Goal: Task Accomplishment & Management: Complete application form

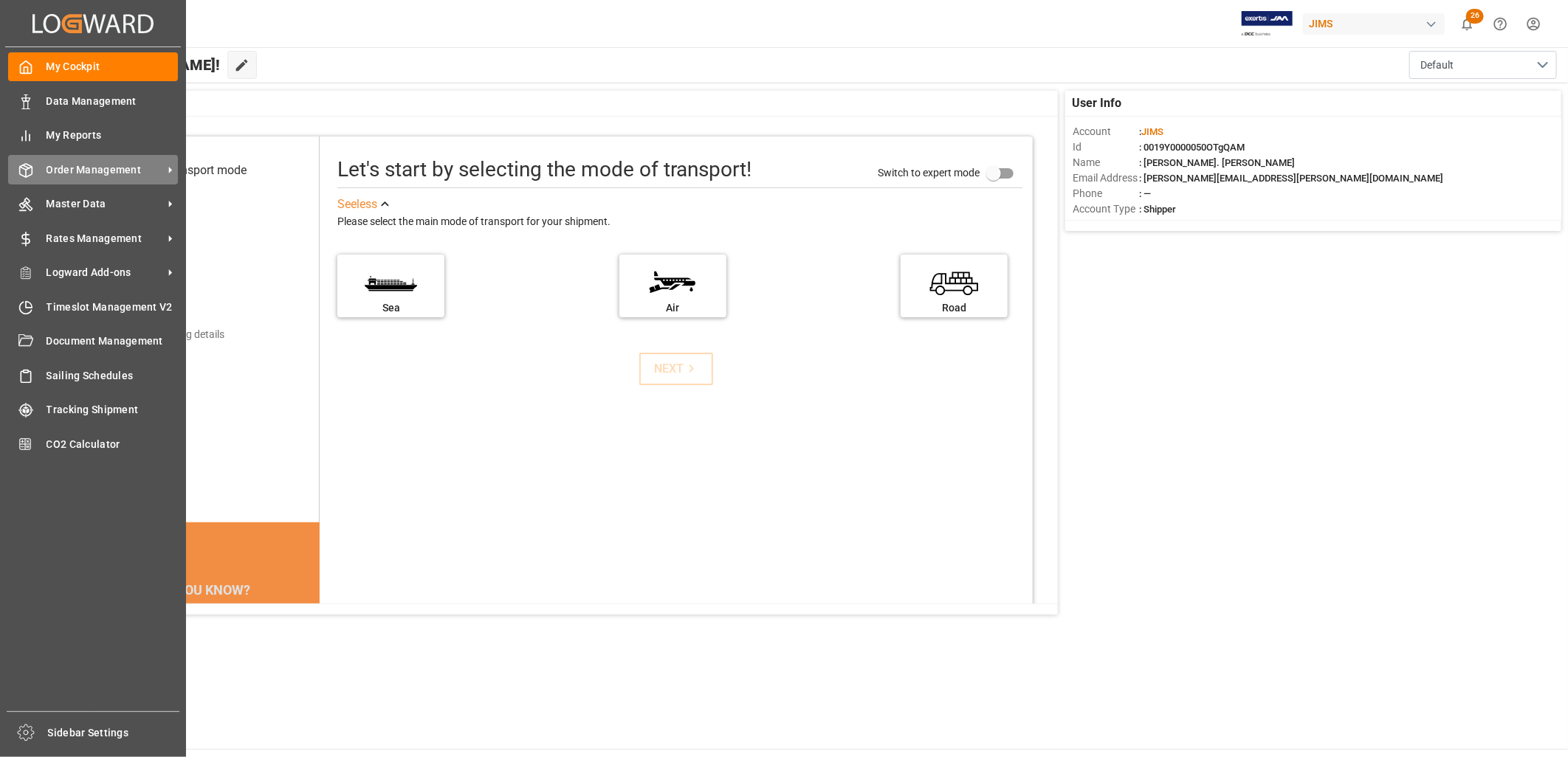
click at [94, 165] on span "Order Management" at bounding box center [105, 170] width 116 height 16
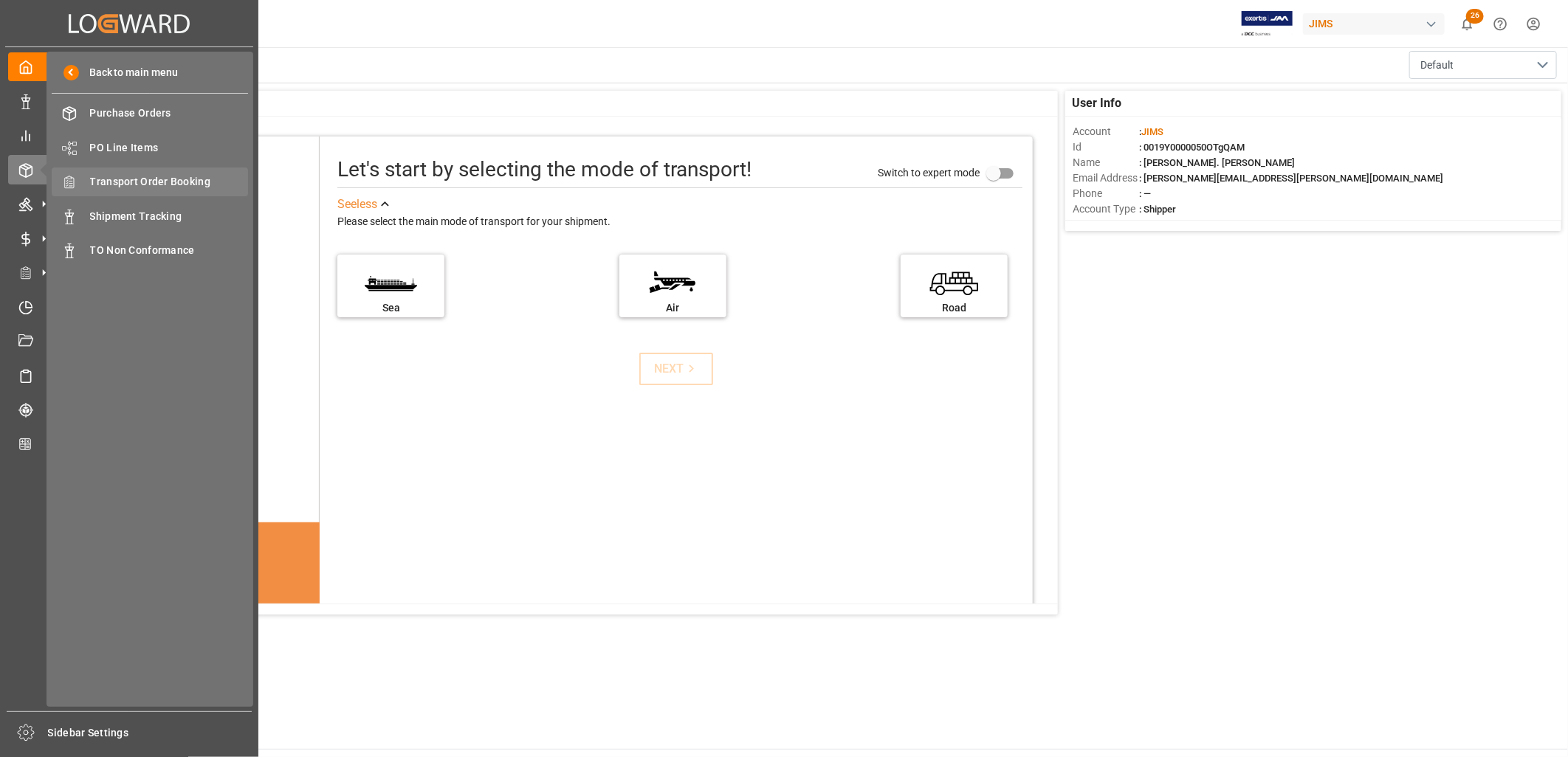
click at [168, 175] on span "Transport Order Booking" at bounding box center [169, 182] width 159 height 16
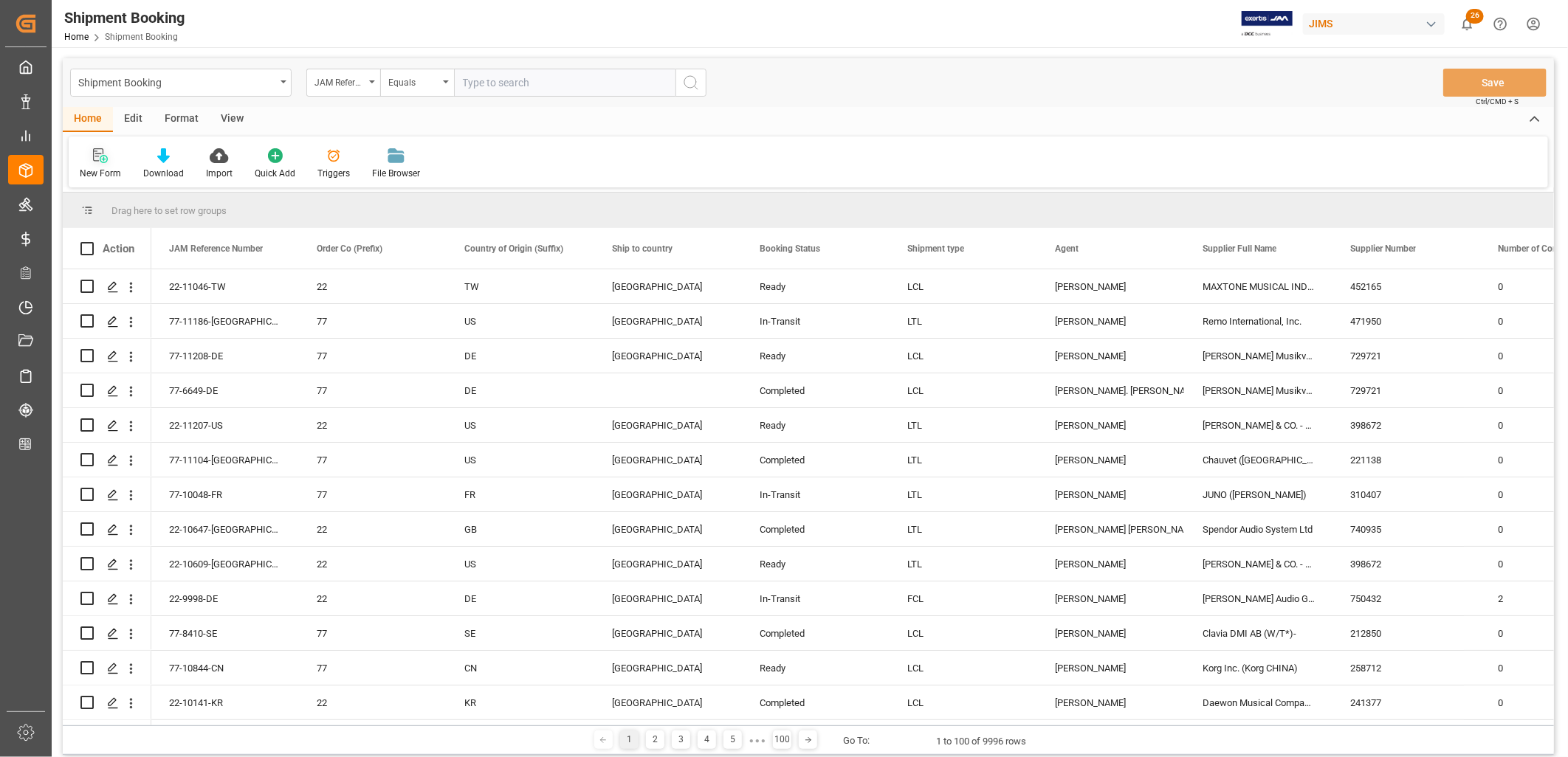
click at [103, 157] on icon at bounding box center [104, 159] width 8 height 8
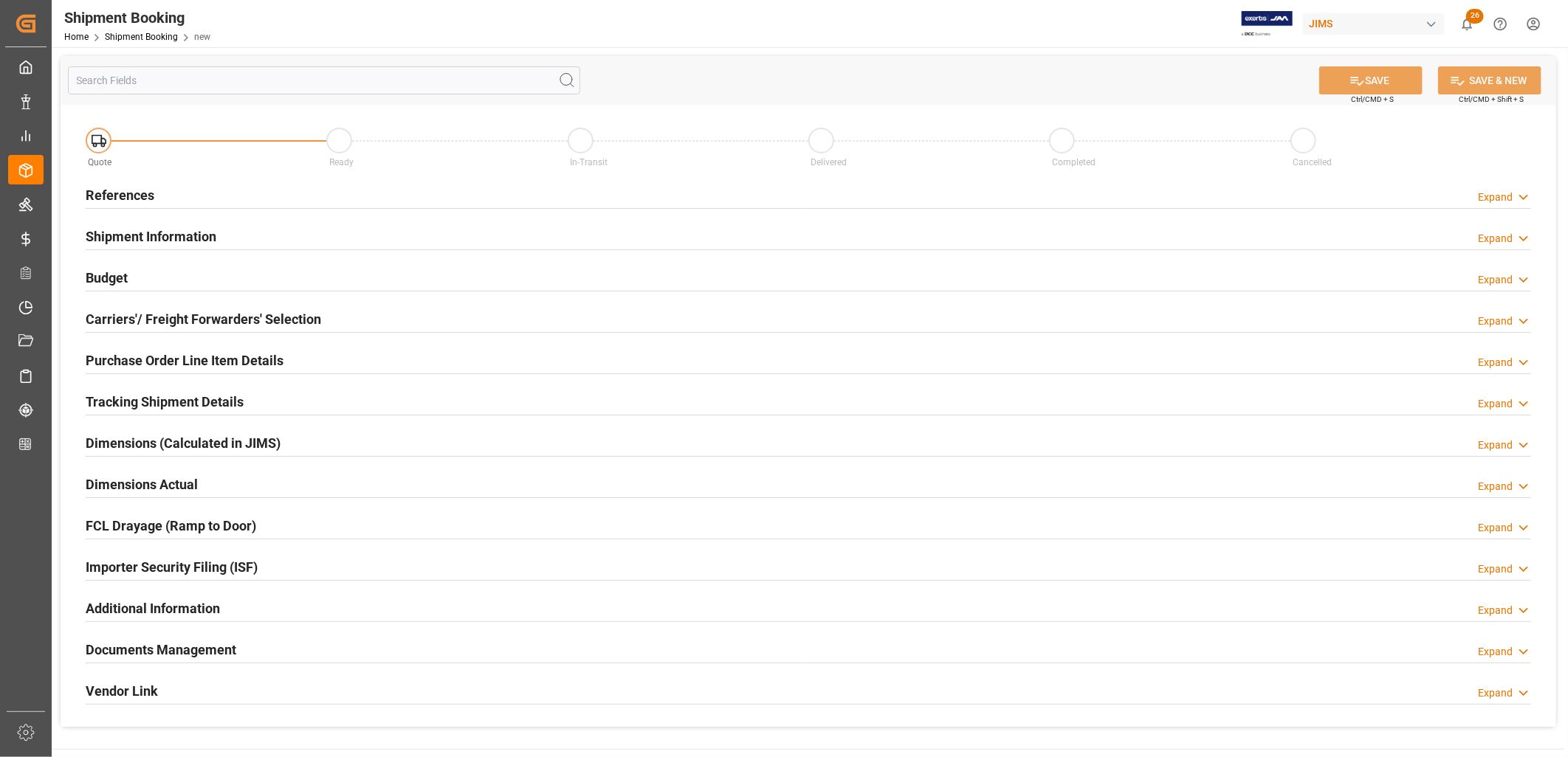
click at [139, 194] on h2 "References" at bounding box center [120, 194] width 68 height 20
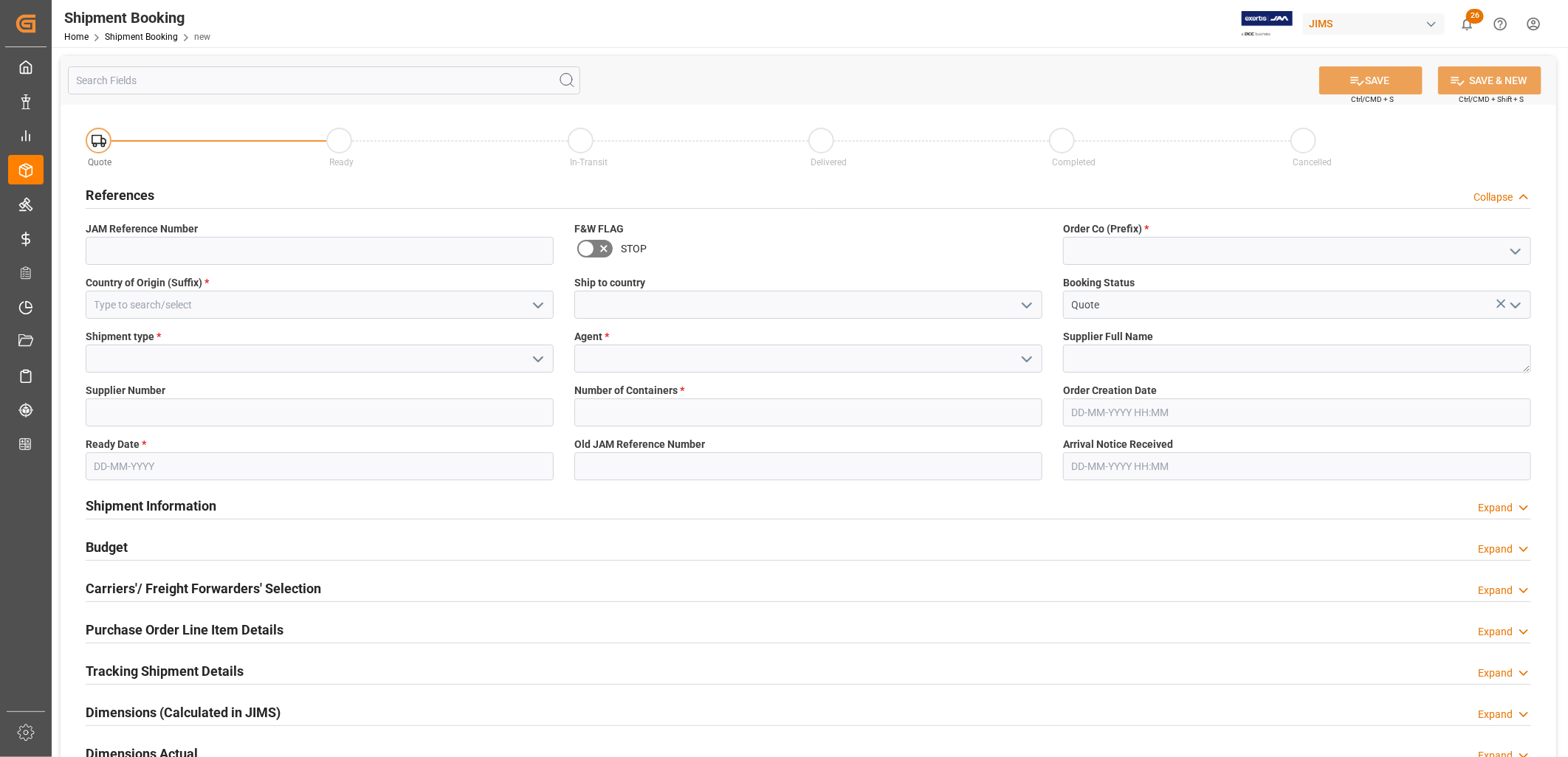
click at [1517, 248] on icon "open menu" at bounding box center [1515, 252] width 18 height 18
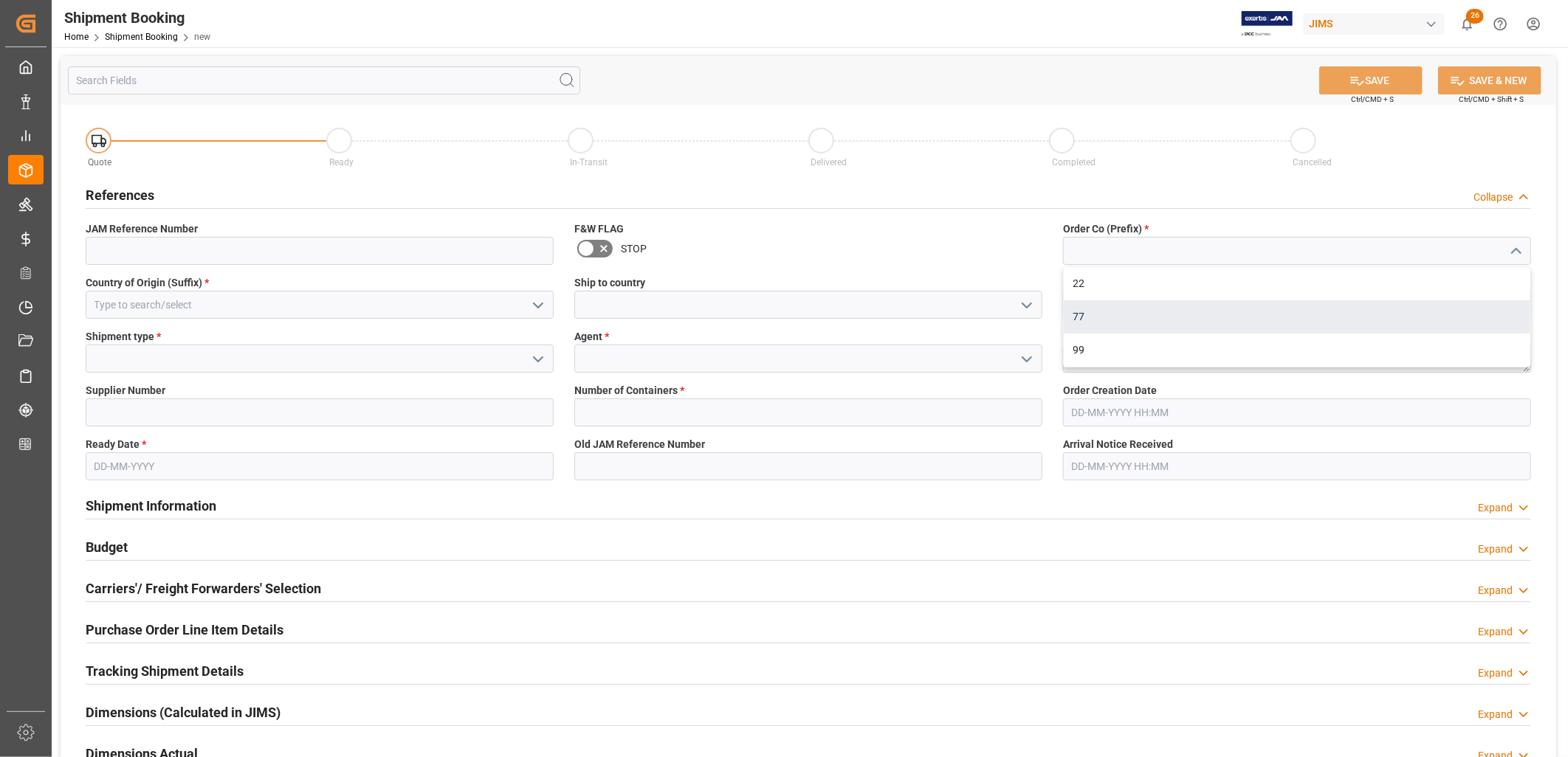
click at [1085, 313] on div "77" at bounding box center [1297, 317] width 467 height 33
type input "77"
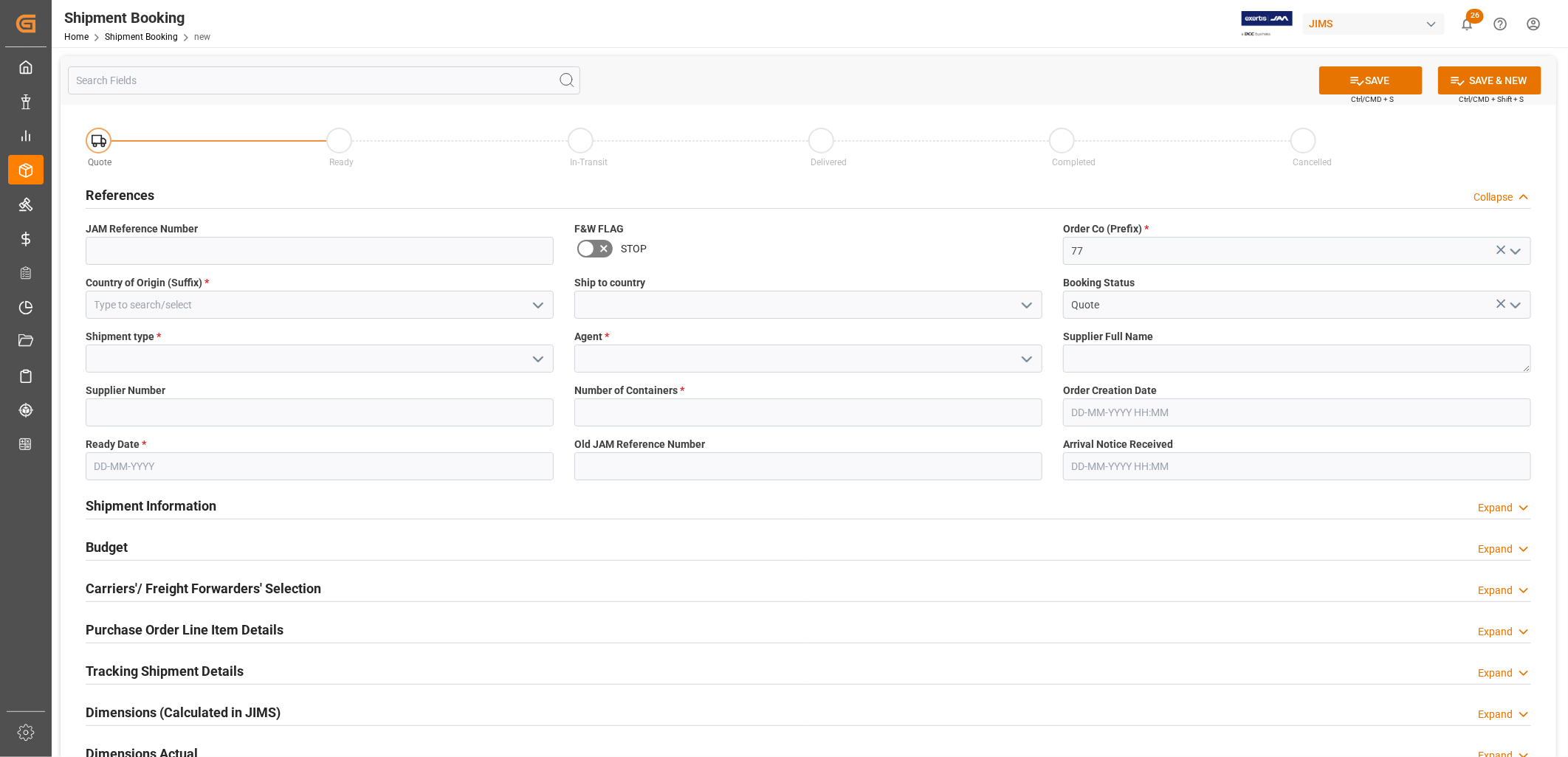
click at [1025, 304] on icon "open menu" at bounding box center [1026, 305] width 18 height 18
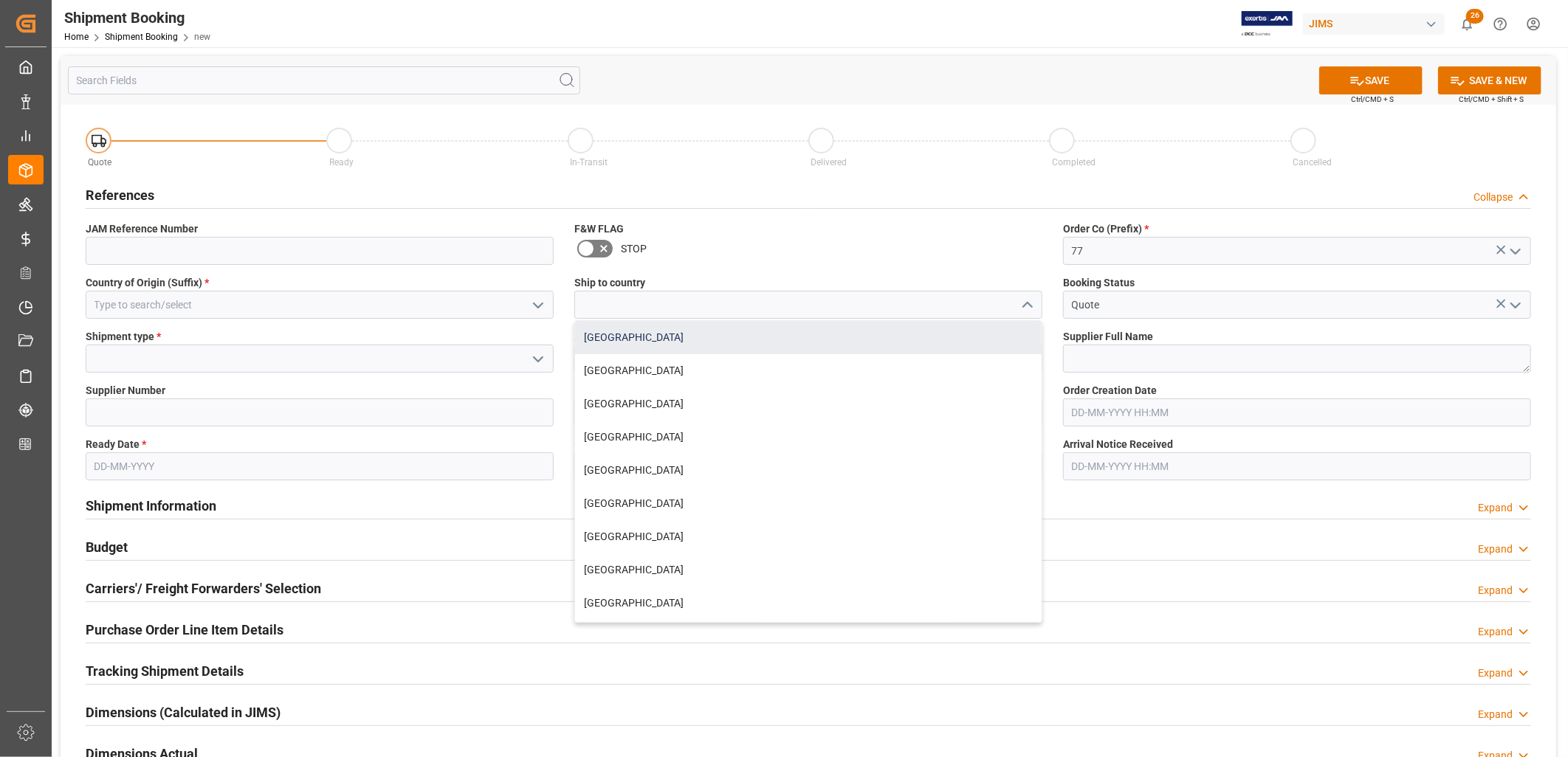
click at [622, 326] on div "[GEOGRAPHIC_DATA]" at bounding box center [808, 338] width 467 height 33
type input "[GEOGRAPHIC_DATA]"
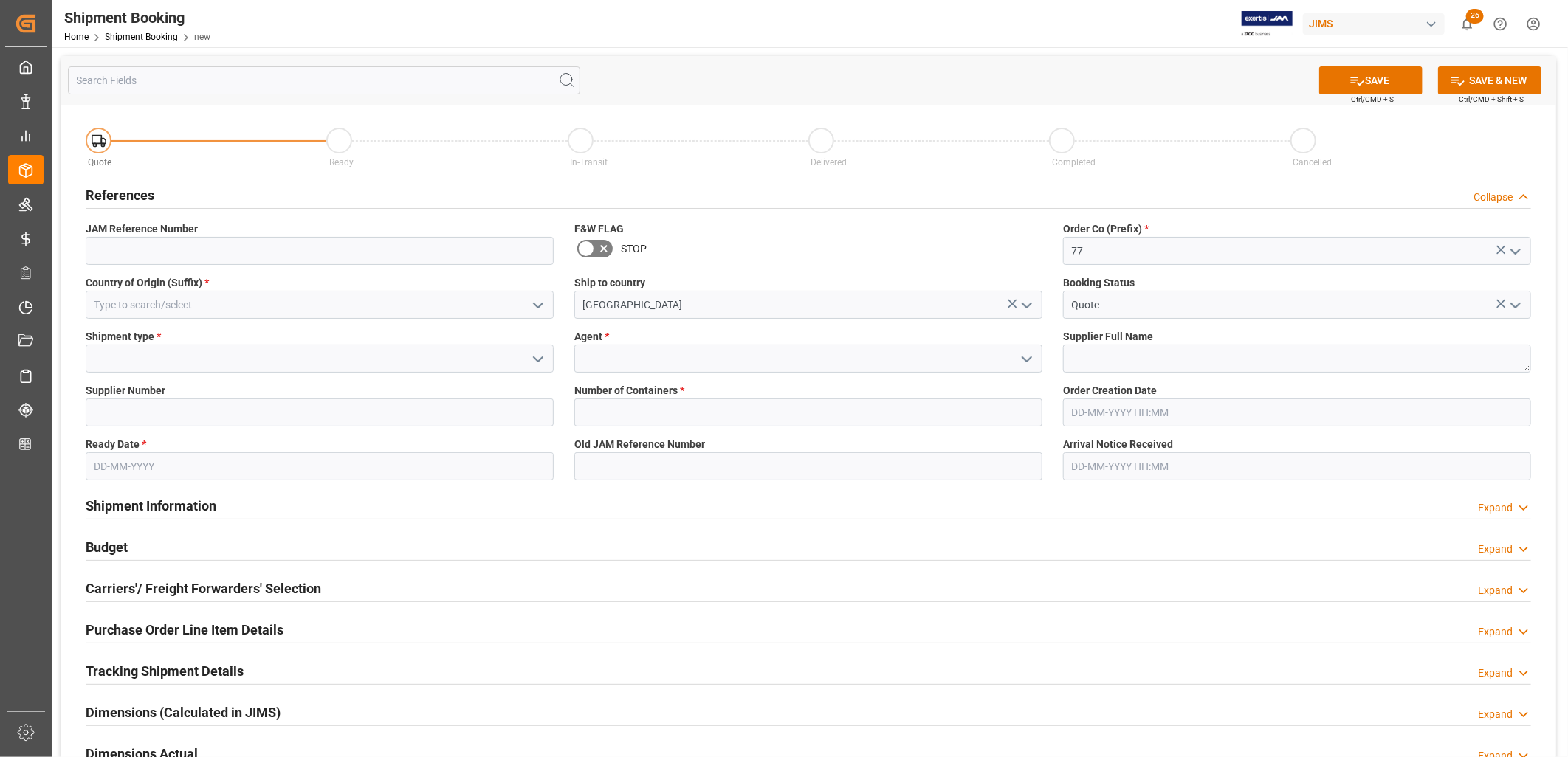
click at [1028, 356] on icon "open menu" at bounding box center [1026, 360] width 18 height 18
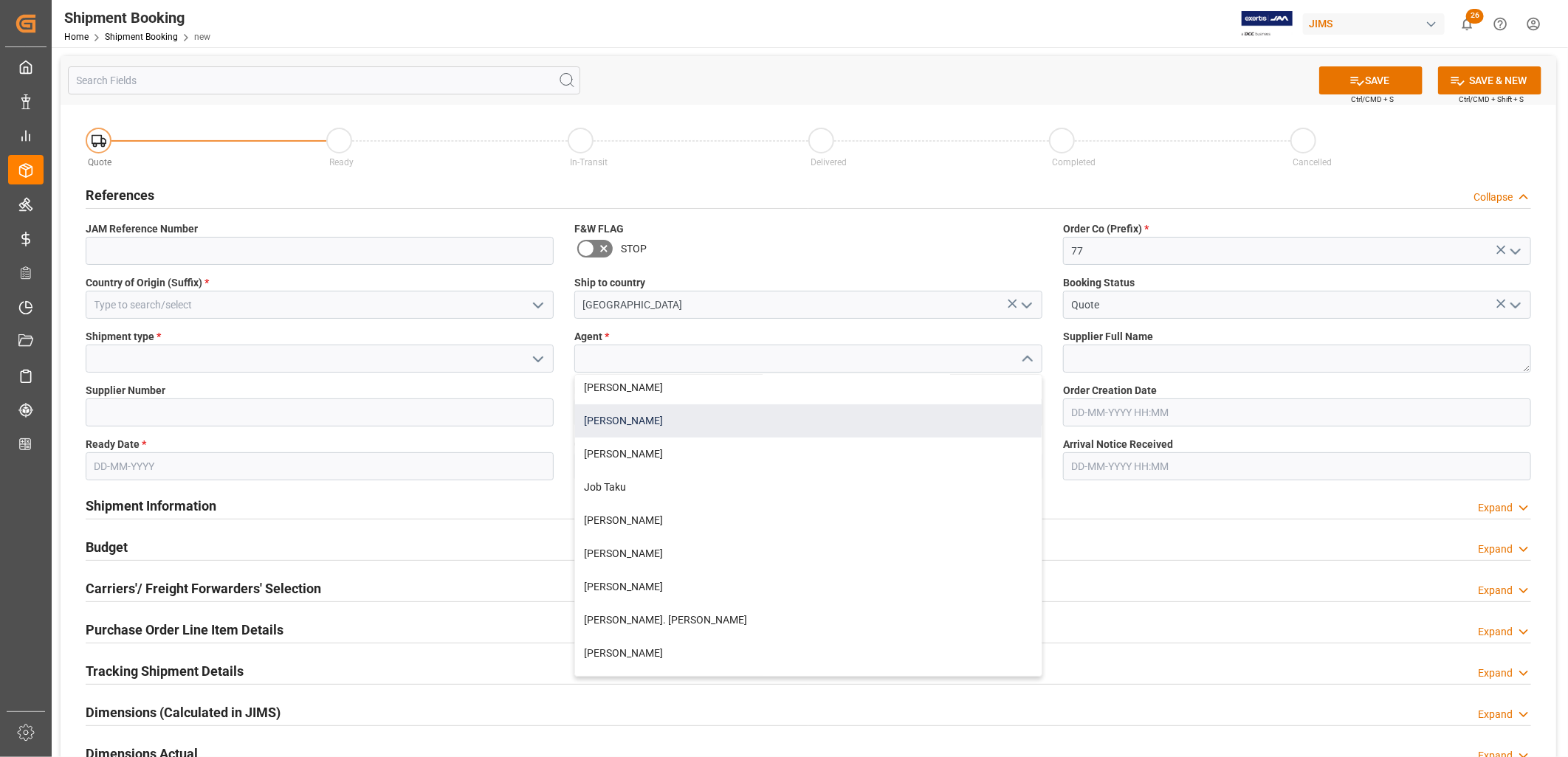
scroll to position [327, 0]
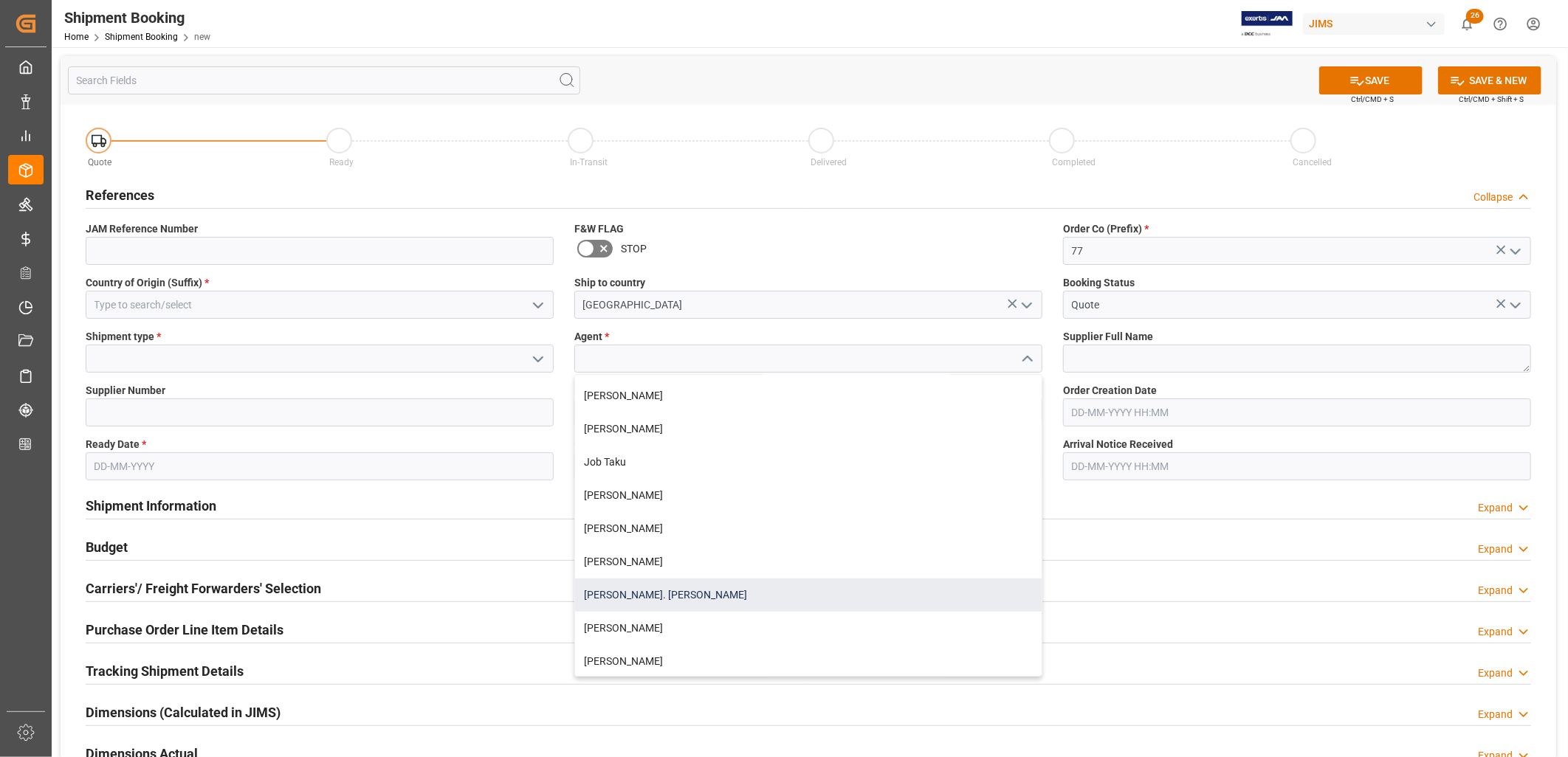
click at [636, 589] on div "[PERSON_NAME]. [PERSON_NAME]" at bounding box center [808, 595] width 467 height 33
type input "[PERSON_NAME]. [PERSON_NAME]"
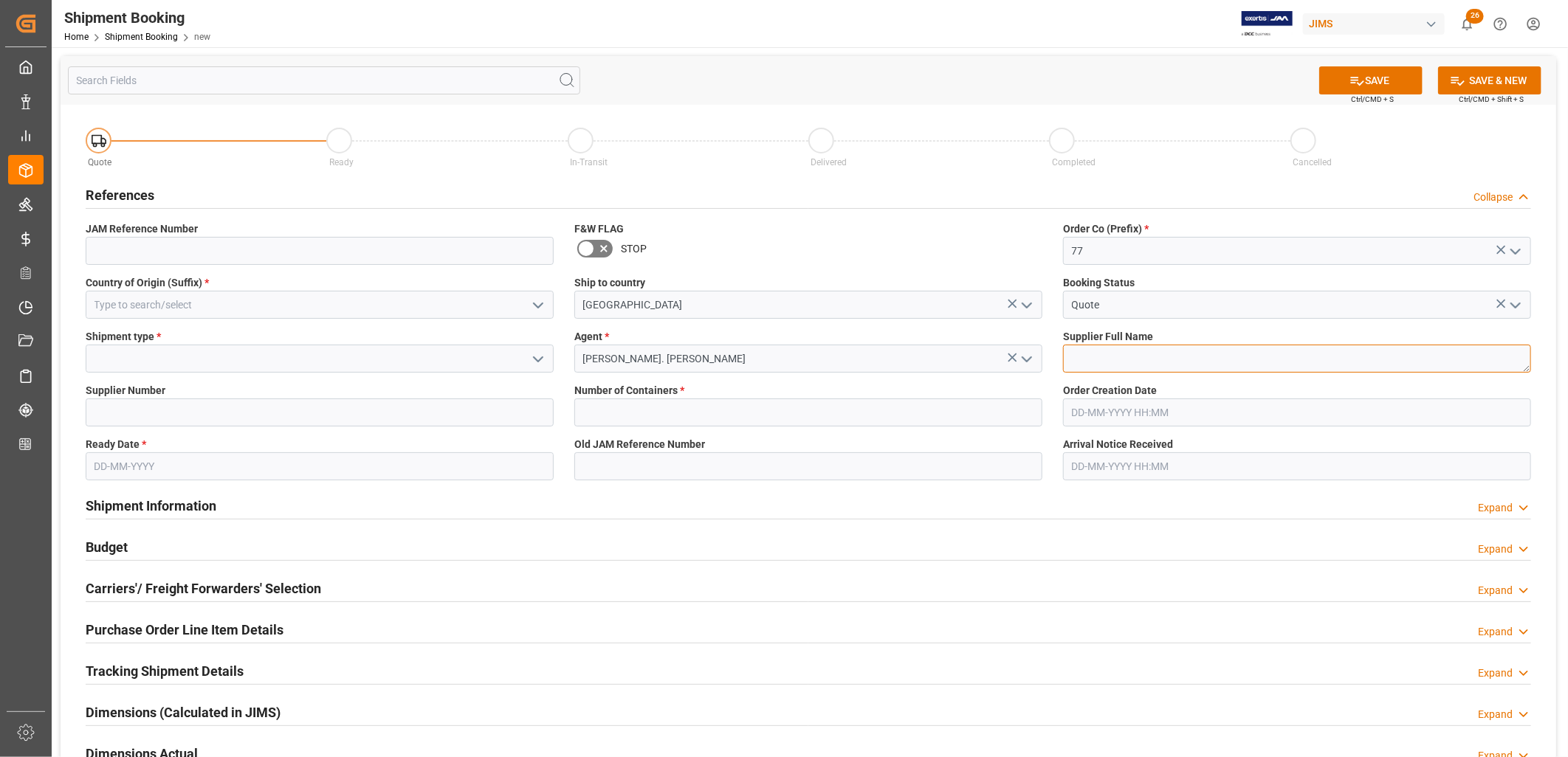
click at [1069, 355] on textarea at bounding box center [1297, 359] width 468 height 28
type textarea "Pearl Musical Inst"
click at [537, 357] on icon "open menu" at bounding box center [538, 360] width 18 height 18
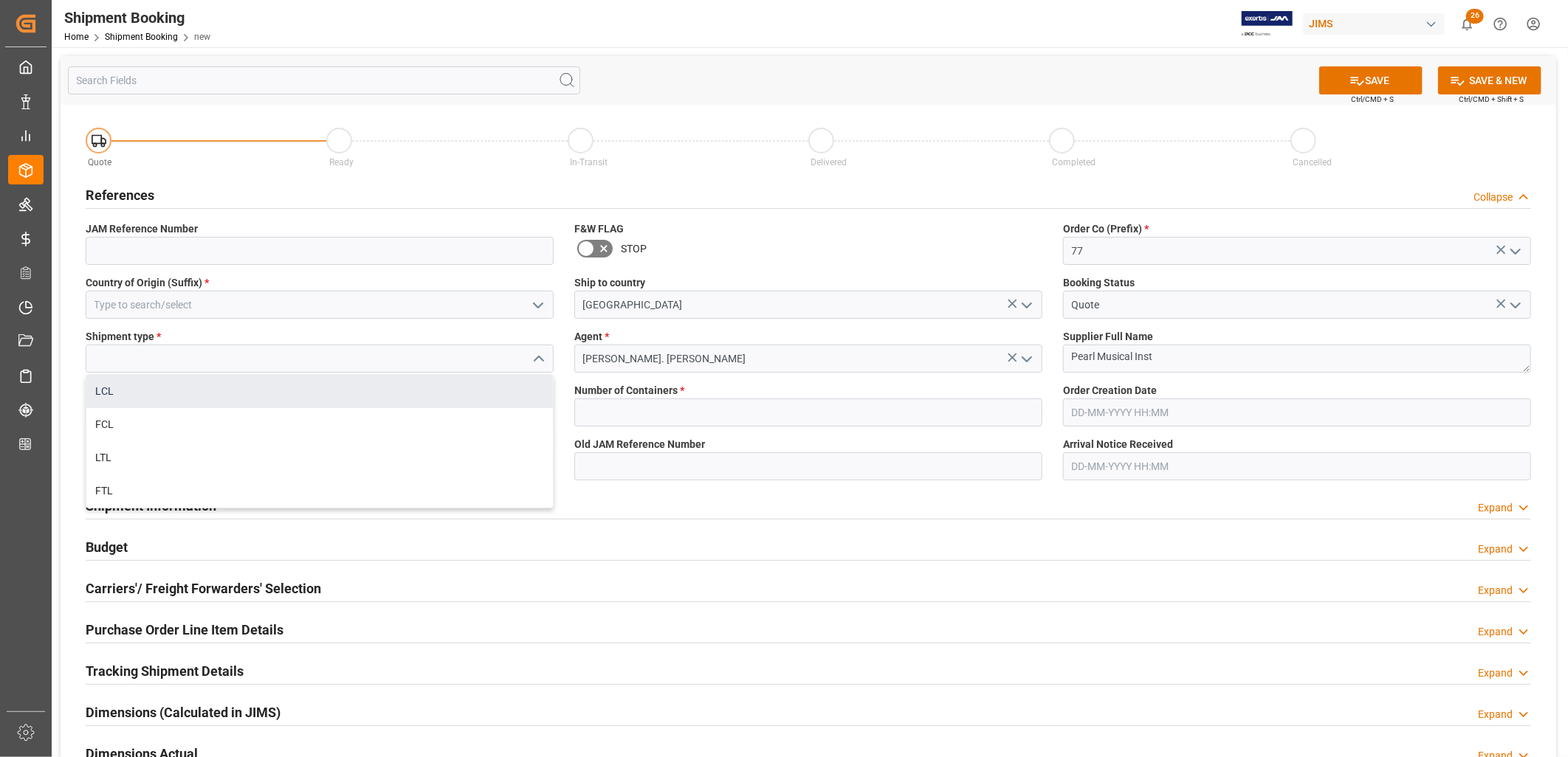
click at [121, 387] on div "LCL" at bounding box center [320, 391] width 467 height 33
type input "LCL"
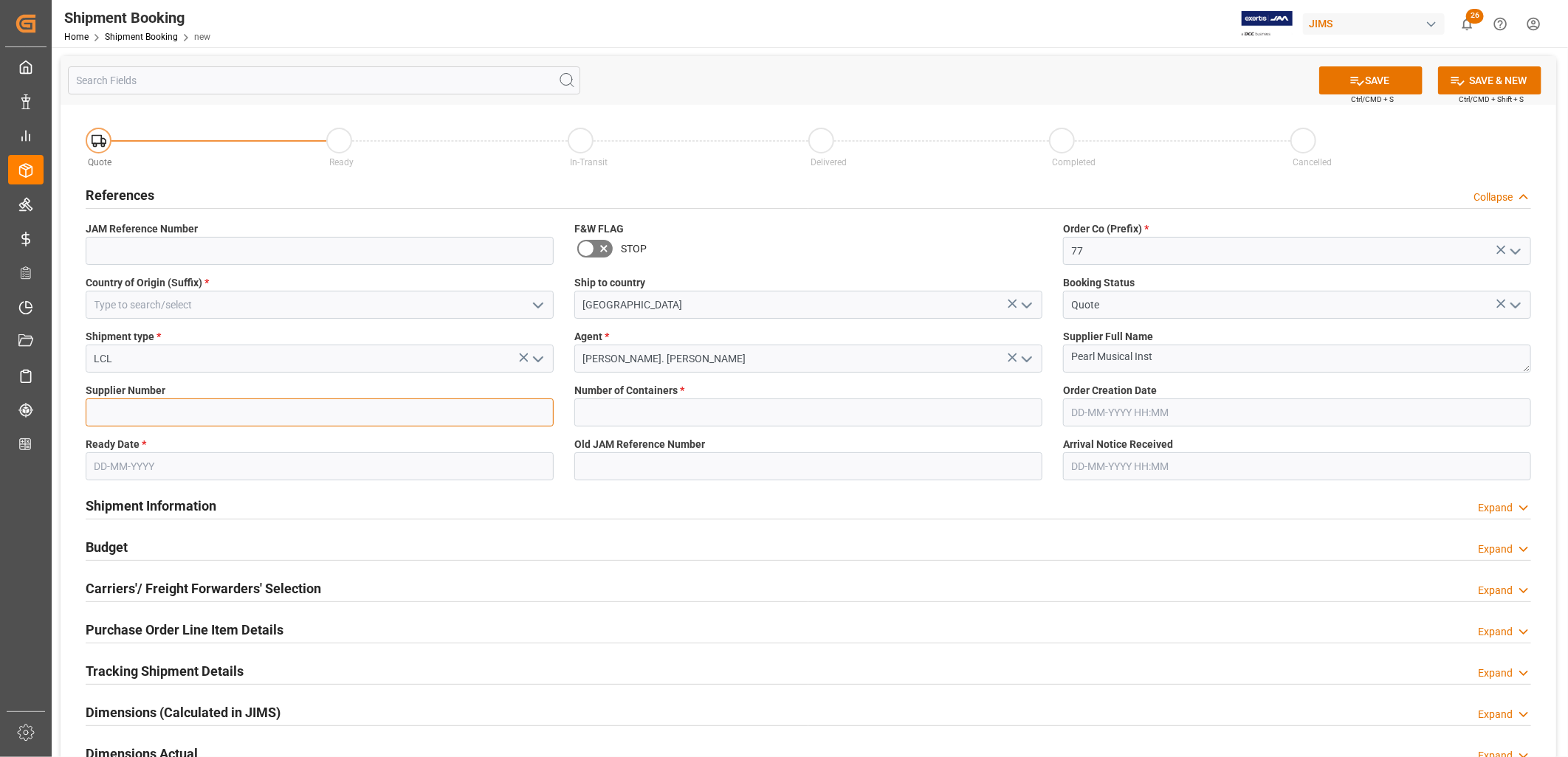
click at [113, 406] on input at bounding box center [320, 412] width 468 height 28
type input "1244"
click at [623, 409] on input "text" at bounding box center [808, 412] width 468 height 28
type input "0"
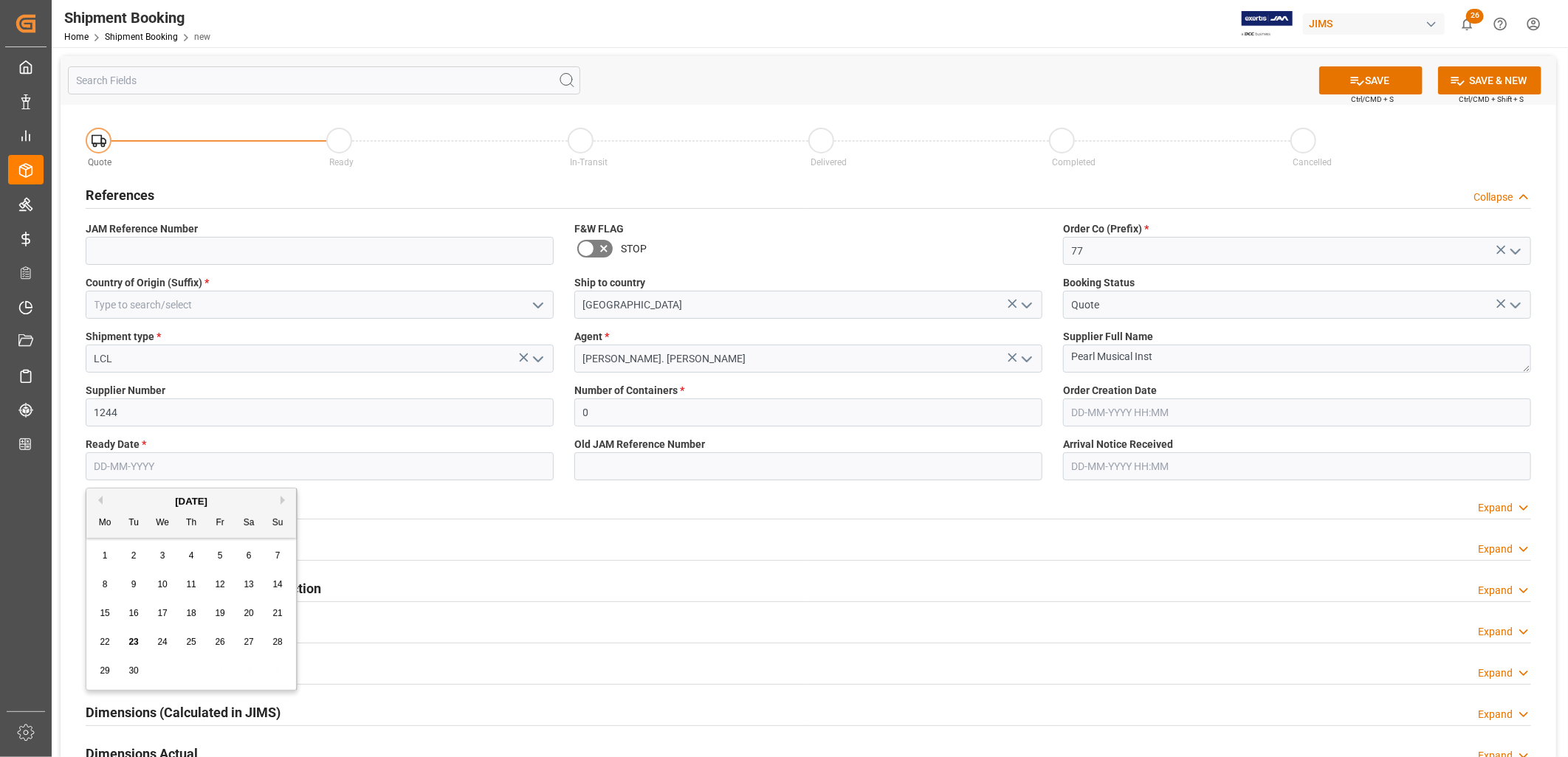
click at [152, 467] on input "text" at bounding box center [320, 467] width 468 height 28
click at [115, 493] on div "September 2025 Mo Tu We Th Fr Sa Su" at bounding box center [191, 513] width 209 height 50
click at [283, 498] on button "Next Month" at bounding box center [284, 500] width 9 height 9
click at [278, 675] on span "30" at bounding box center [277, 670] width 9 height 10
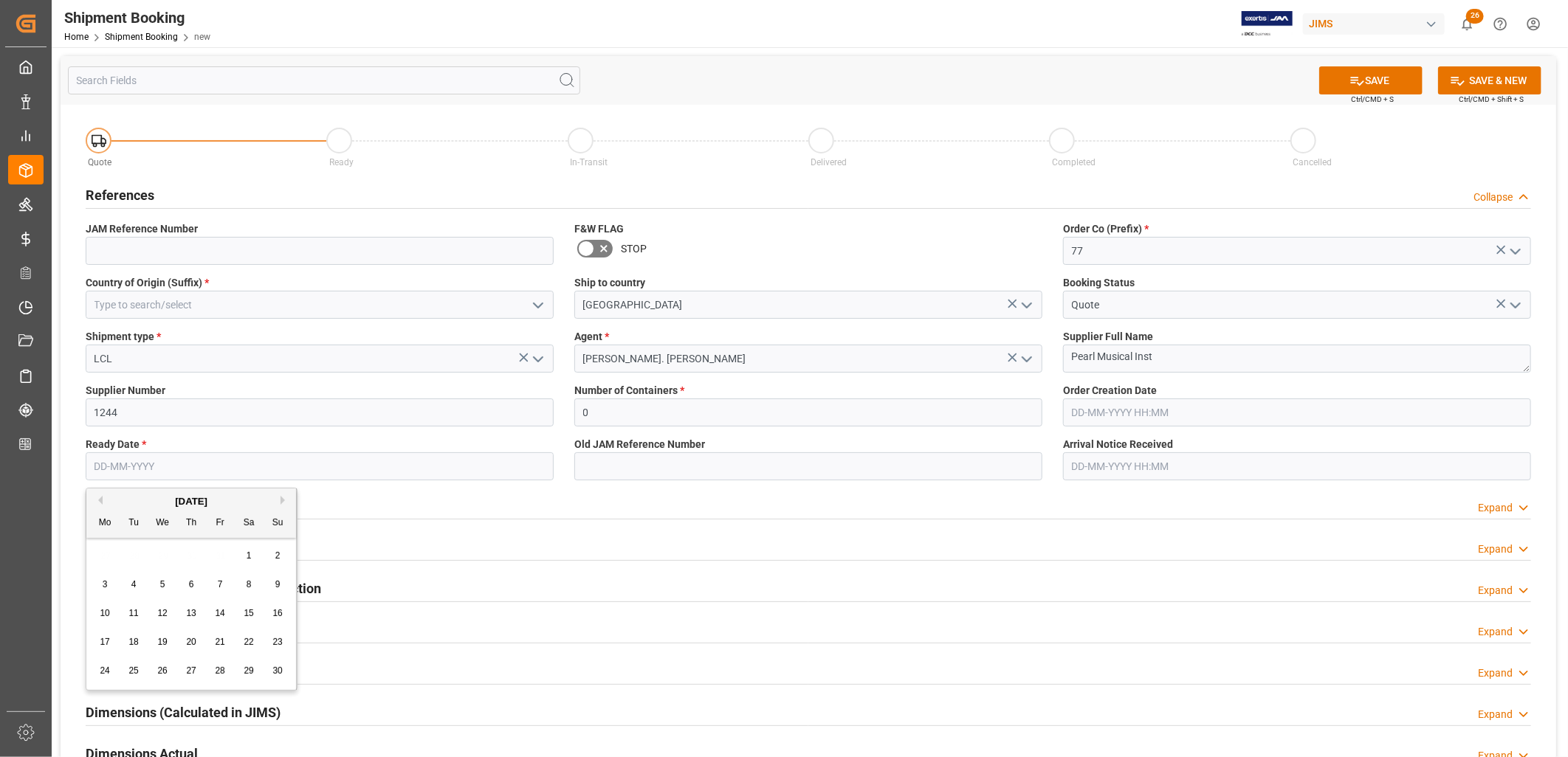
type input "30-11-2025"
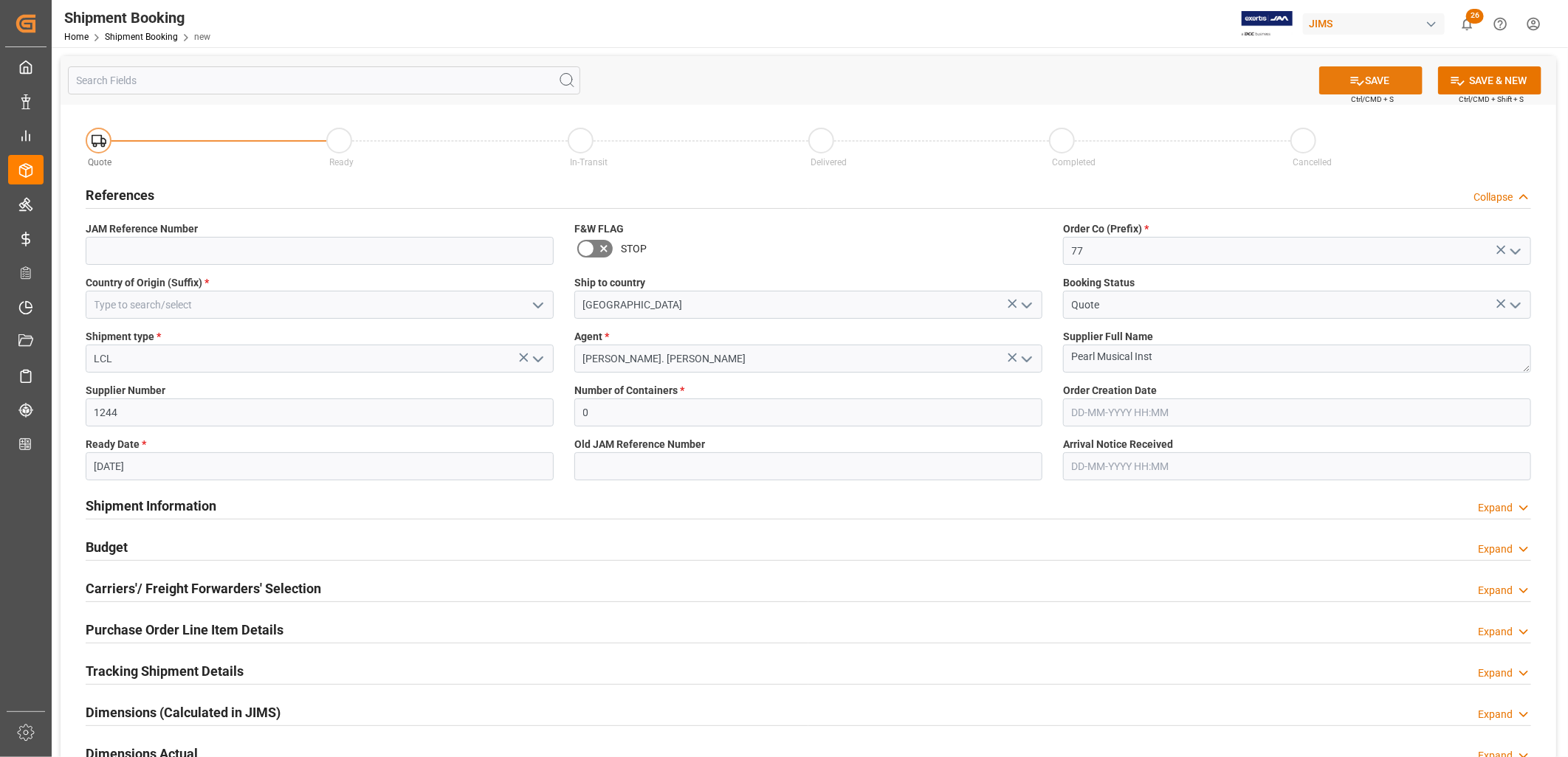
click at [1359, 78] on icon at bounding box center [1358, 81] width 16 height 16
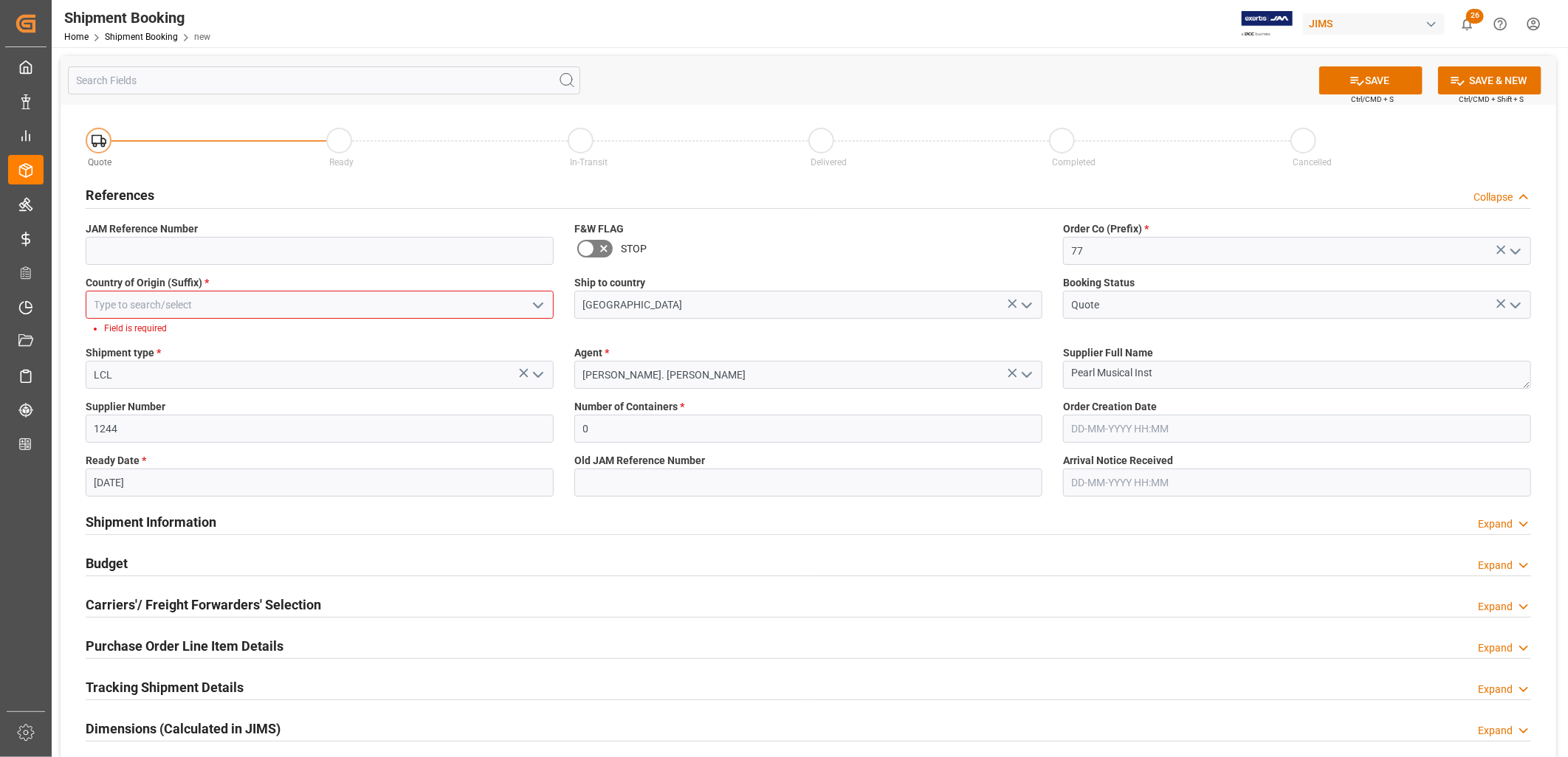
click at [540, 303] on icon "open menu" at bounding box center [538, 305] width 18 height 18
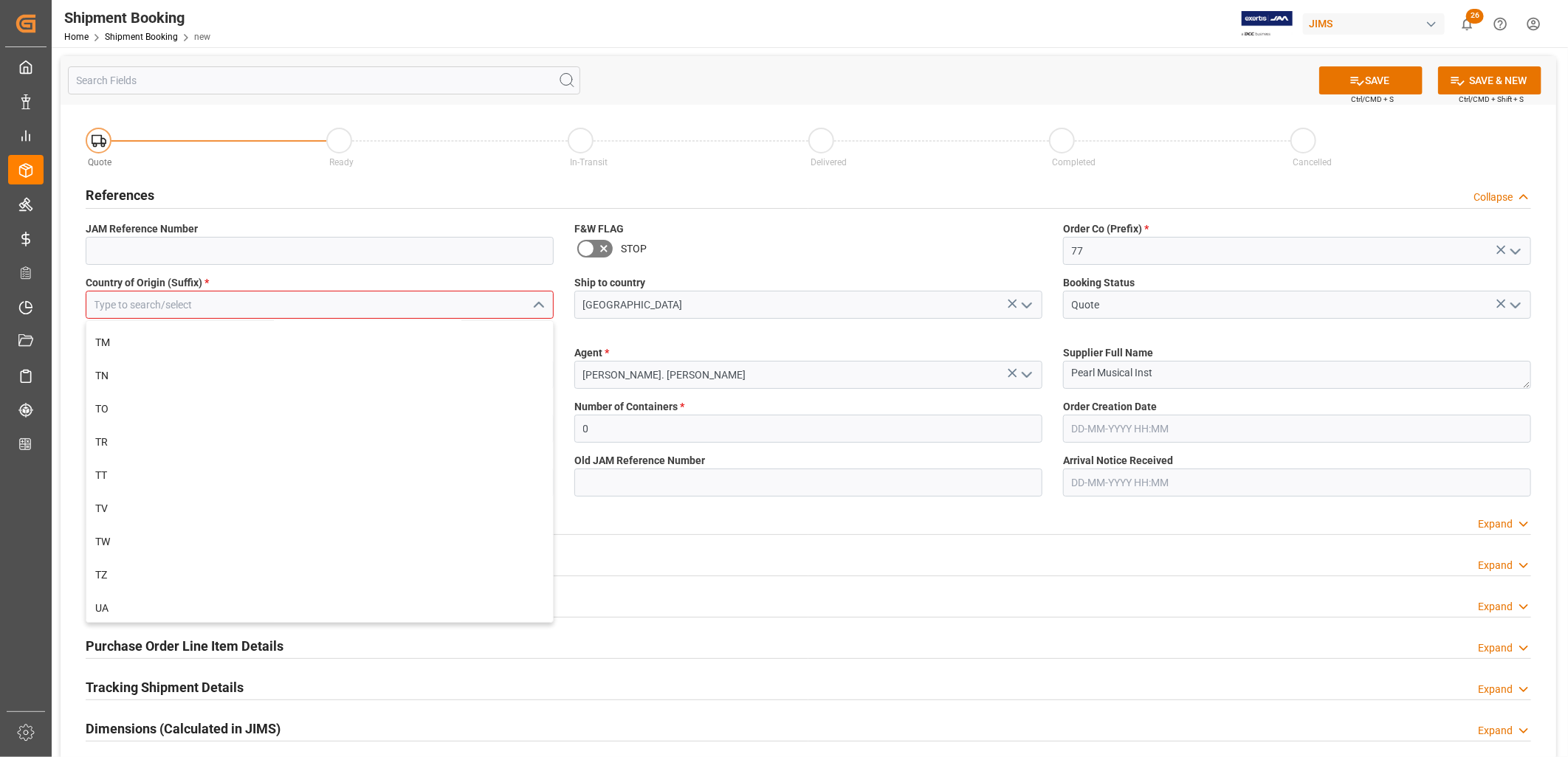
scroll to position [7544, 0]
click at [106, 493] on div "TW" at bounding box center [320, 498] width 467 height 33
type input "TW"
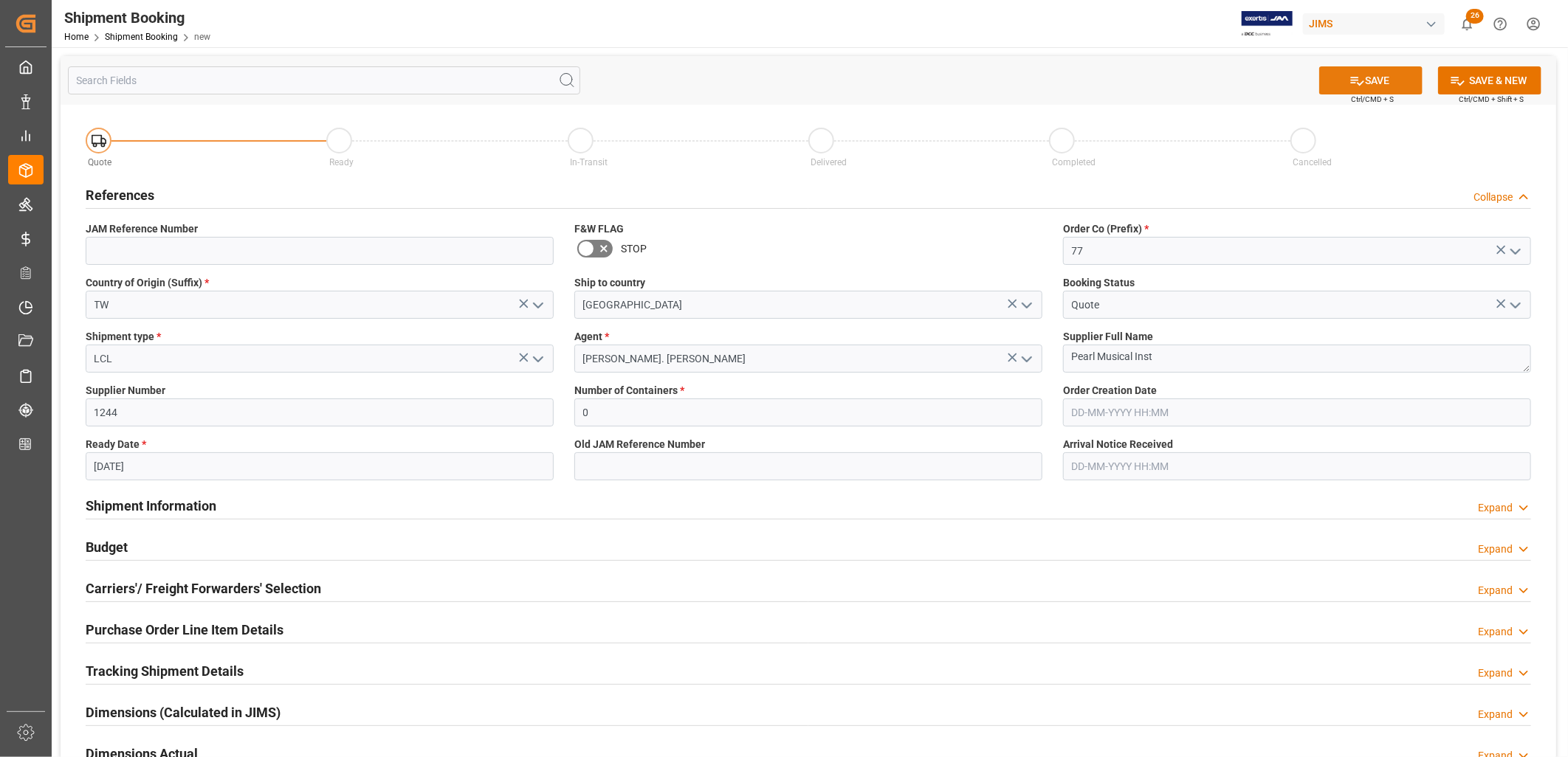
click at [1378, 74] on button "SAVE" at bounding box center [1370, 80] width 103 height 28
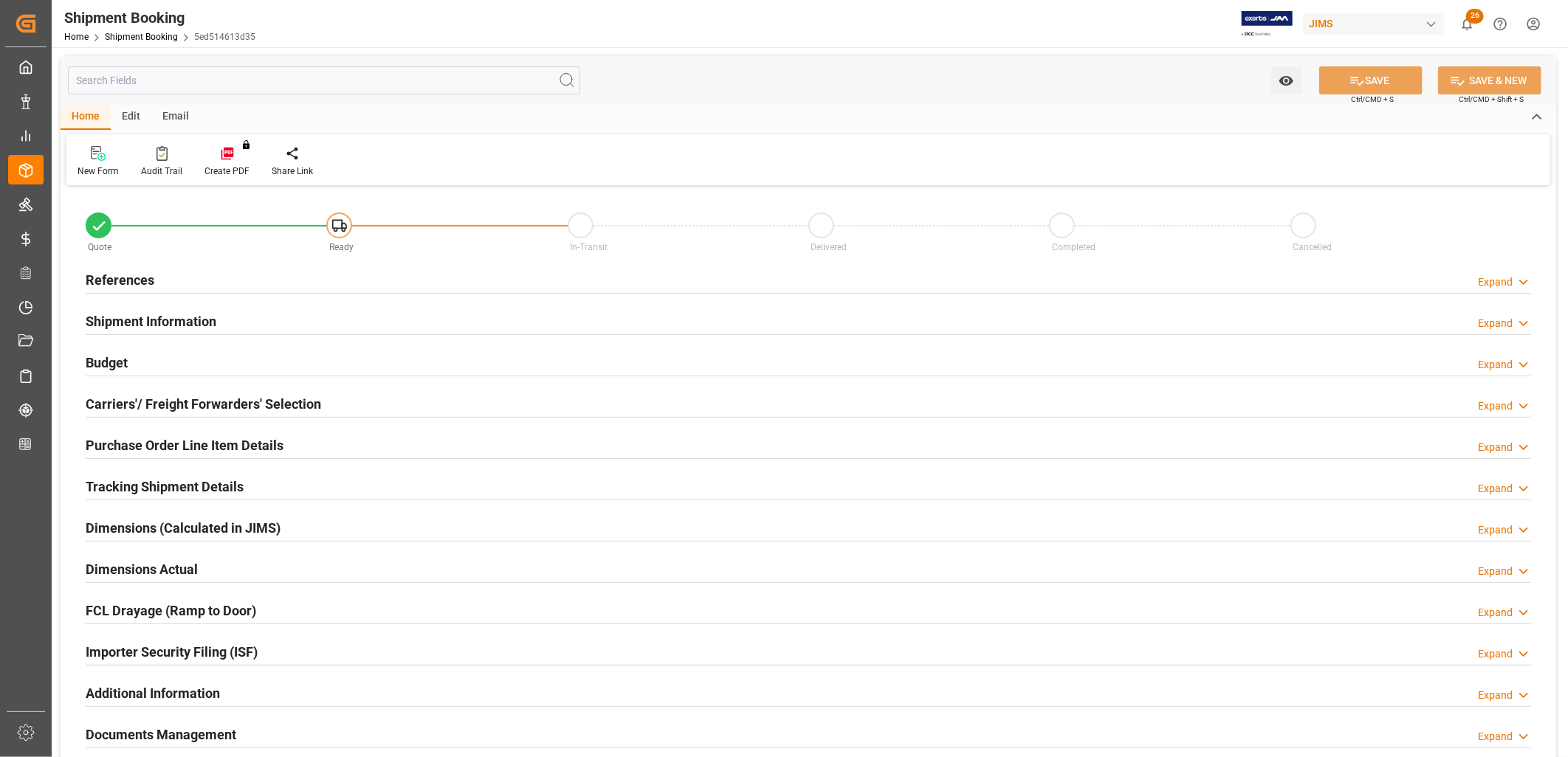
type input "0"
type input "[DATE]"
click at [134, 279] on h2 "References" at bounding box center [120, 279] width 68 height 20
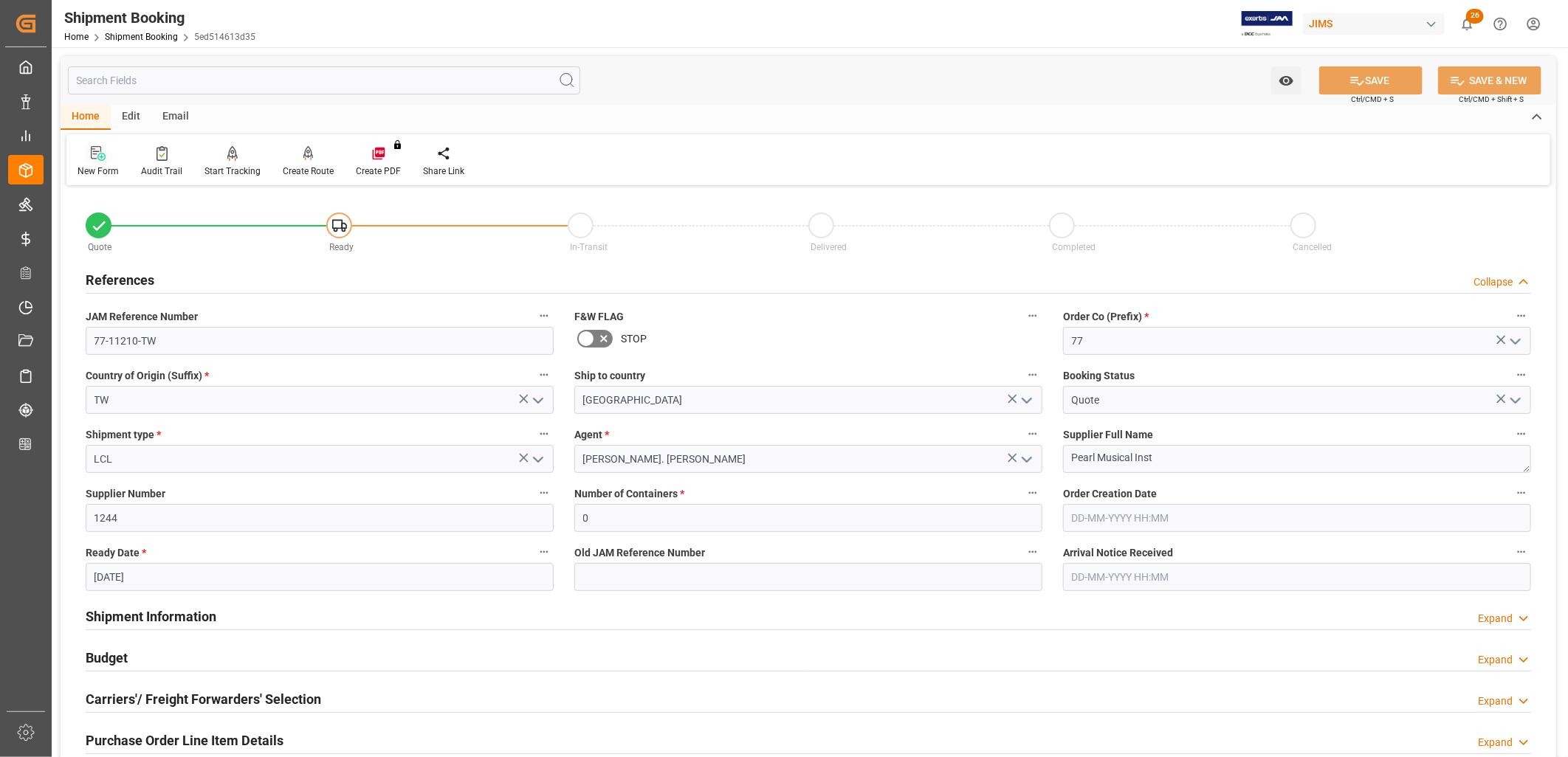
click at [93, 158] on icon at bounding box center [95, 153] width 10 height 13
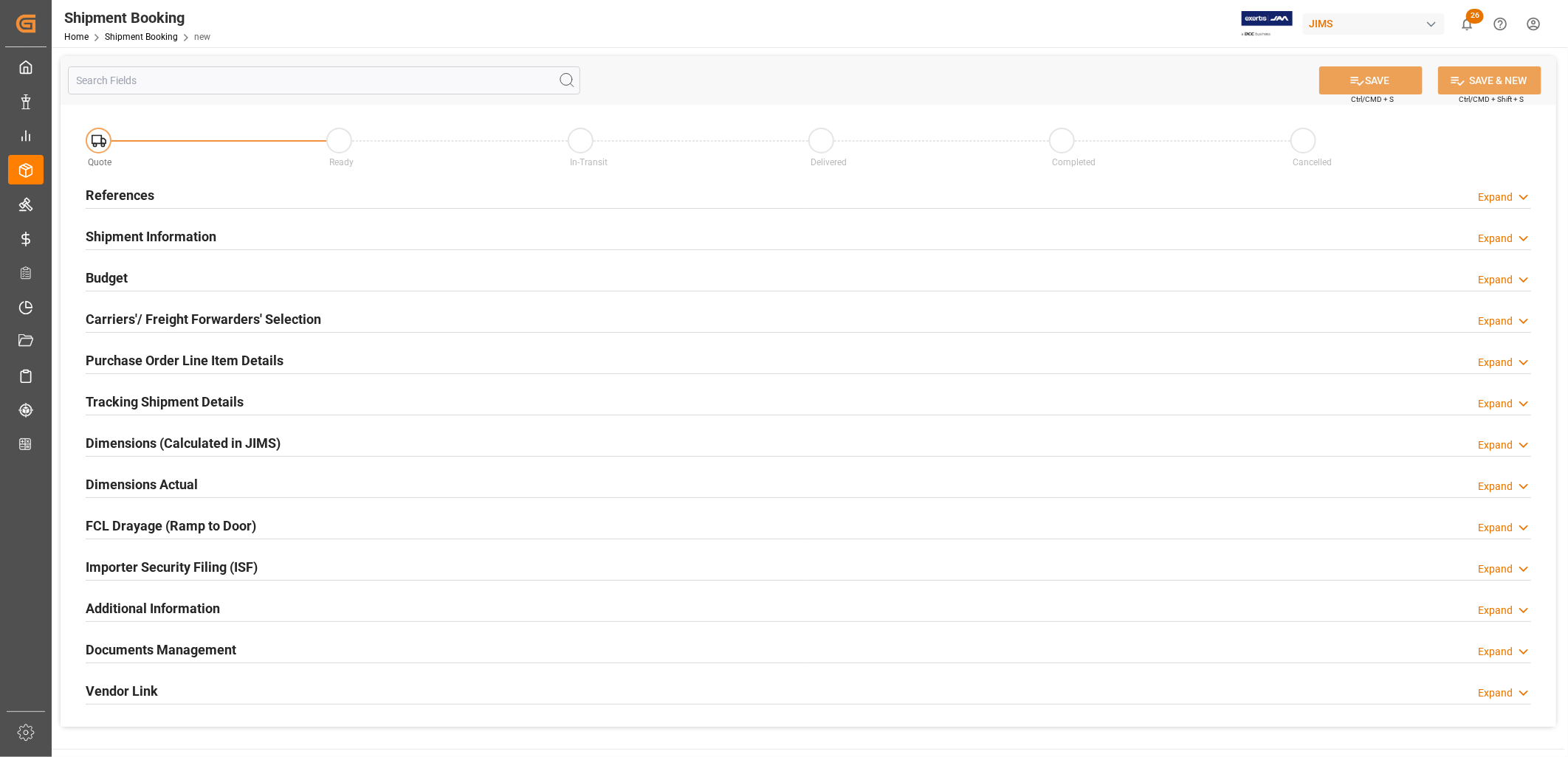
click at [122, 194] on h2 "References" at bounding box center [120, 194] width 68 height 20
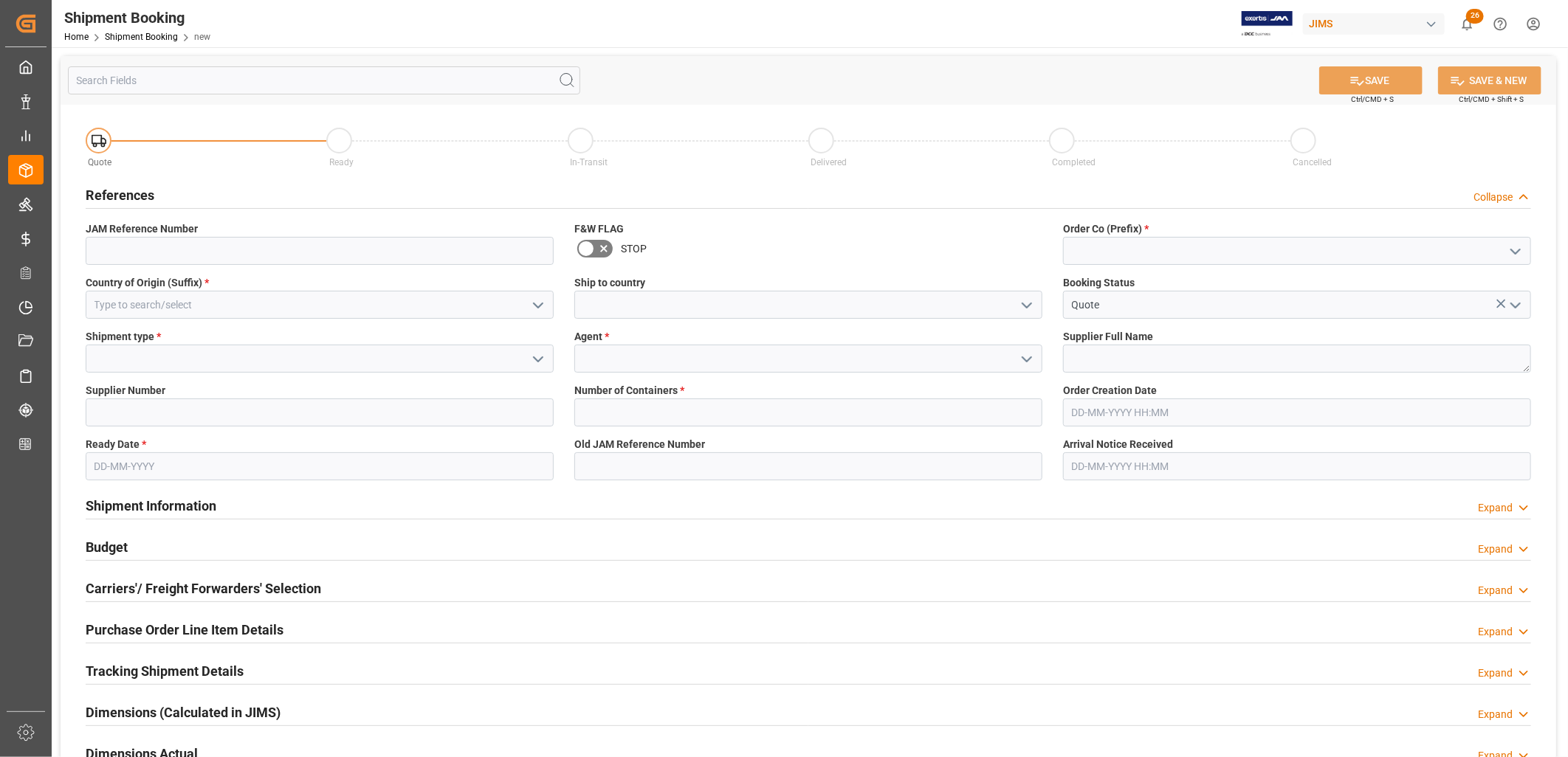
click at [1516, 252] on polyline "open menu" at bounding box center [1515, 252] width 9 height 5
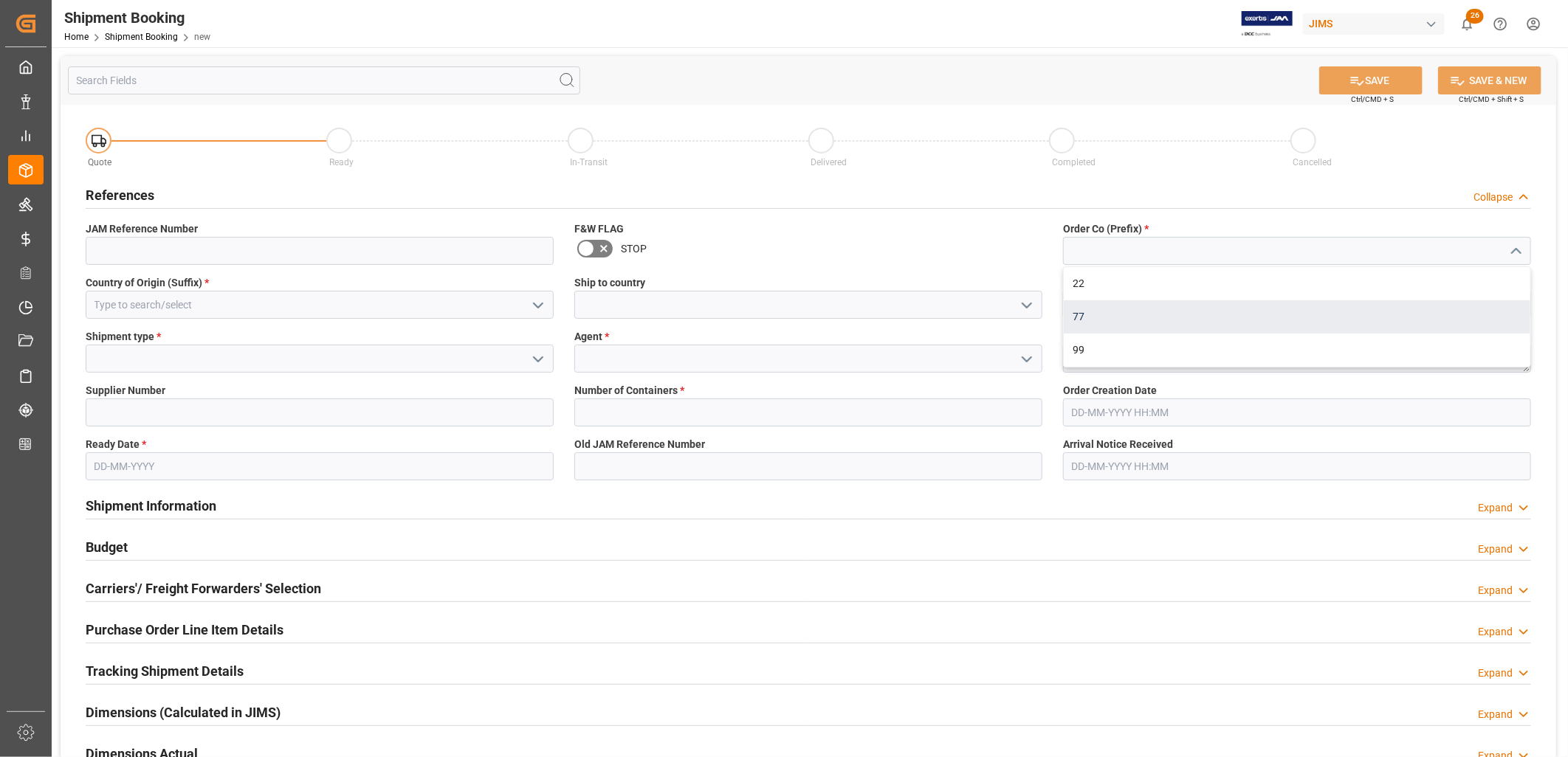
click at [1082, 305] on div "77" at bounding box center [1297, 317] width 467 height 33
type input "77"
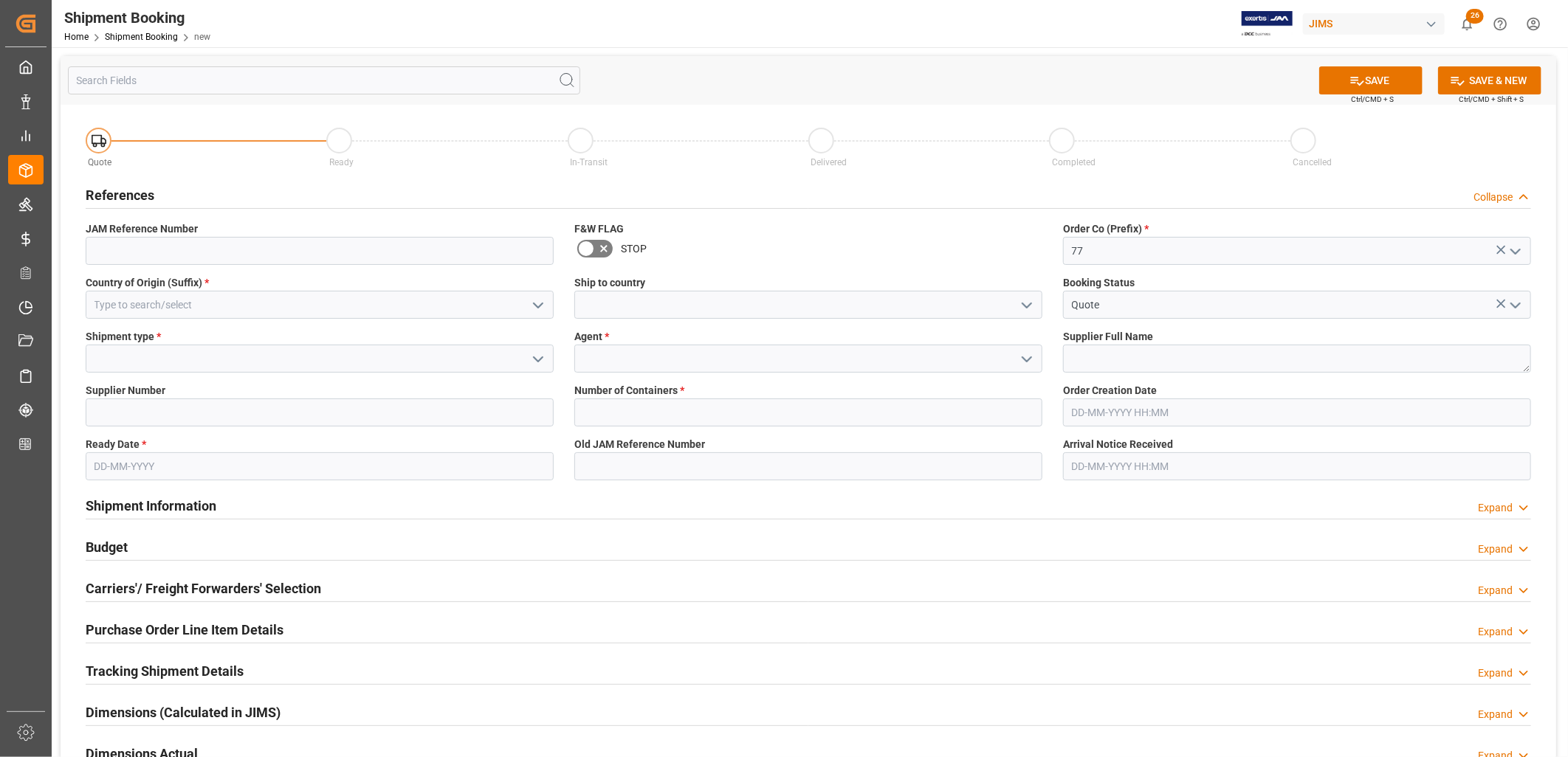
click at [1028, 303] on icon "open menu" at bounding box center [1026, 305] width 18 height 18
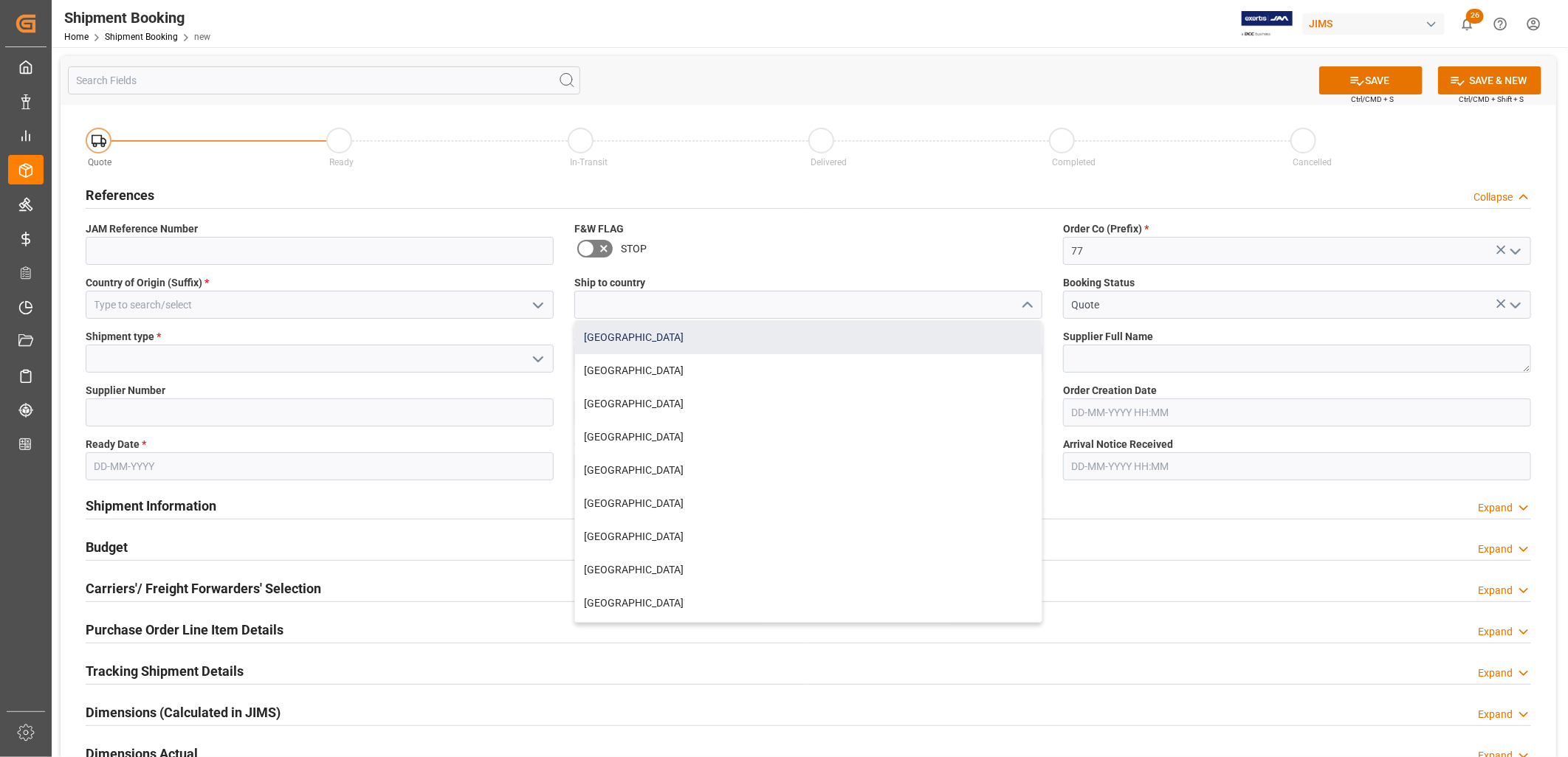
click at [616, 337] on div "[GEOGRAPHIC_DATA]" at bounding box center [808, 338] width 467 height 33
type input "[GEOGRAPHIC_DATA]"
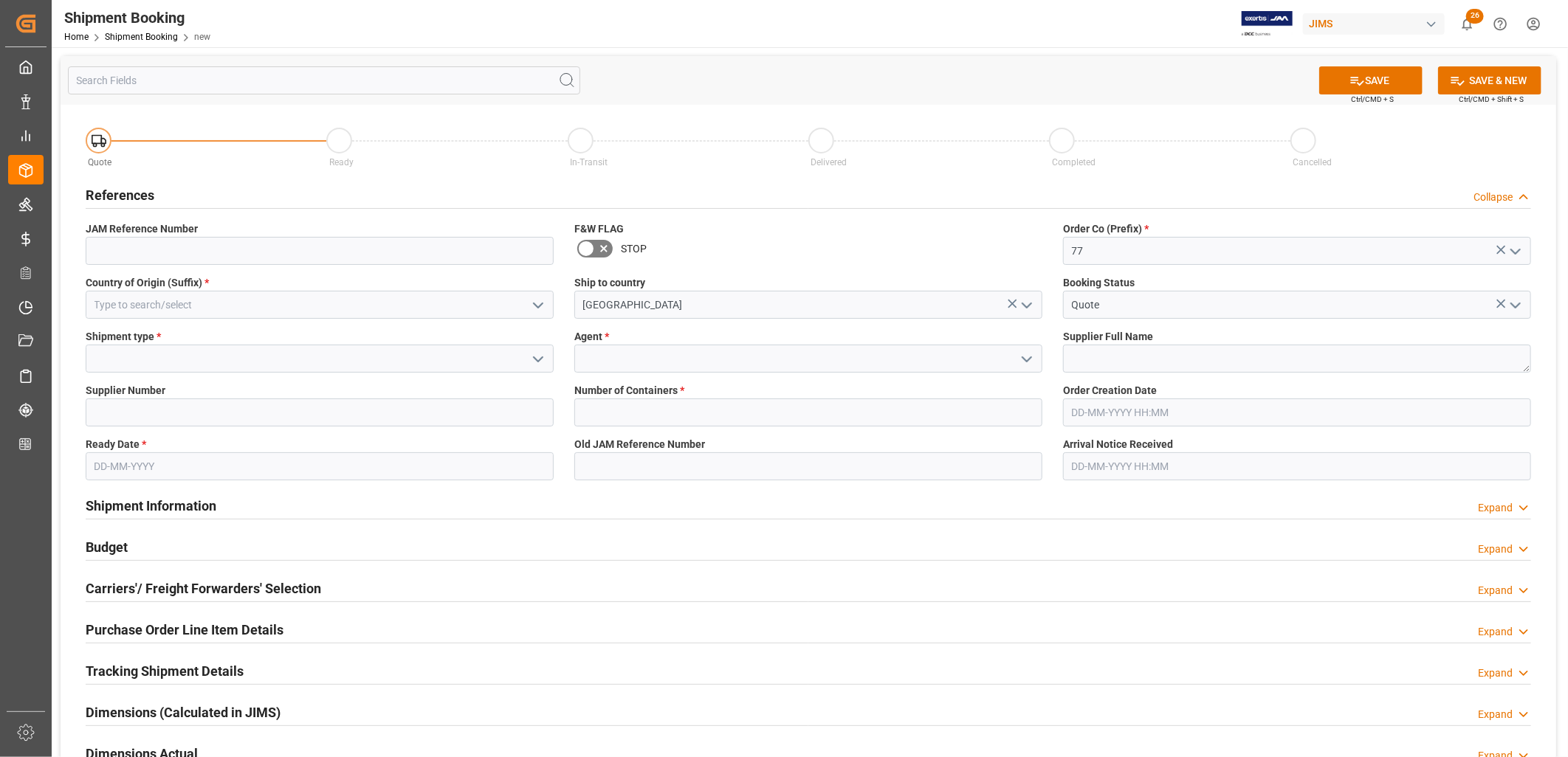
click at [539, 356] on icon "open menu" at bounding box center [538, 360] width 18 height 18
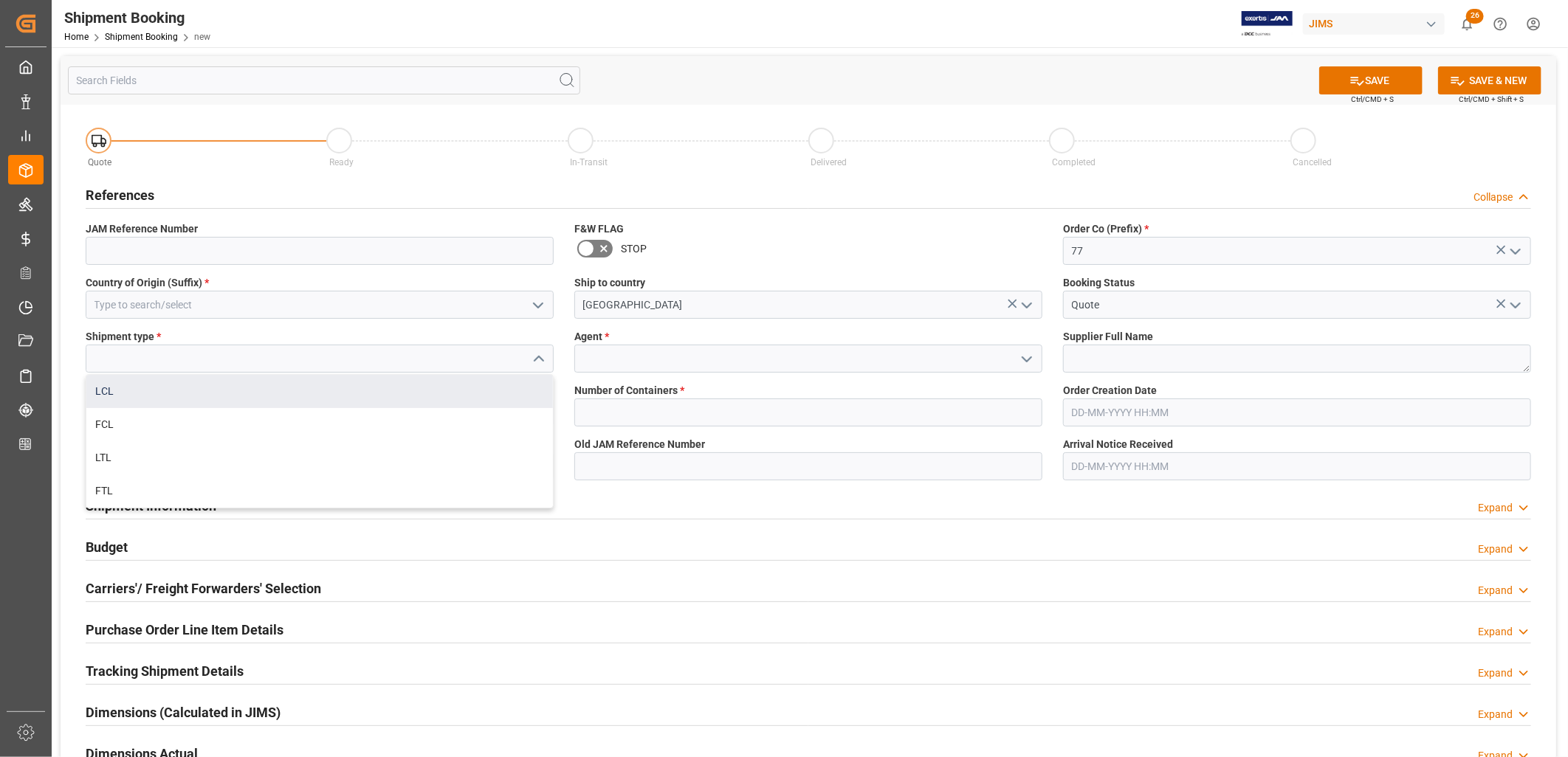
click at [112, 392] on div "LCL" at bounding box center [320, 391] width 467 height 33
type input "LCL"
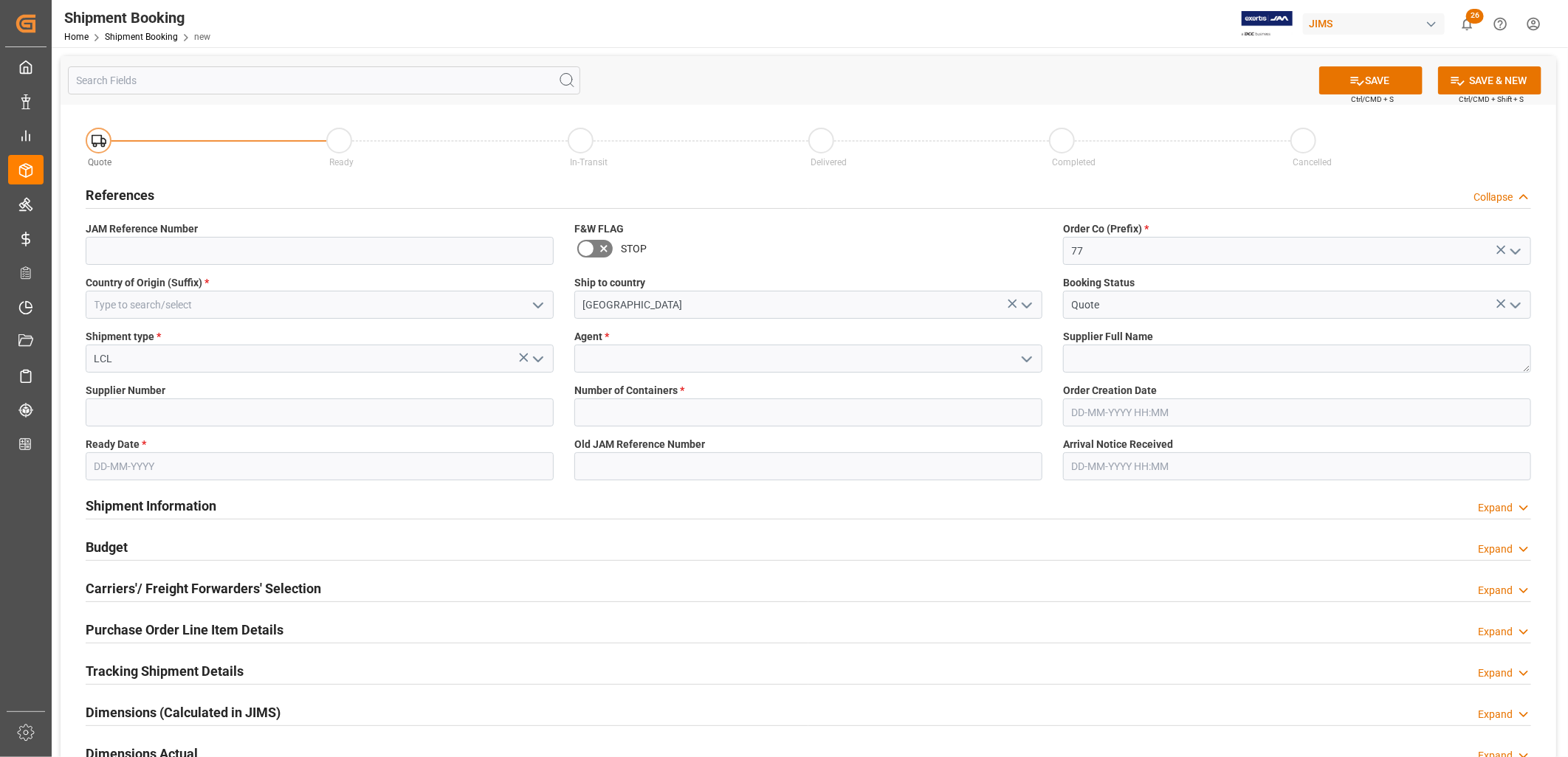
click at [535, 301] on icon "open menu" at bounding box center [538, 305] width 18 height 18
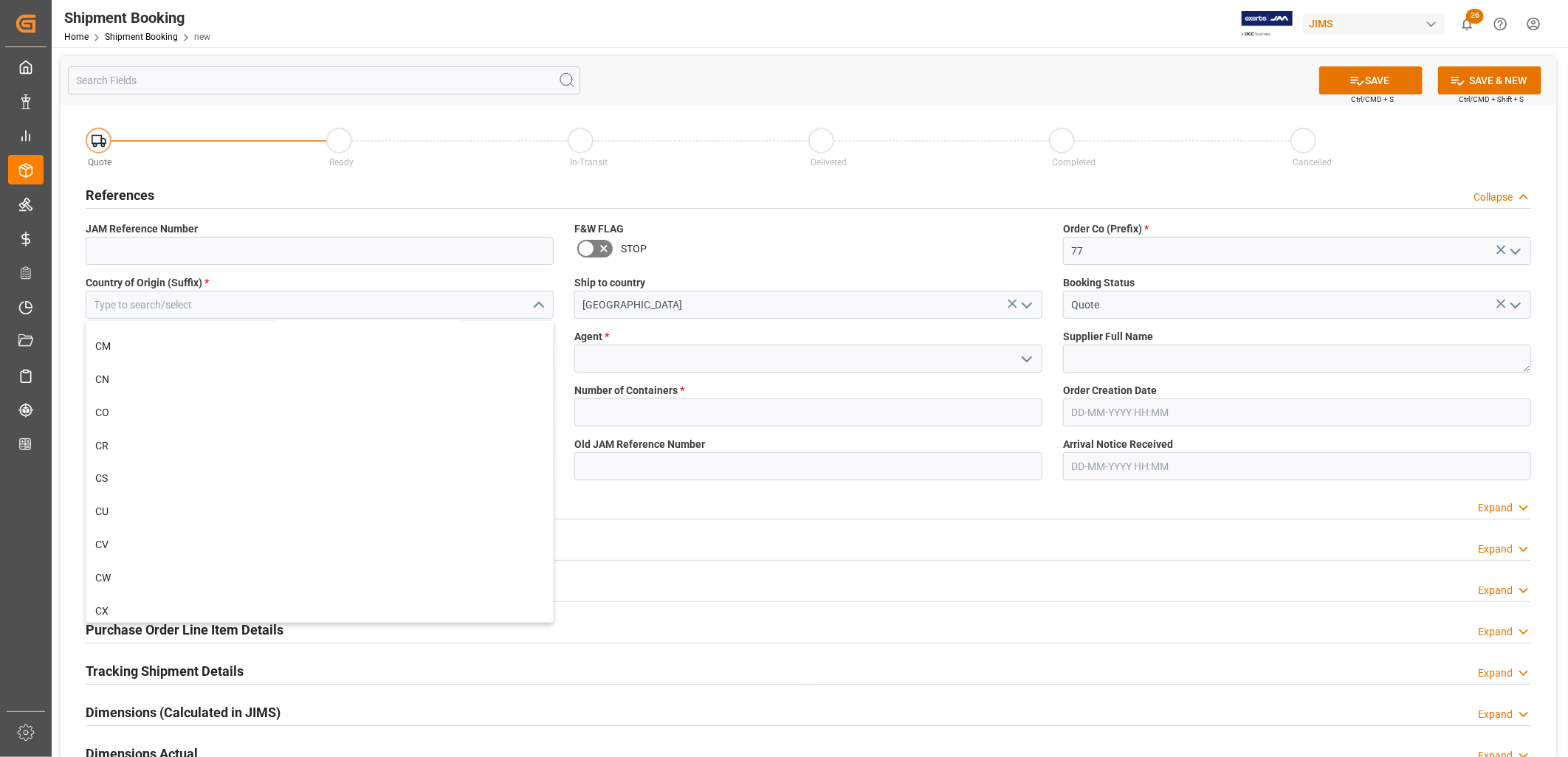
scroll to position [1640, 0]
click at [102, 356] on div "CN" at bounding box center [320, 358] width 467 height 33
type input "CN"
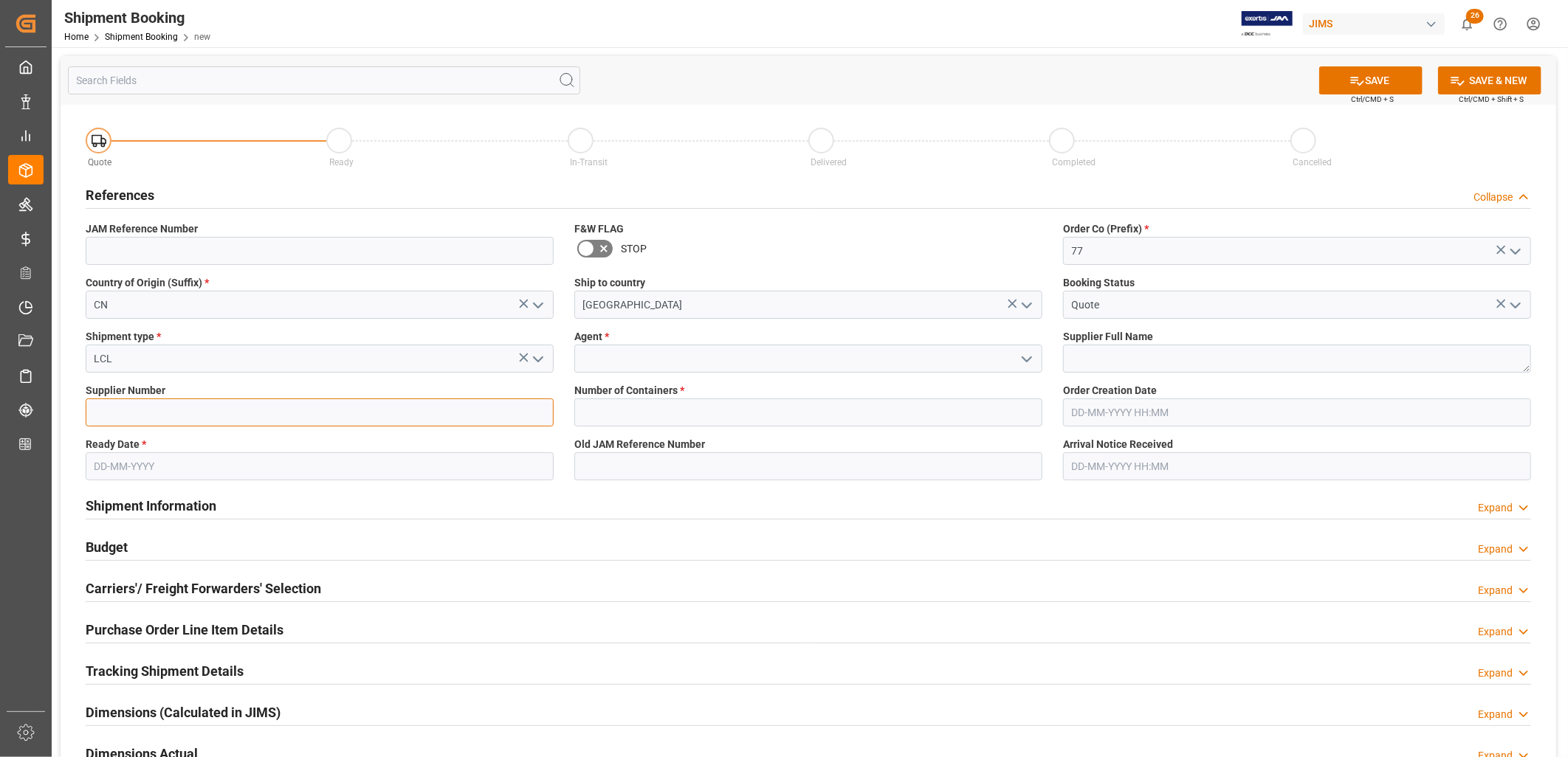
click at [116, 415] on input at bounding box center [320, 412] width 468 height 28
type input "218042"
click at [1028, 356] on icon "open menu" at bounding box center [1026, 360] width 18 height 18
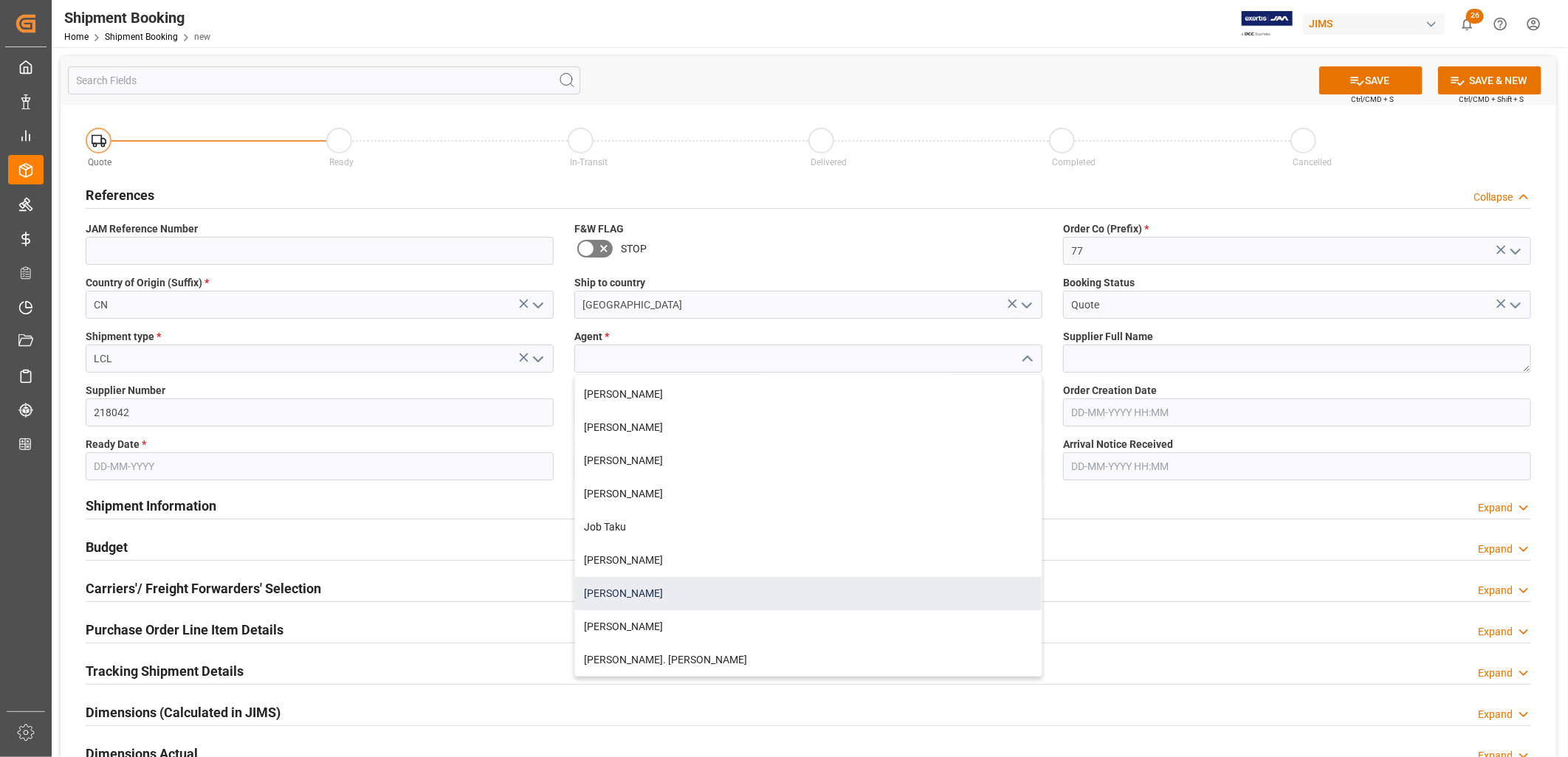
scroll to position [327, 0]
click at [645, 587] on div "[PERSON_NAME]. [PERSON_NAME]" at bounding box center [808, 595] width 467 height 33
type input "[PERSON_NAME]. [PERSON_NAME]"
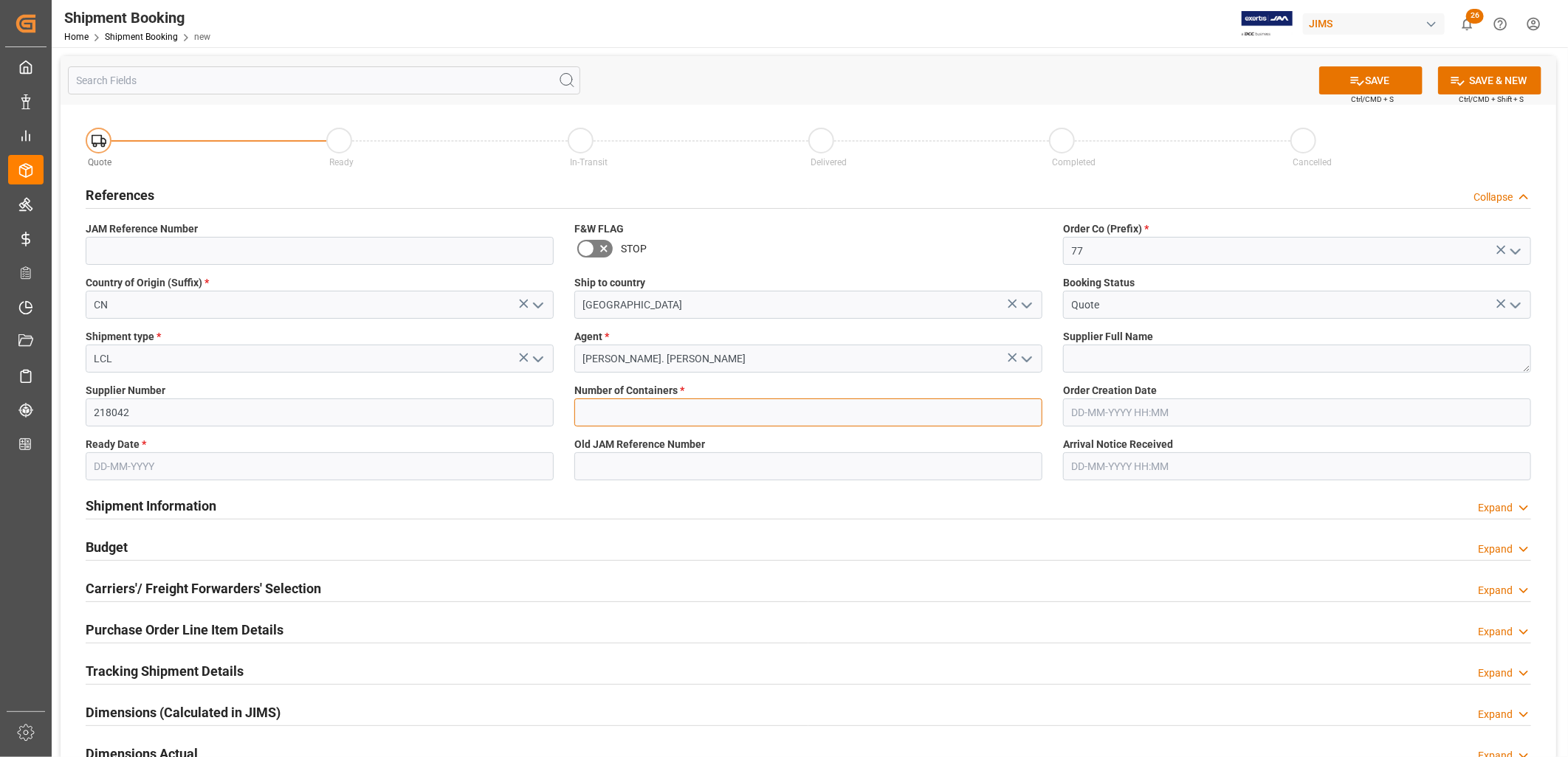
click at [629, 415] on input "text" at bounding box center [808, 412] width 468 height 28
type input "0"
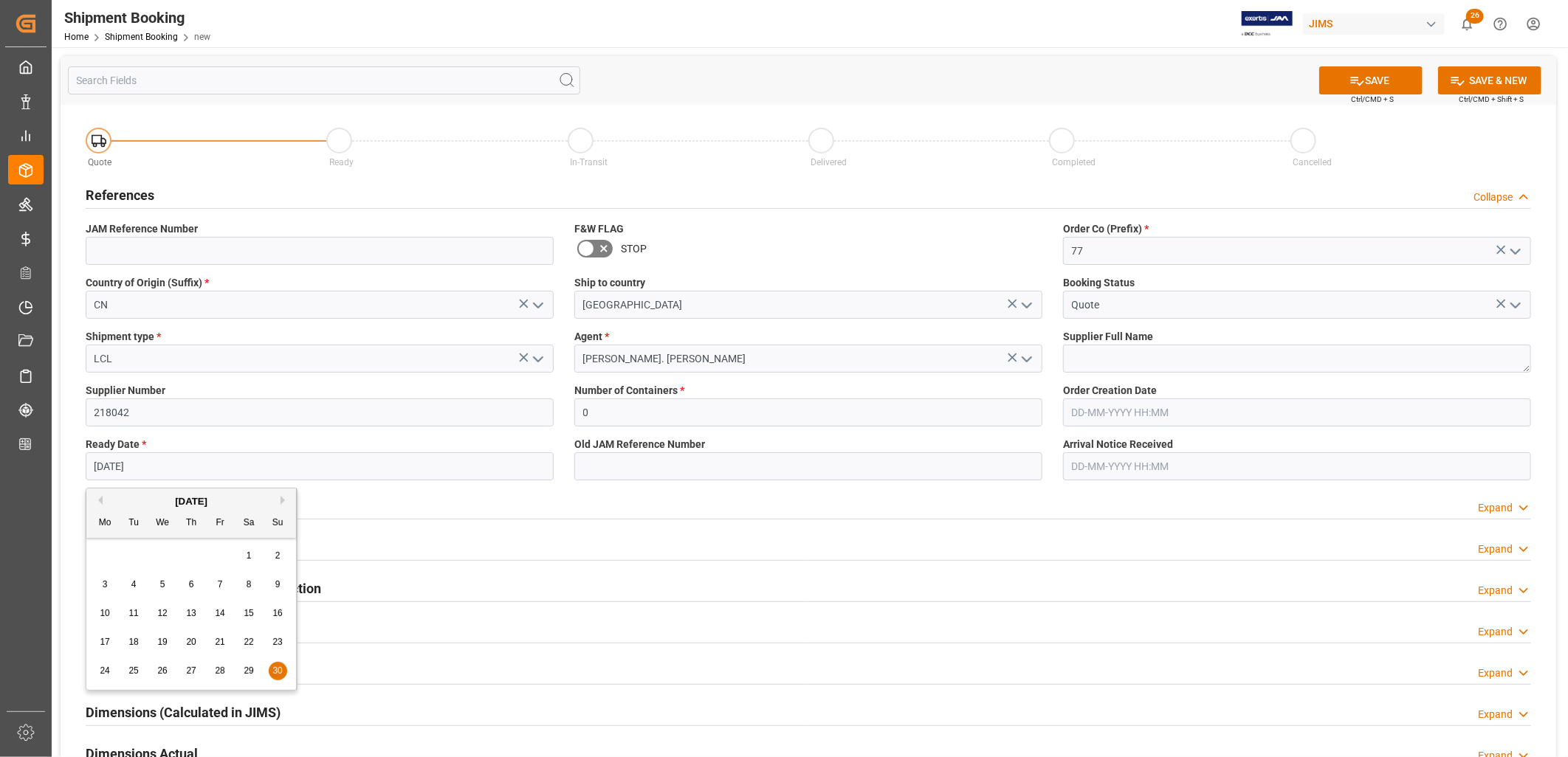
click at [179, 466] on input "30-11-2025" at bounding box center [320, 467] width 468 height 28
click at [97, 504] on button "Previous Month" at bounding box center [98, 500] width 9 height 9
click at [223, 668] on span "31" at bounding box center [220, 670] width 9 height 10
type input "[DATE]"
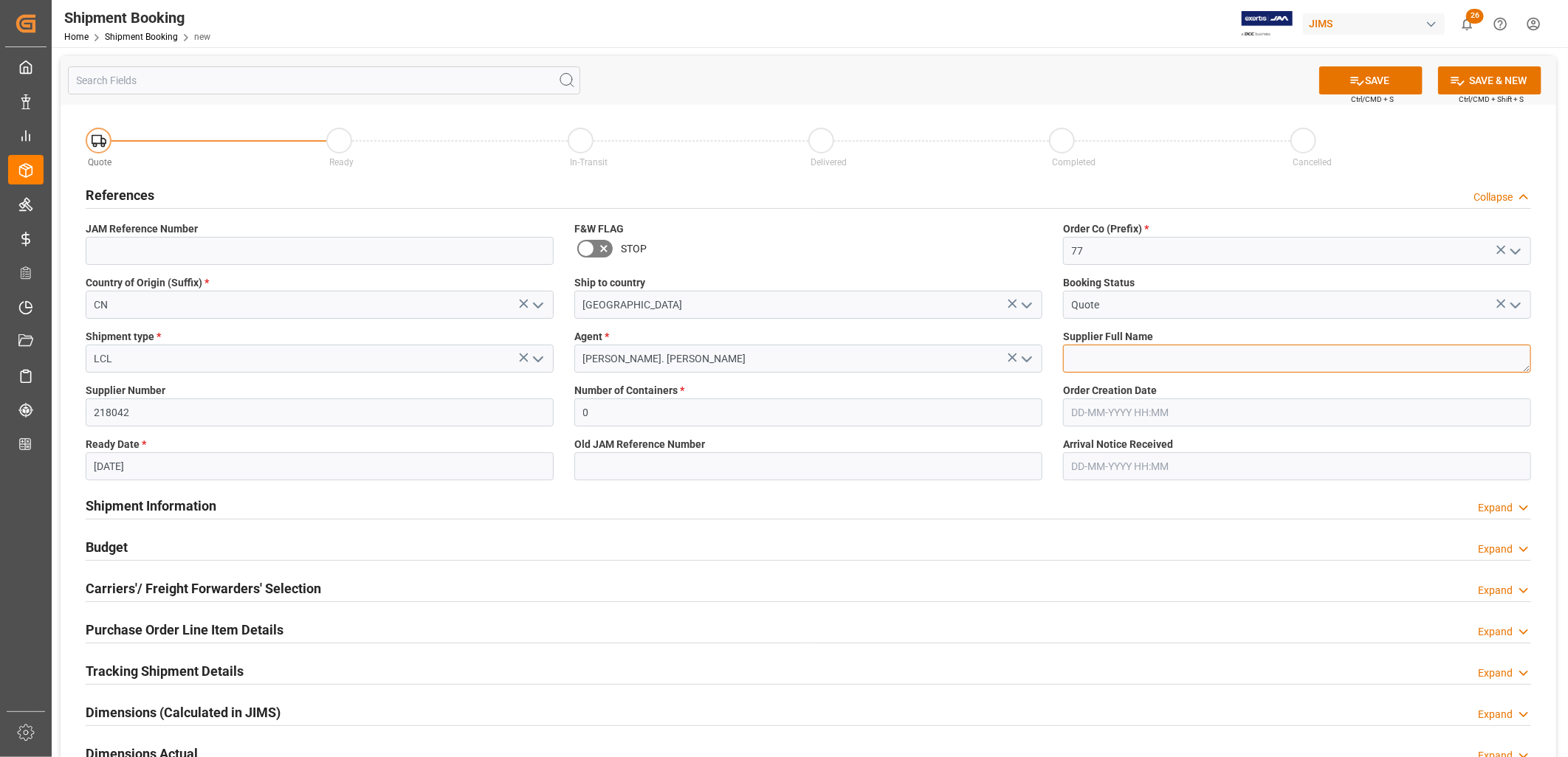
click at [1093, 356] on textarea at bounding box center [1297, 359] width 468 height 28
type textarea "Pearl Musical Inst"
click at [1392, 83] on button "SAVE" at bounding box center [1370, 80] width 103 height 28
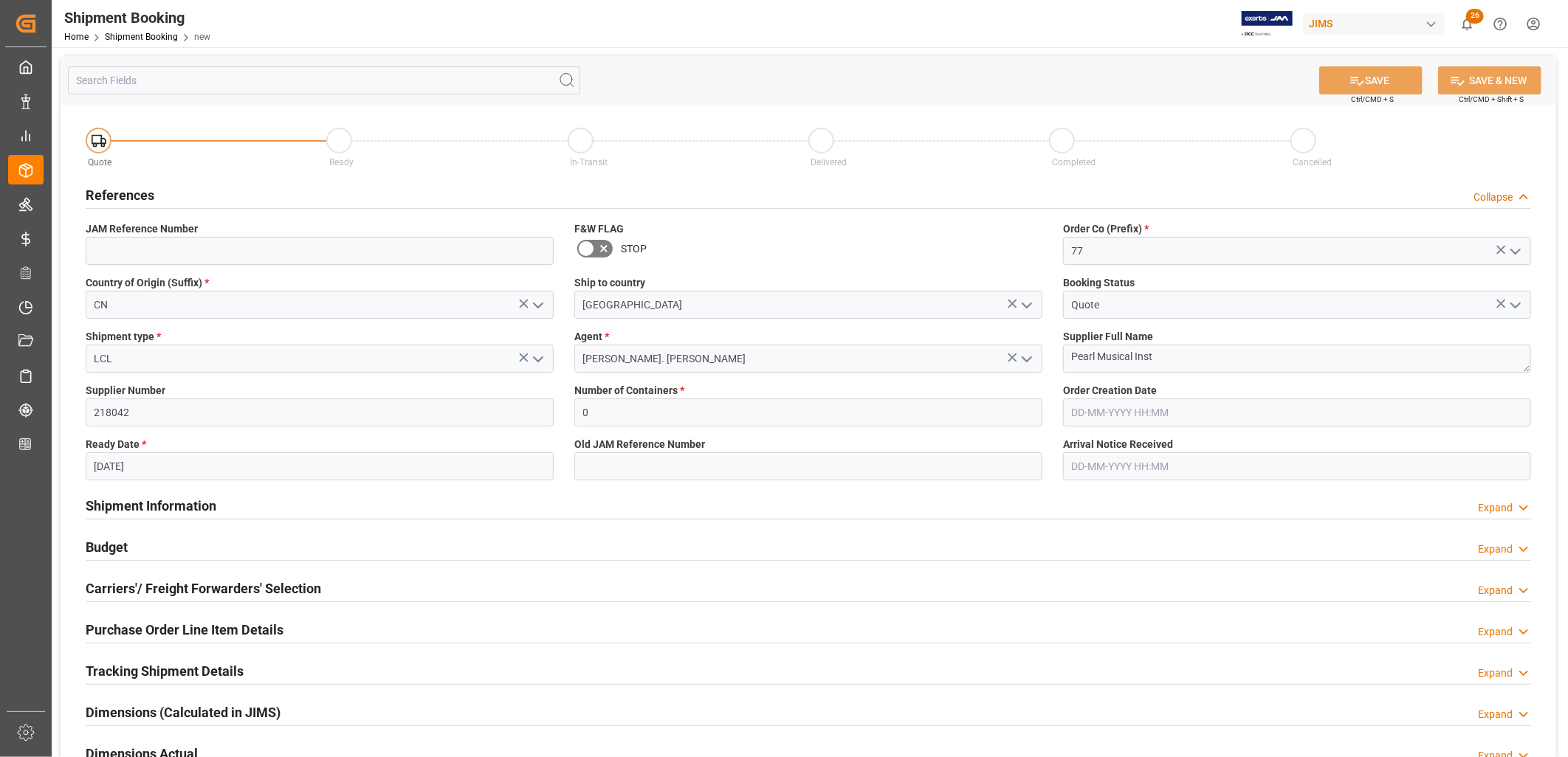
type input "77-11211-CN"
type textarea "Pearl Musical Inst"
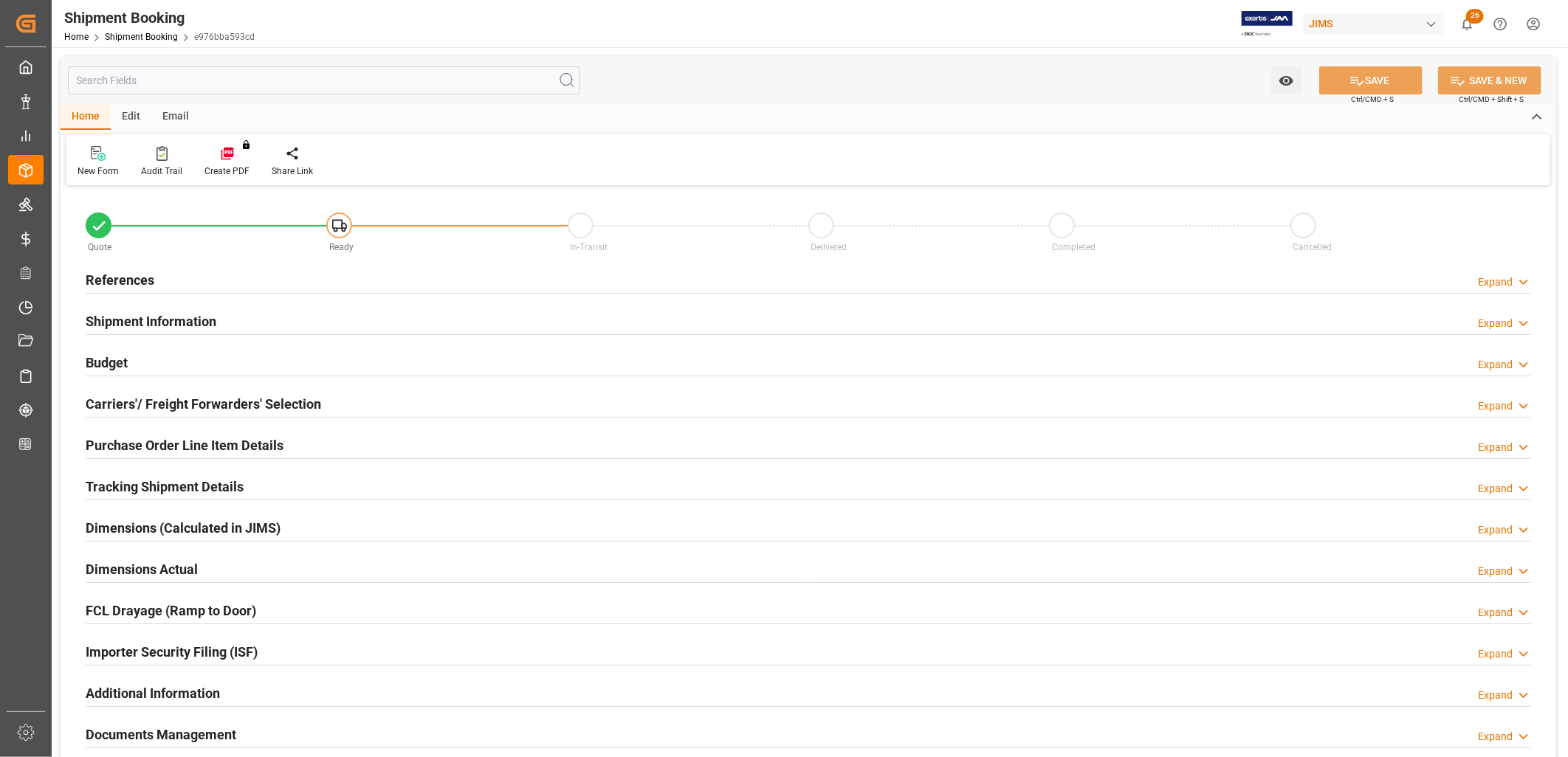
type input "0"
type input "31-10-2025"
click at [128, 276] on h2 "References" at bounding box center [120, 279] width 68 height 20
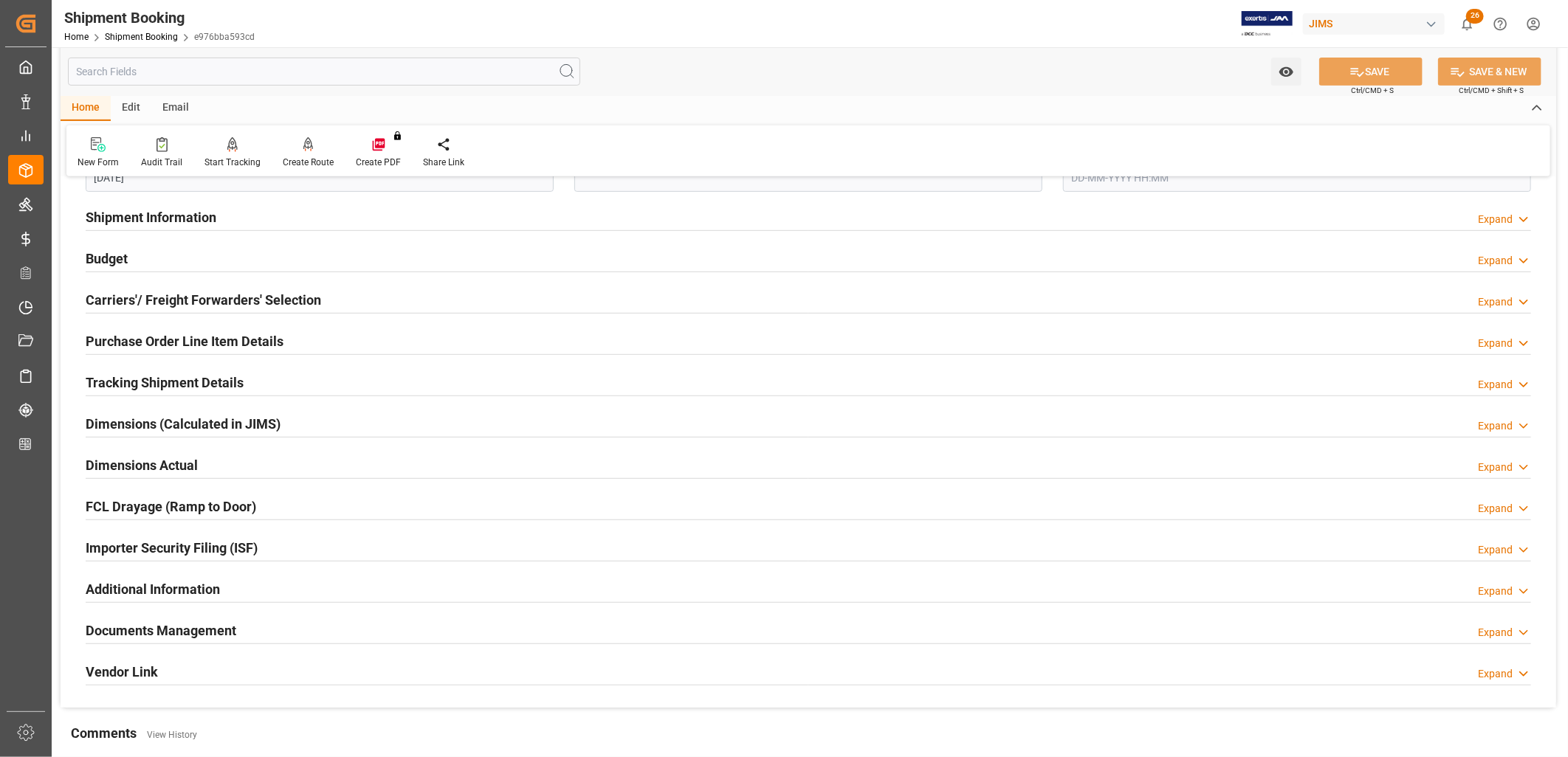
scroll to position [410, 0]
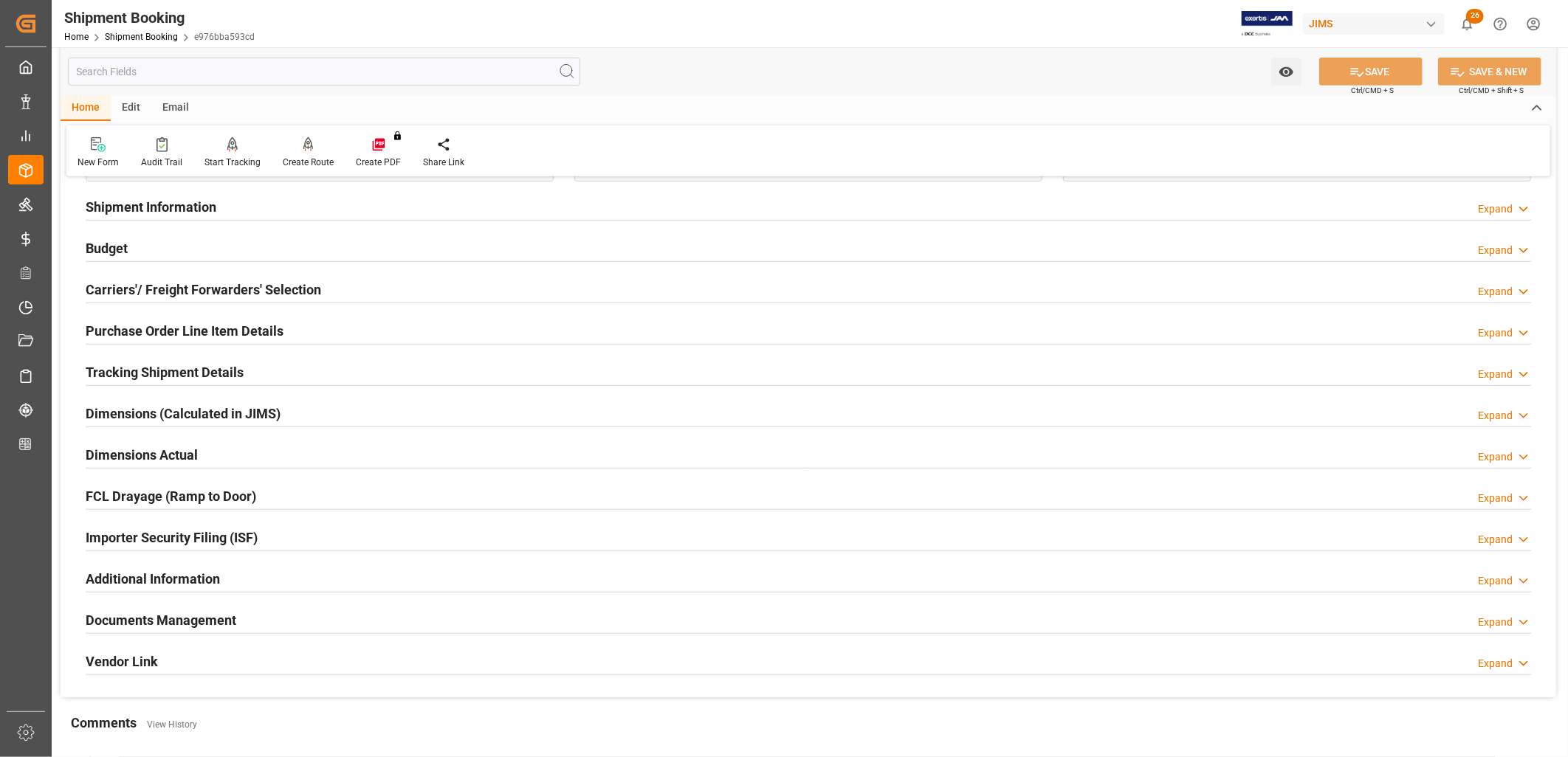
click at [182, 622] on h2 "Documents Management" at bounding box center [161, 620] width 150 height 20
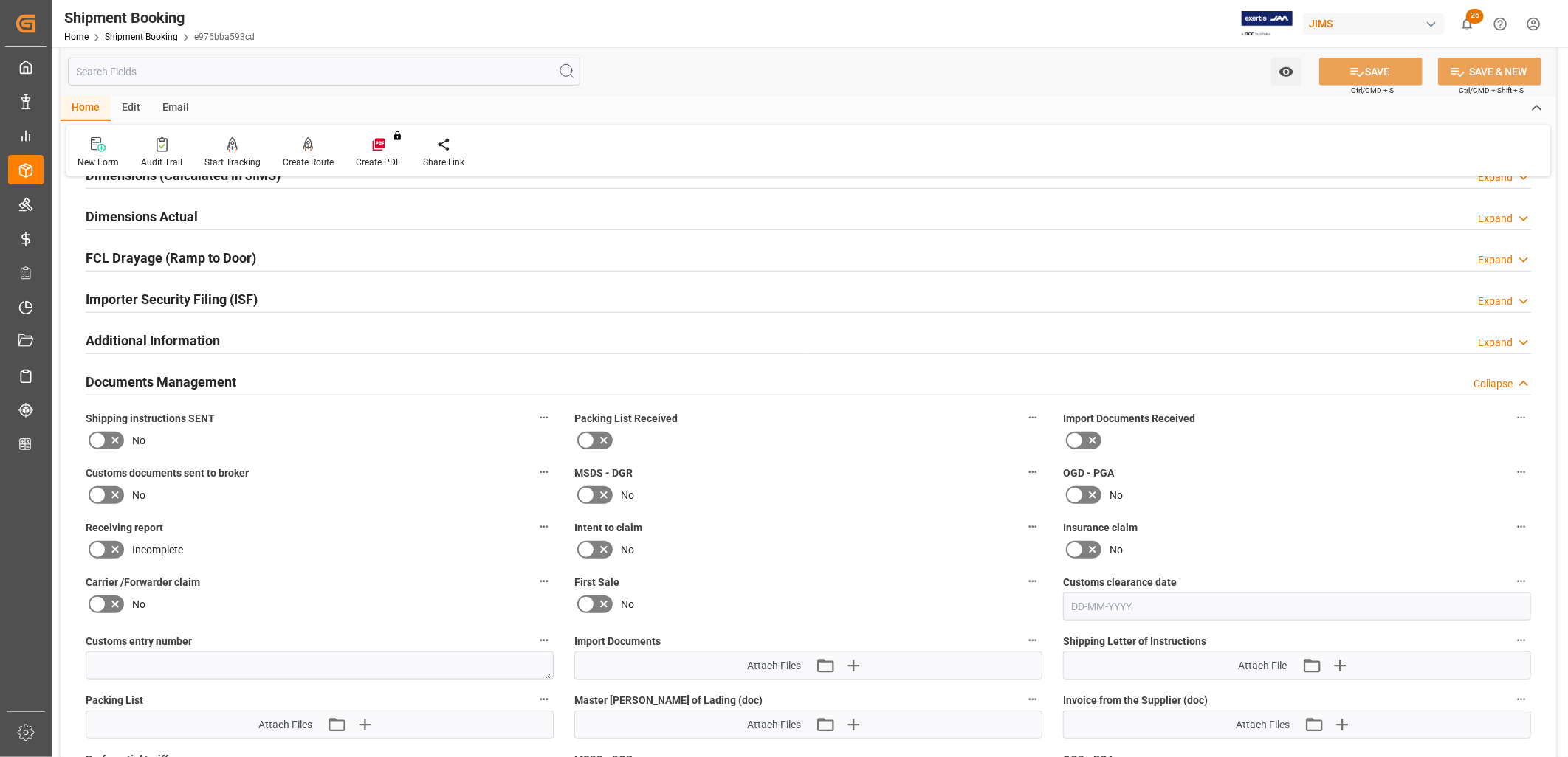
scroll to position [655, 0]
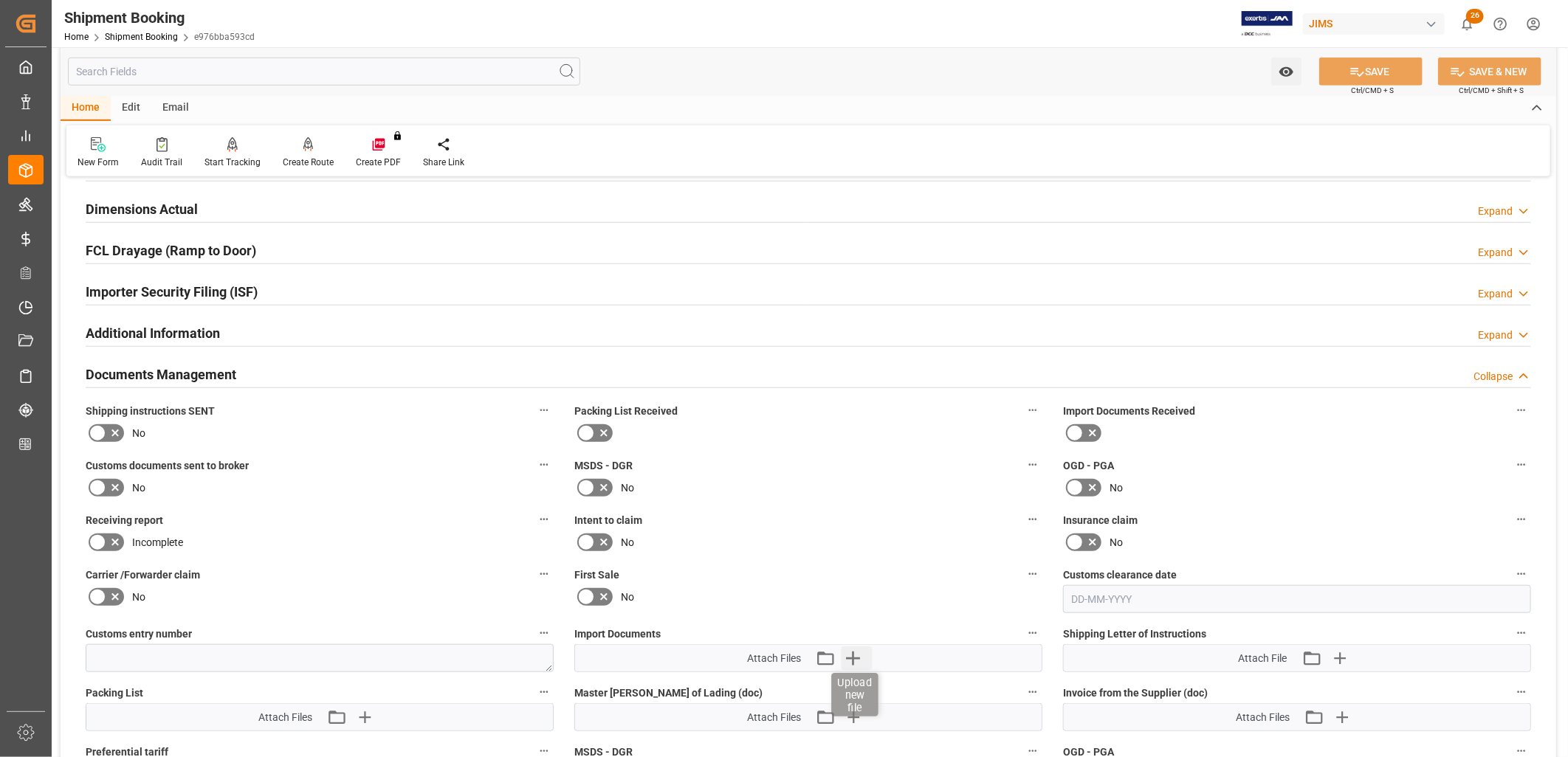
click at [852, 652] on icon "button" at bounding box center [853, 659] width 14 height 14
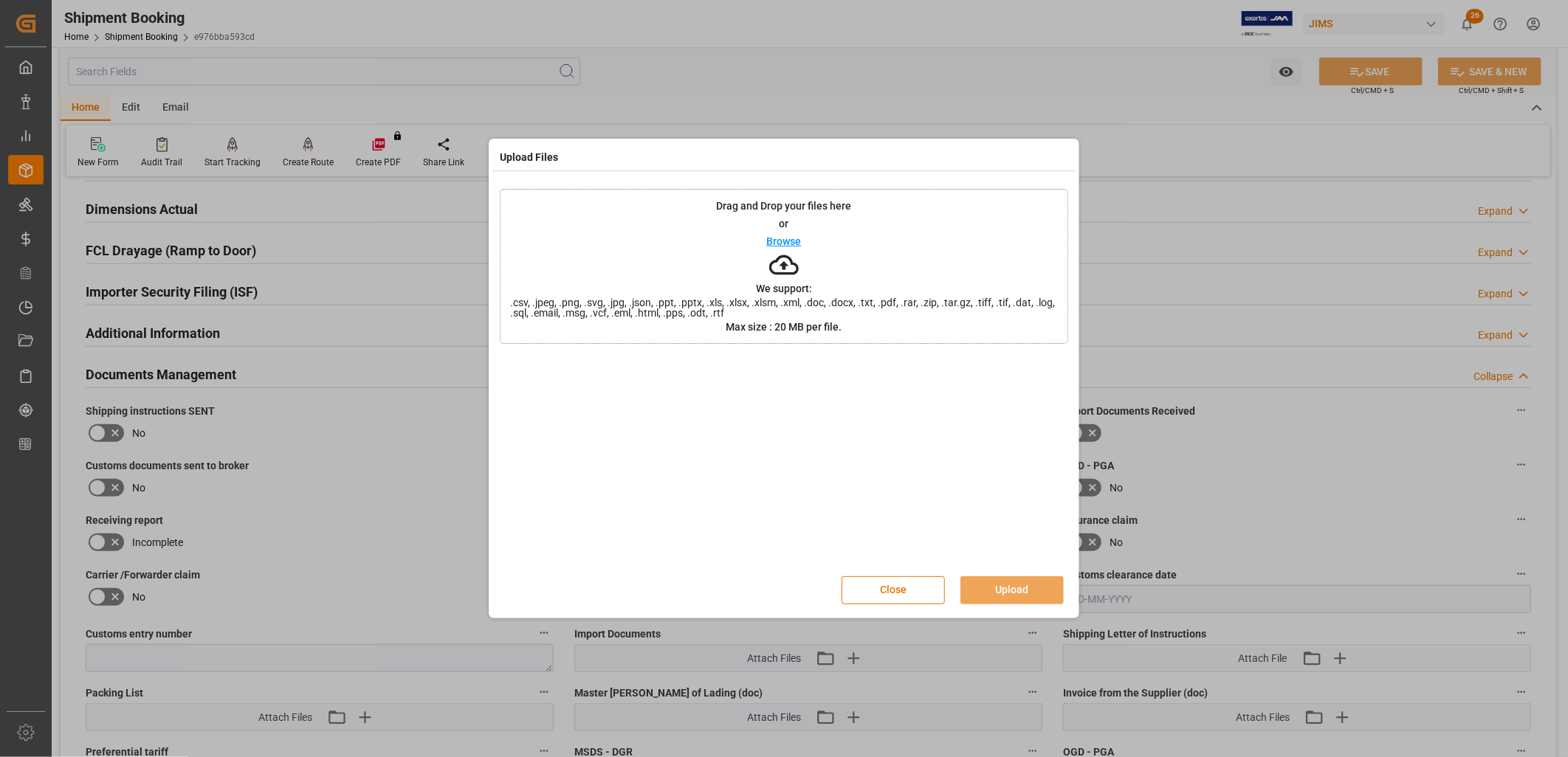
click at [791, 239] on p "Browse" at bounding box center [784, 241] width 35 height 10
click at [1052, 367] on icon at bounding box center [1052, 367] width 9 height 9
click at [783, 239] on p "Browse" at bounding box center [784, 241] width 35 height 10
click at [1032, 590] on button "Upload" at bounding box center [1011, 591] width 103 height 28
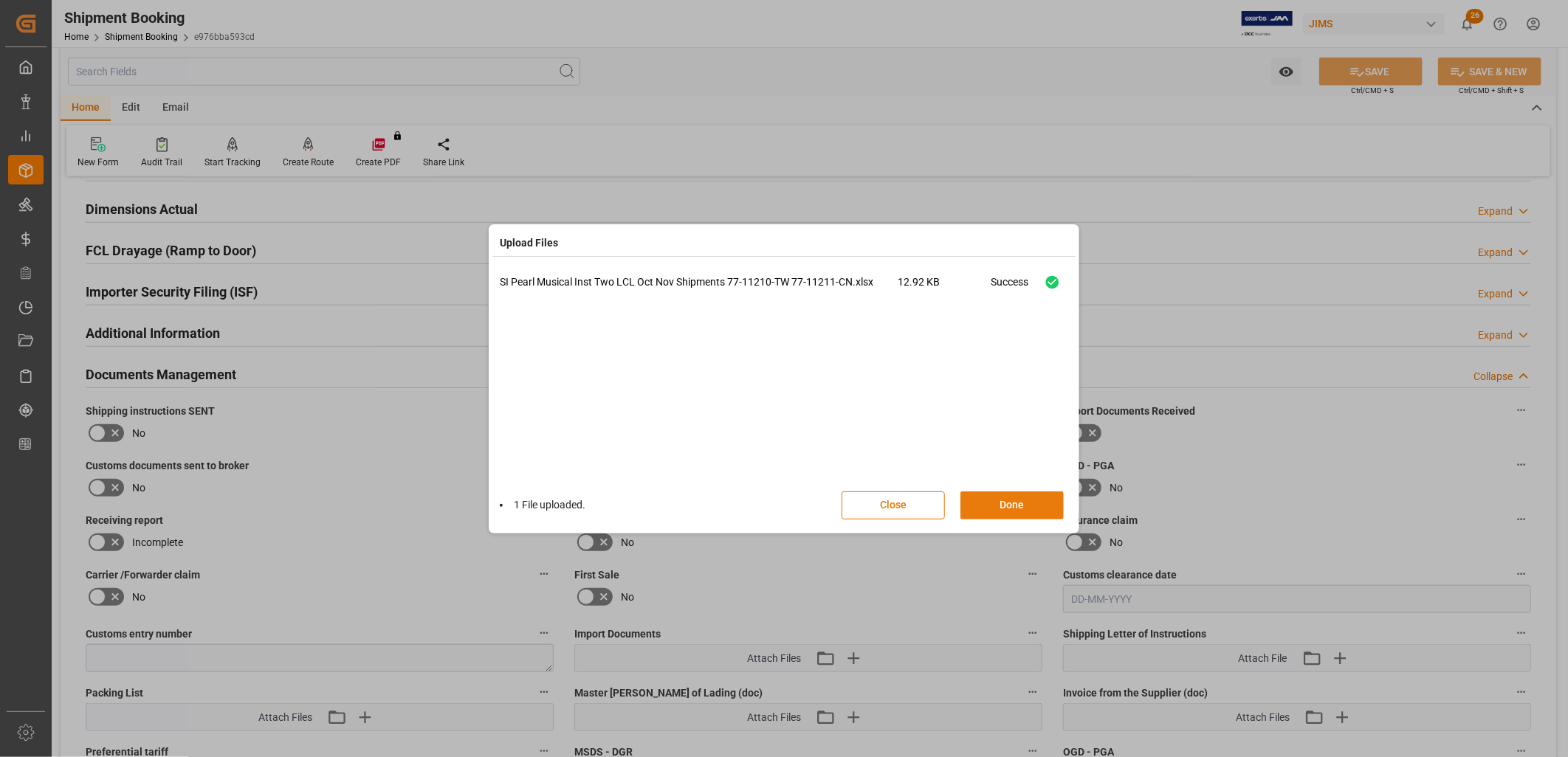
click at [1019, 505] on button "Done" at bounding box center [1011, 506] width 103 height 28
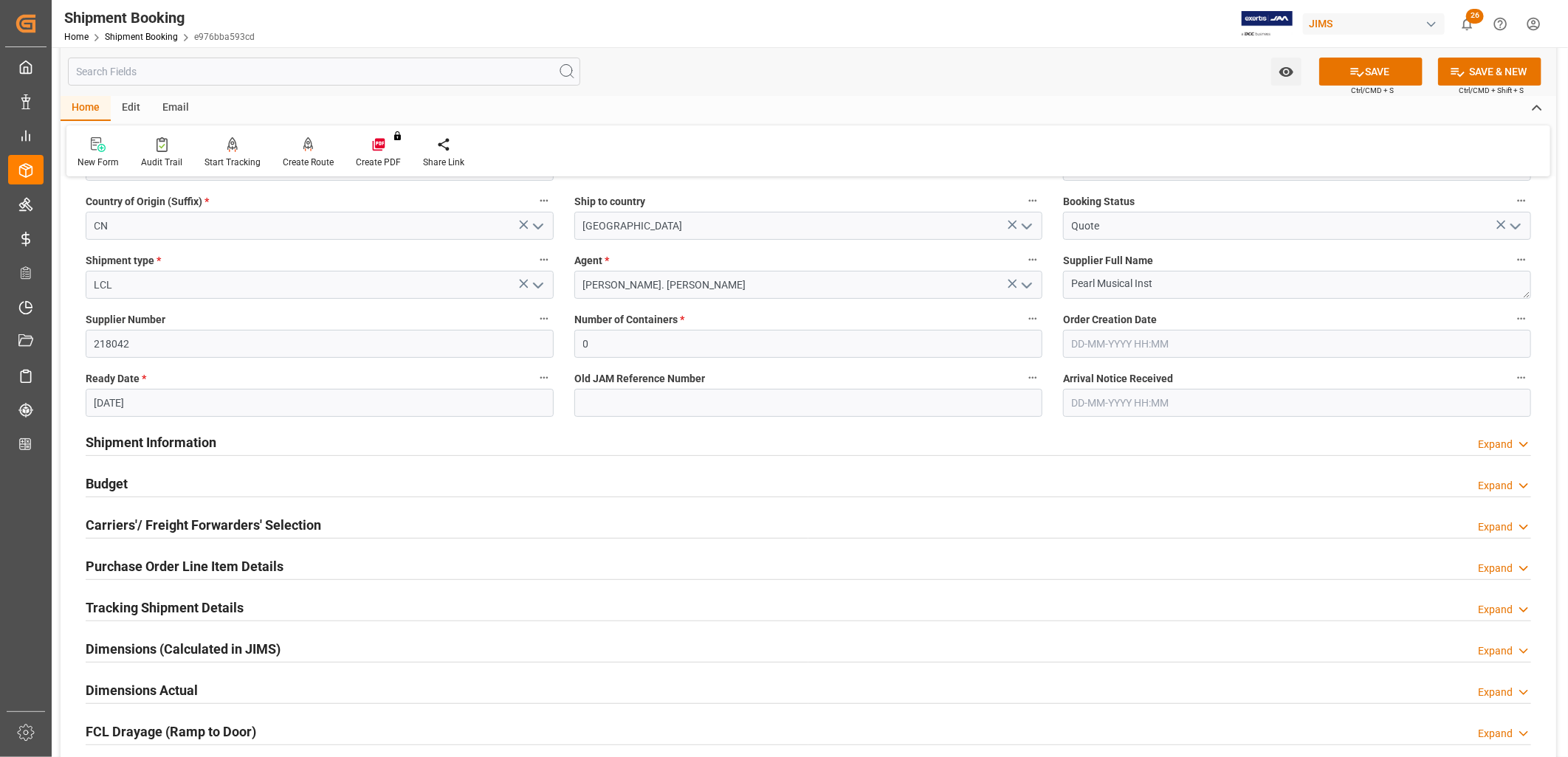
scroll to position [0, 0]
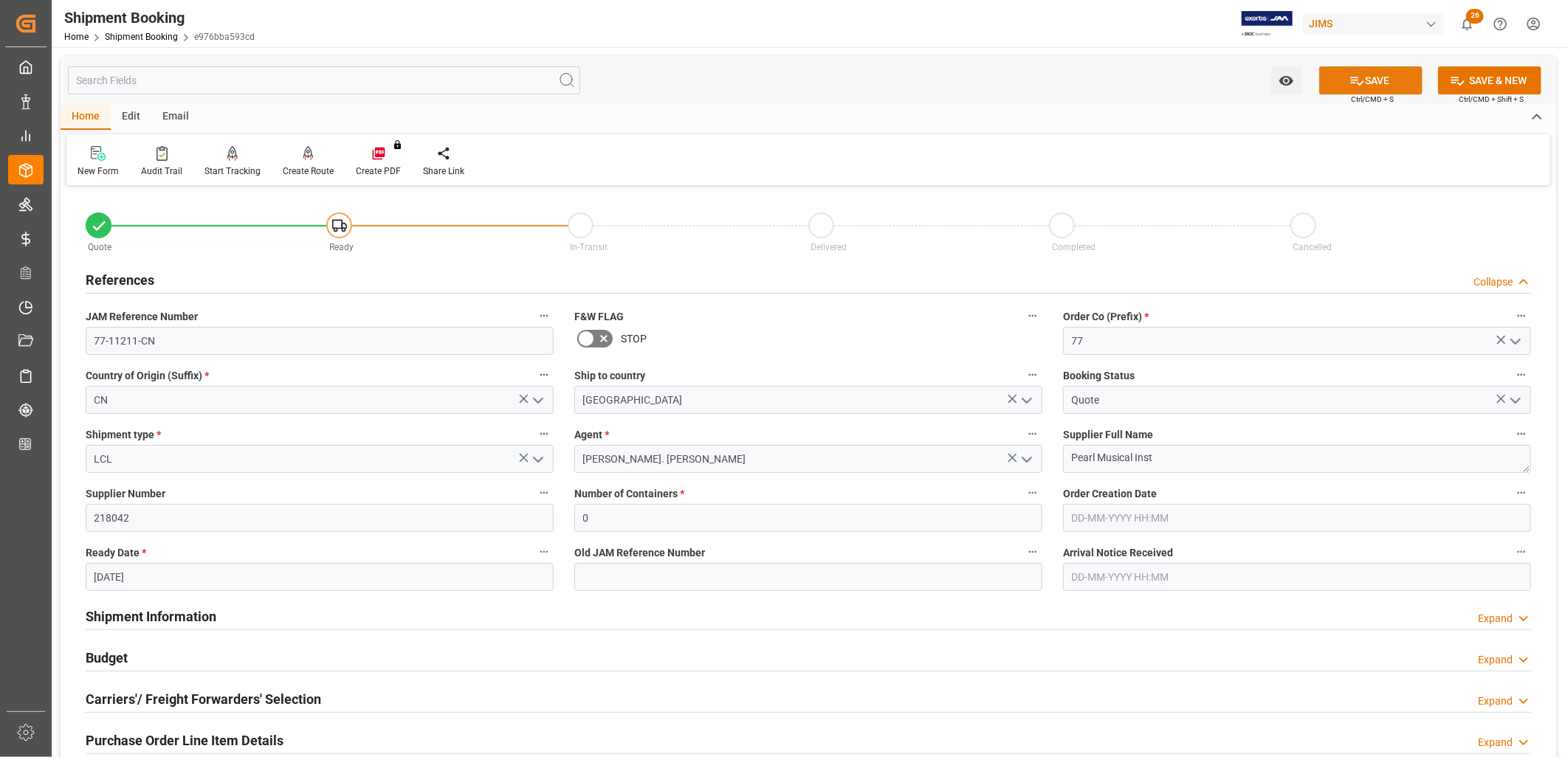
click at [1383, 76] on button "SAVE" at bounding box center [1370, 80] width 103 height 28
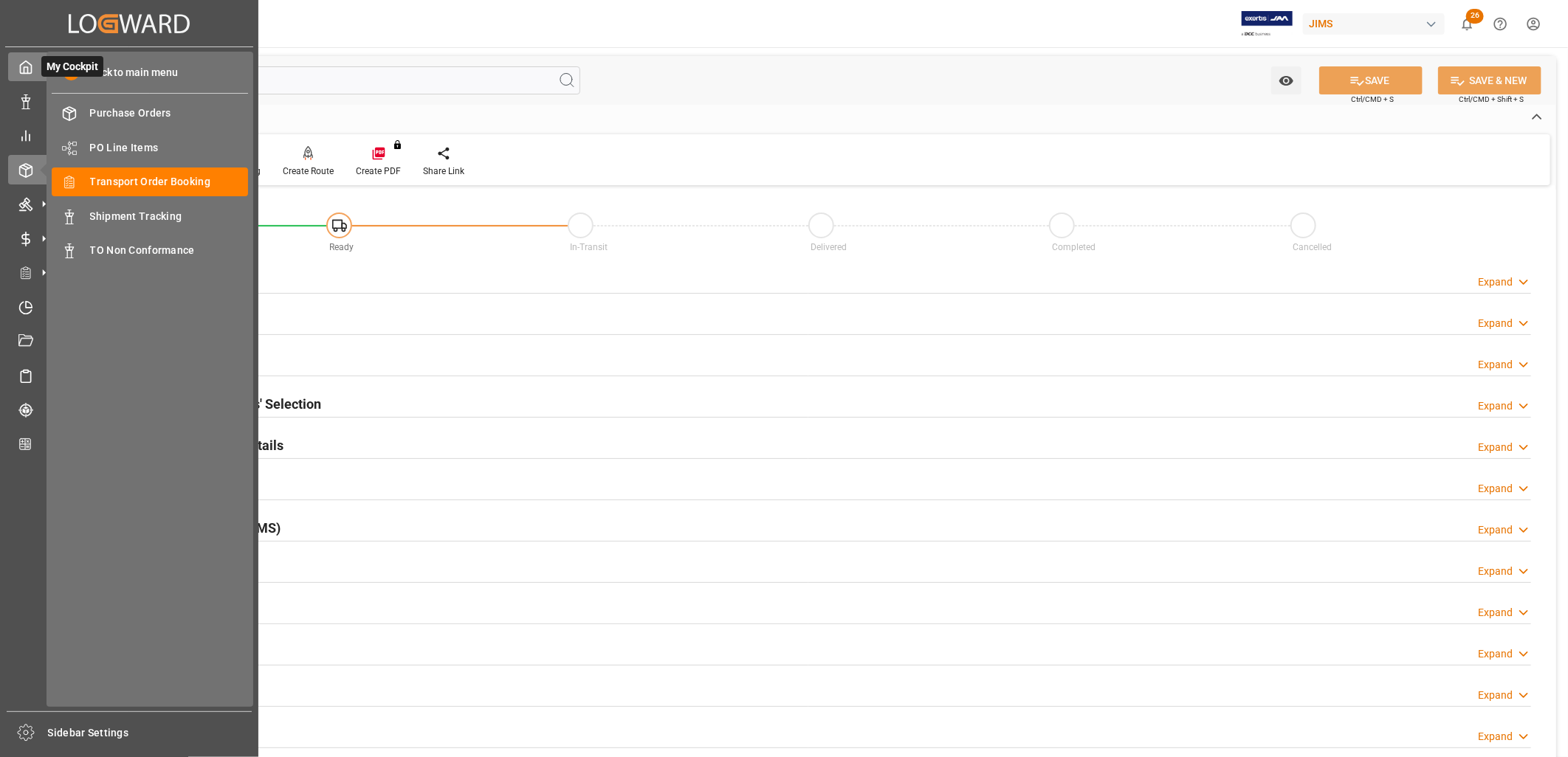
click at [28, 61] on icon at bounding box center [25, 67] width 15 height 15
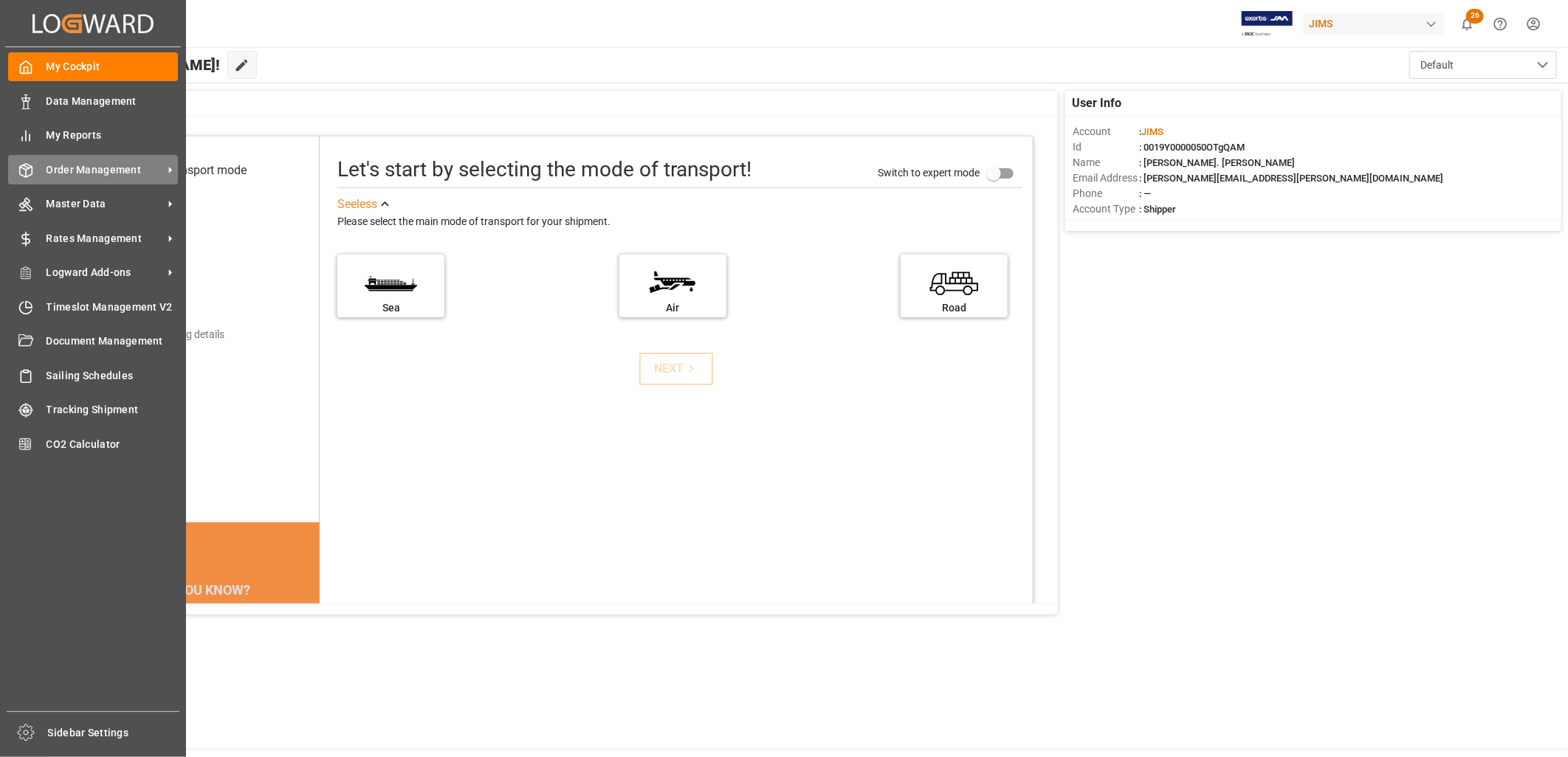
click at [116, 170] on span "Order Management" at bounding box center [105, 170] width 116 height 16
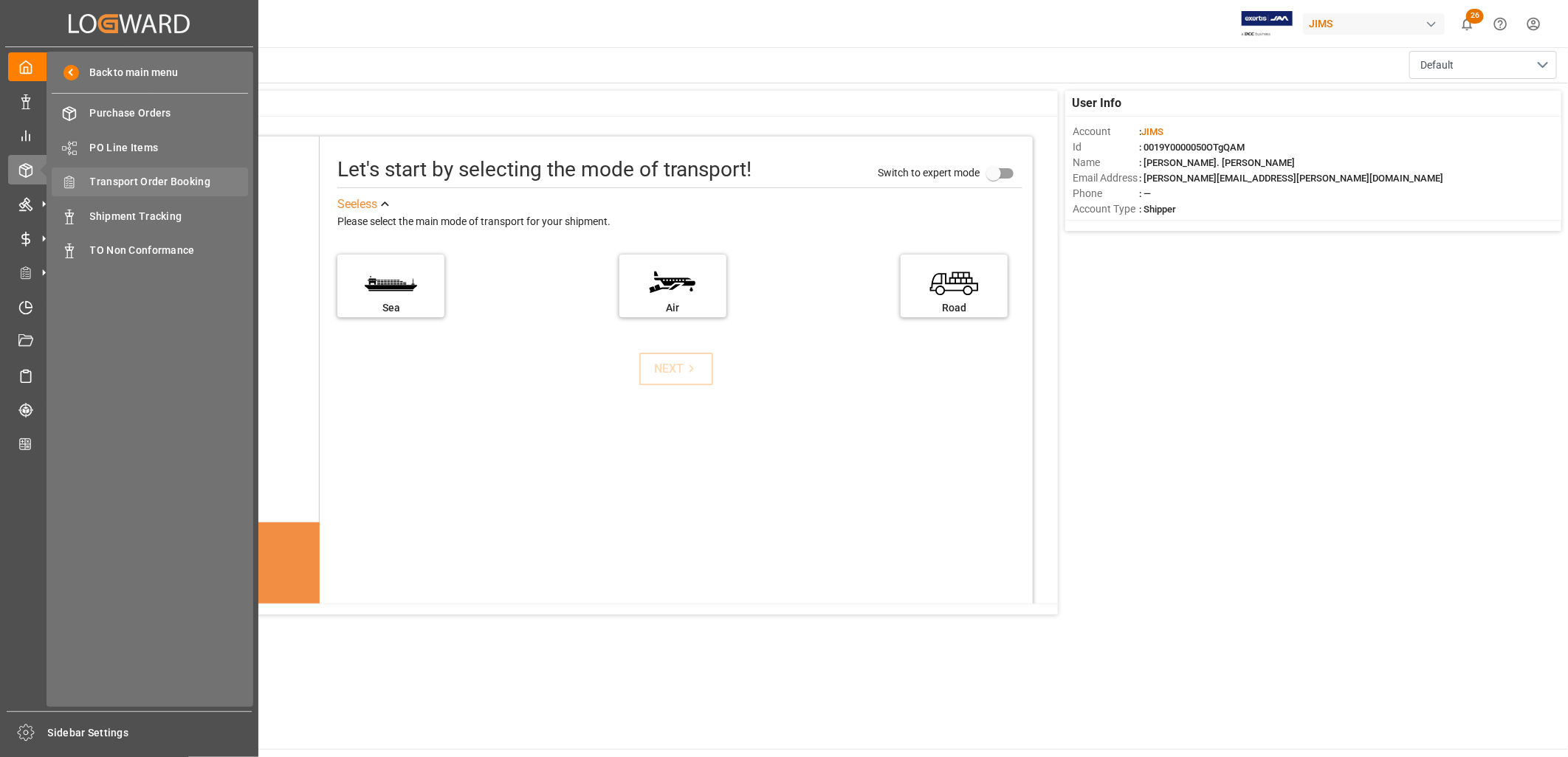
click at [185, 178] on span "Transport Order Booking" at bounding box center [169, 182] width 159 height 16
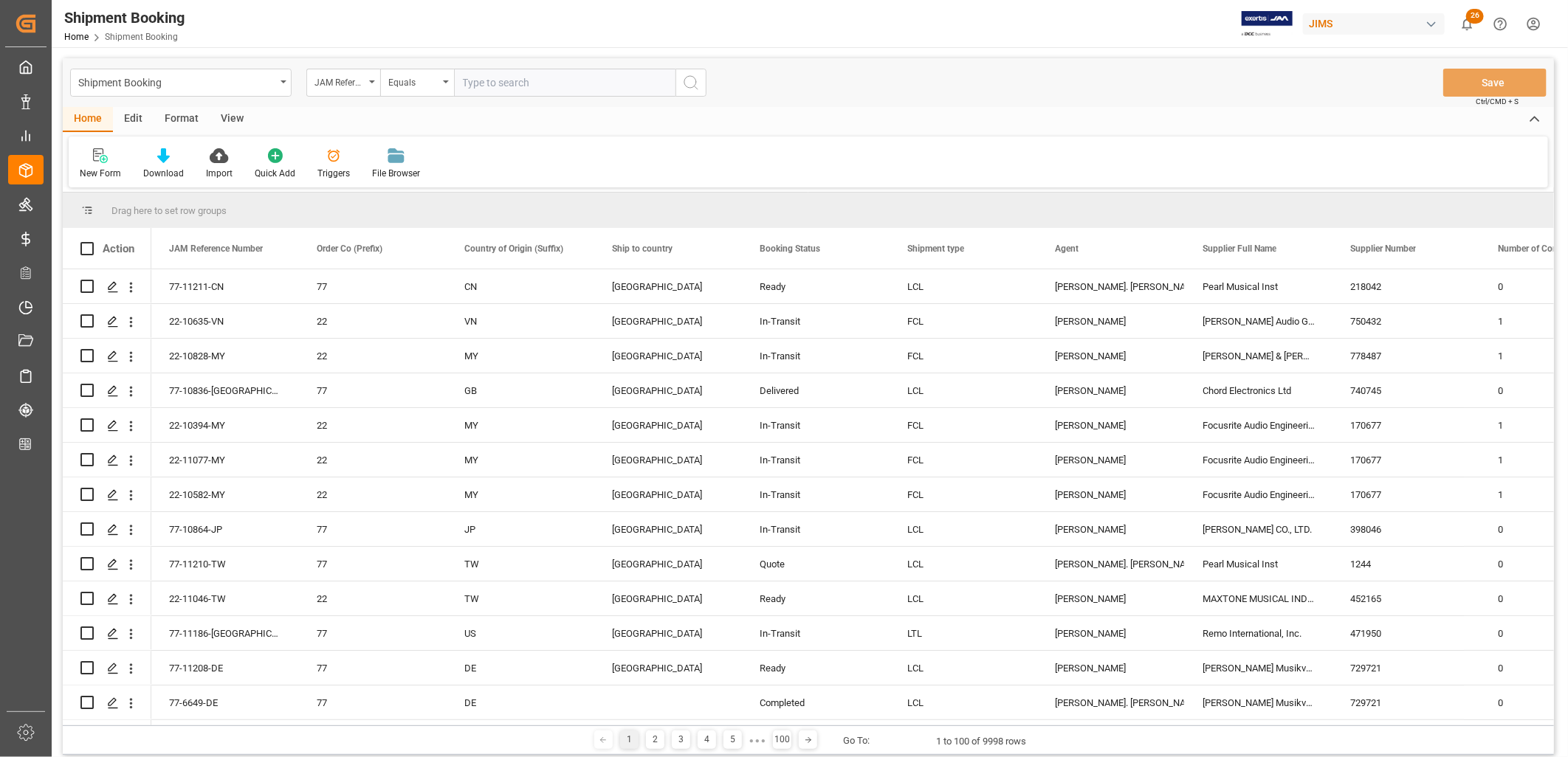
click at [476, 84] on input "text" at bounding box center [564, 83] width 221 height 28
type input "77-11210"
click at [113, 284] on icon "Press SPACE to select this row." at bounding box center [113, 286] width 12 height 12
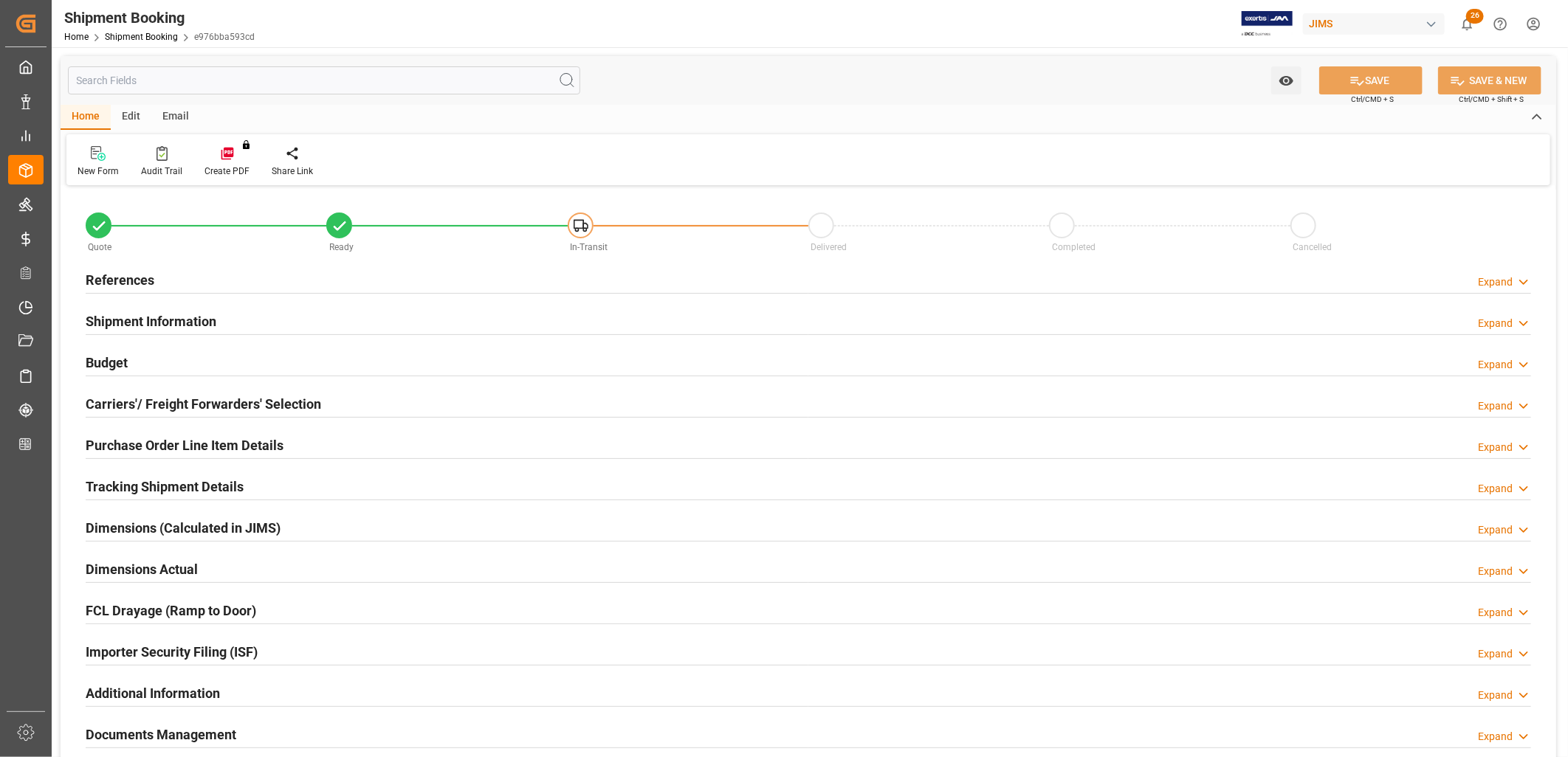
type input "[DATE]"
click at [113, 273] on h2 "References" at bounding box center [120, 279] width 68 height 20
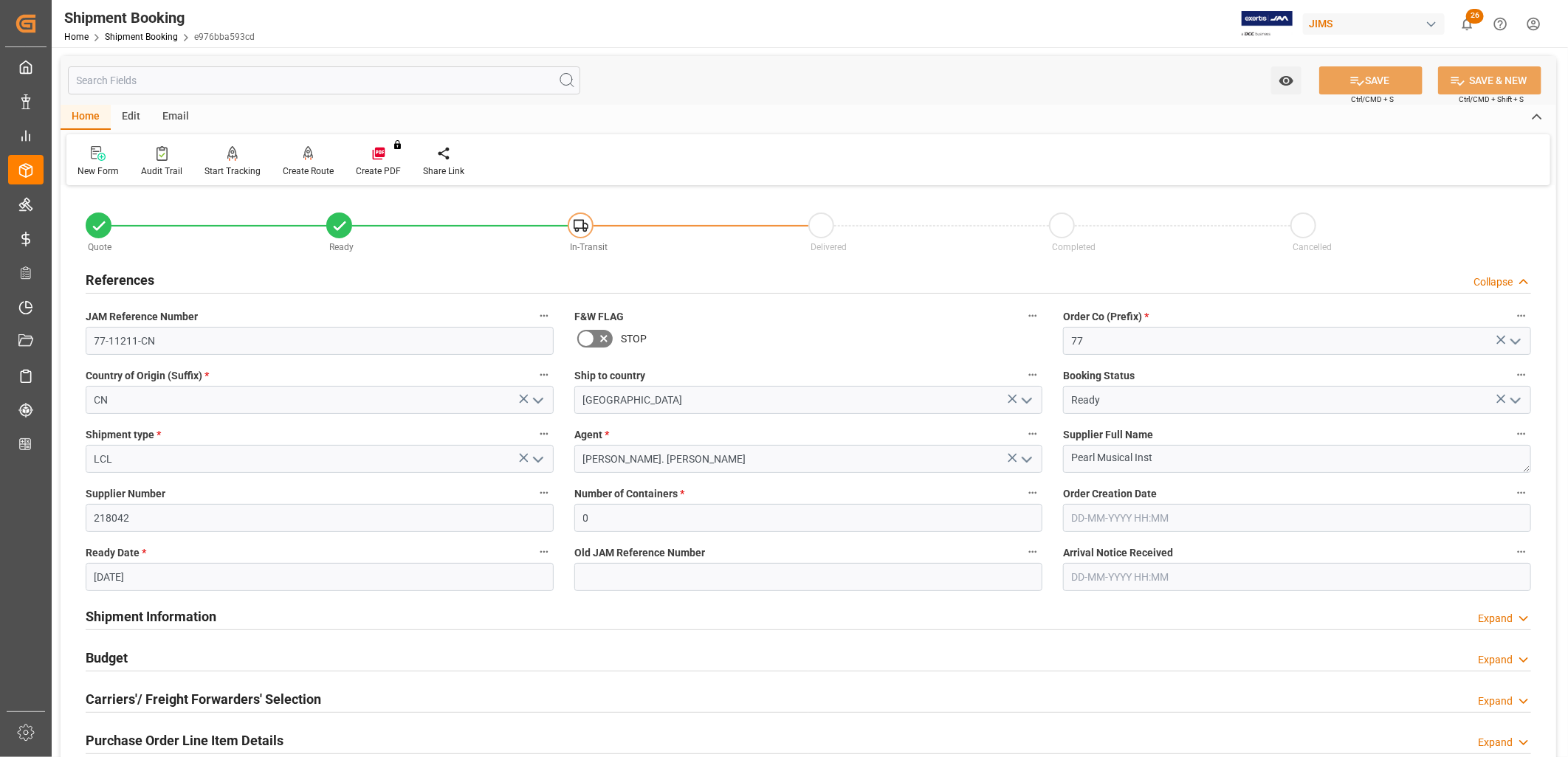
click at [1517, 398] on icon "open menu" at bounding box center [1515, 401] width 18 height 18
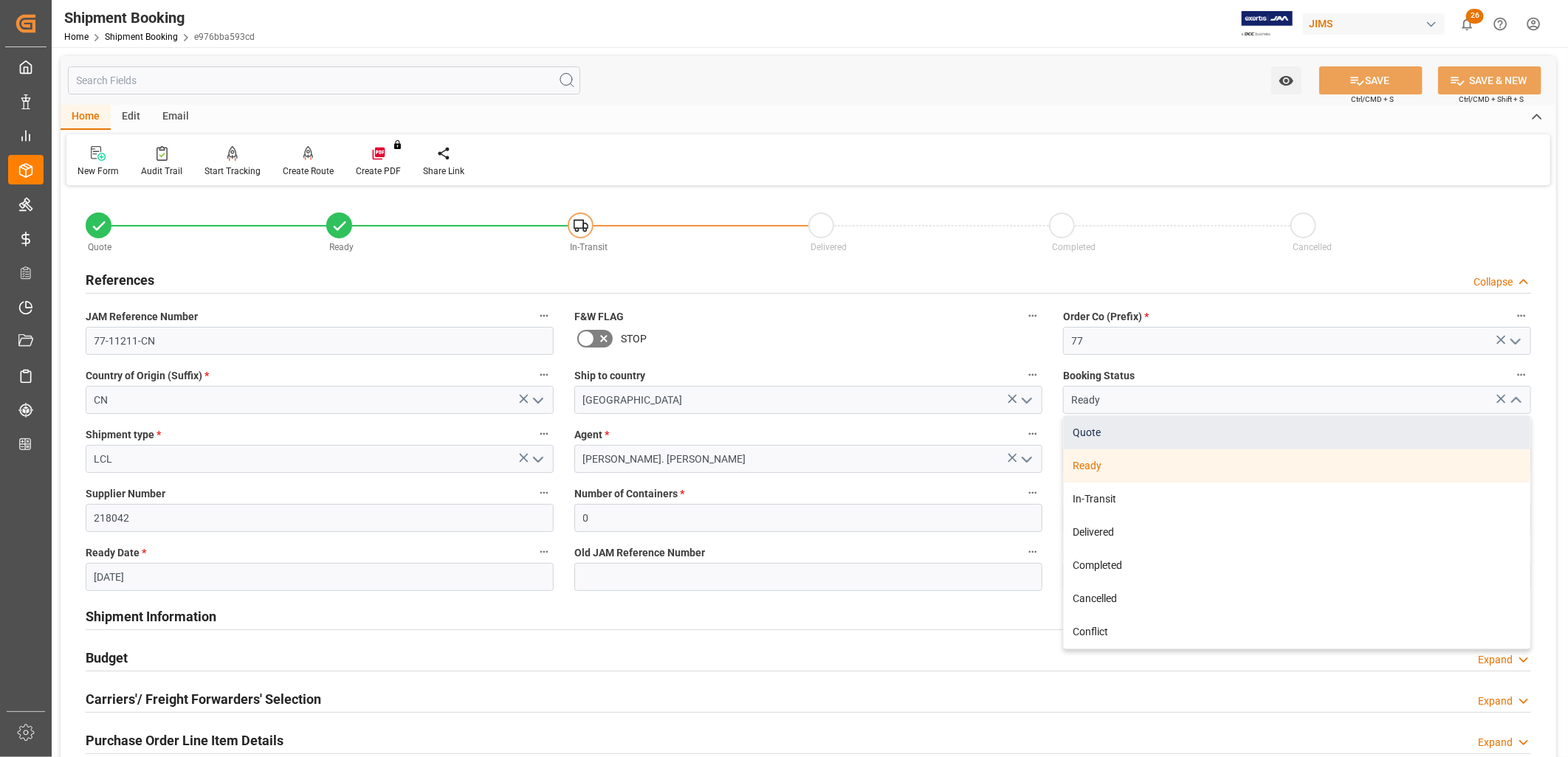
click at [1090, 433] on div "Quote" at bounding box center [1297, 433] width 467 height 33
type input "Quote"
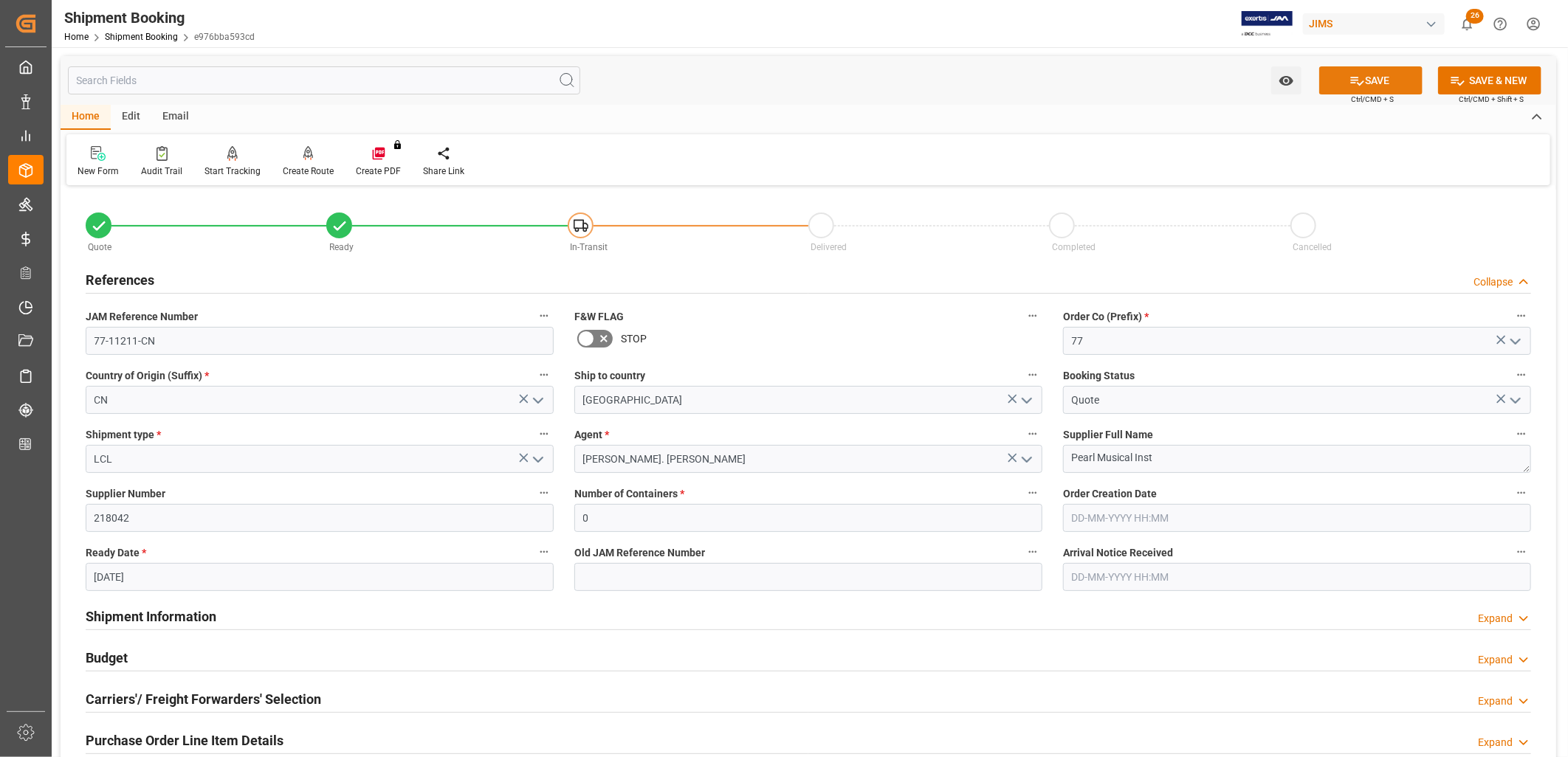
click at [1374, 81] on button "SAVE" at bounding box center [1370, 80] width 103 height 28
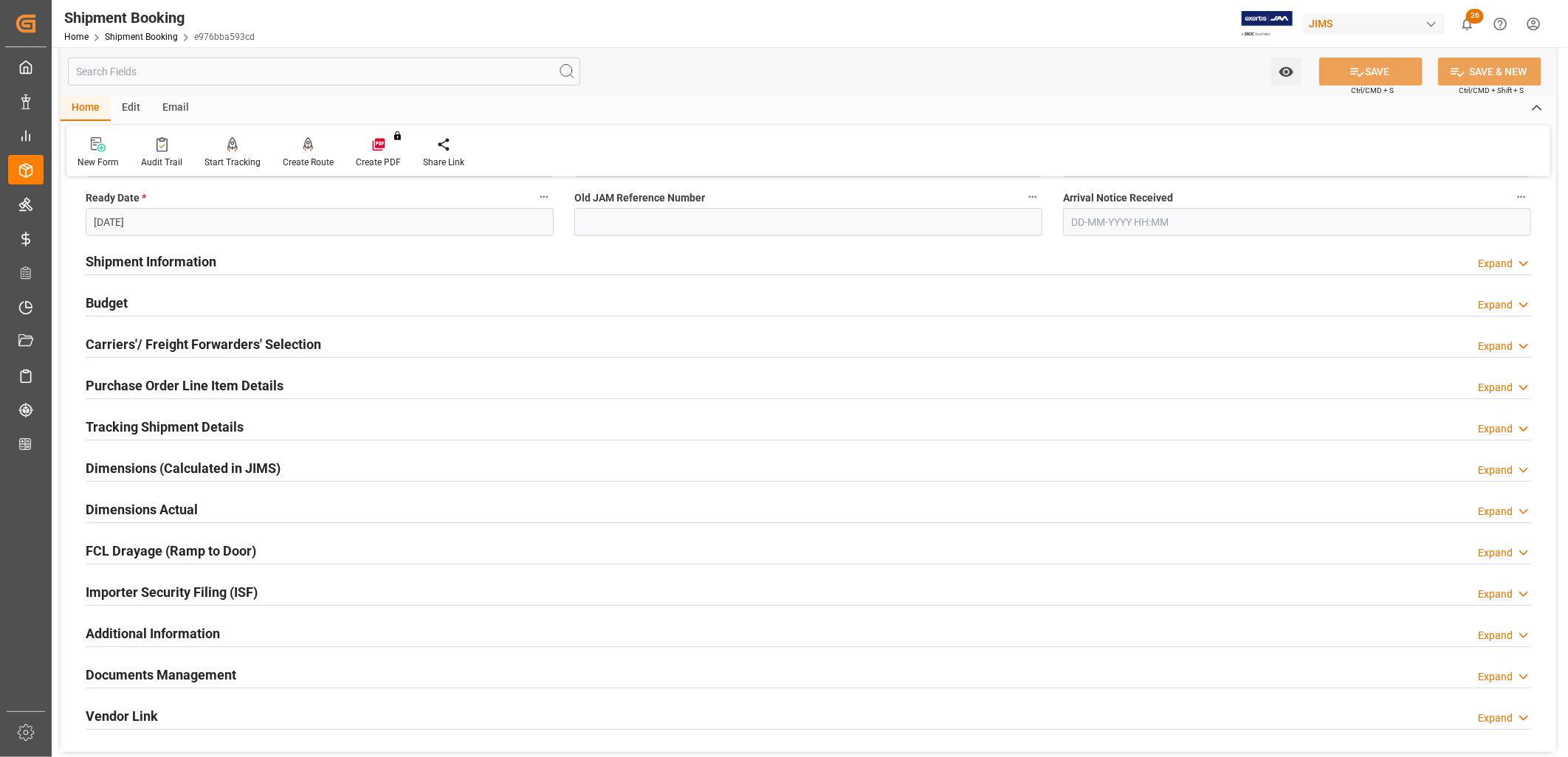
scroll to position [647, 0]
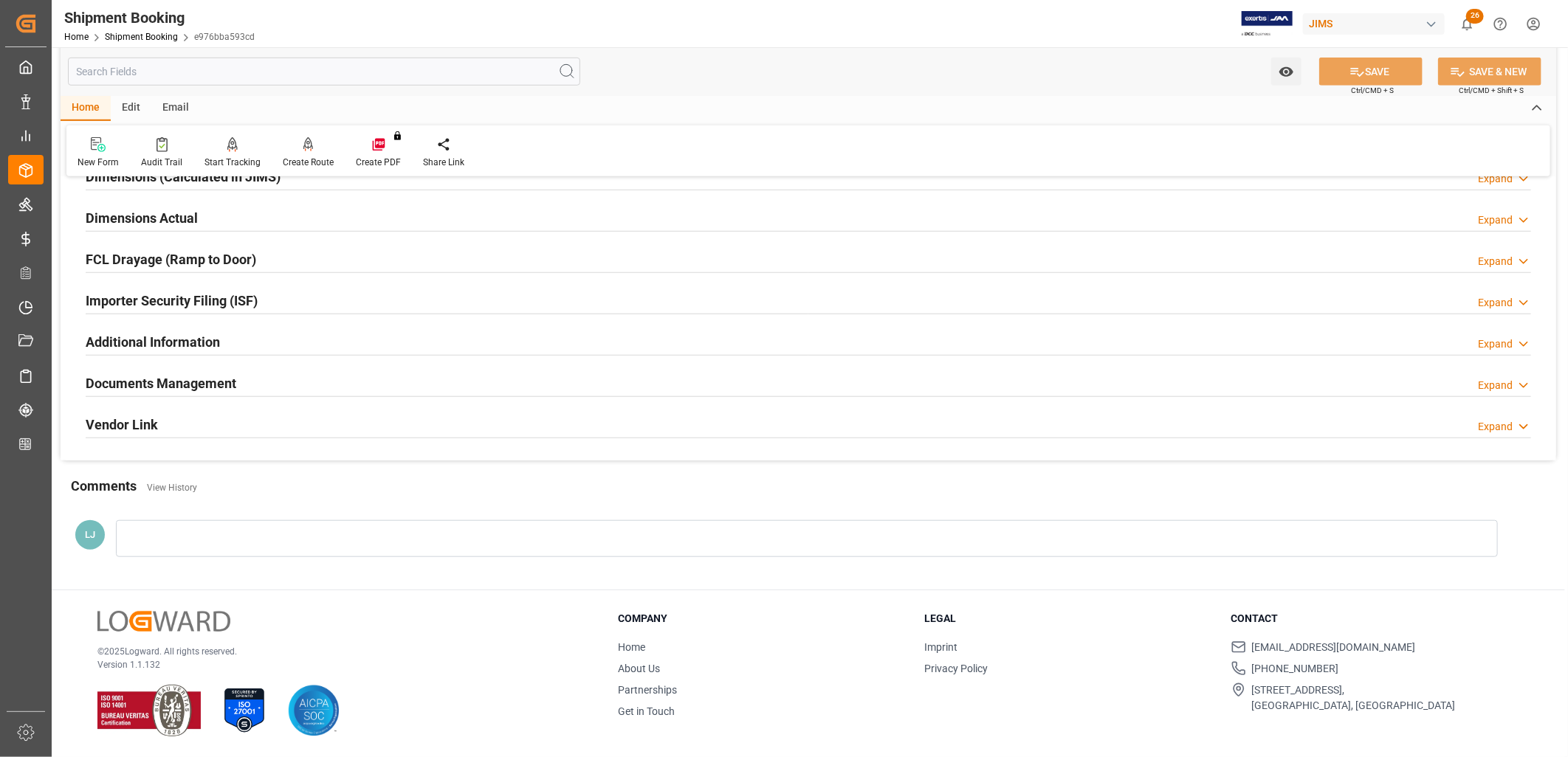
click at [201, 543] on div at bounding box center [807, 538] width 1382 height 37
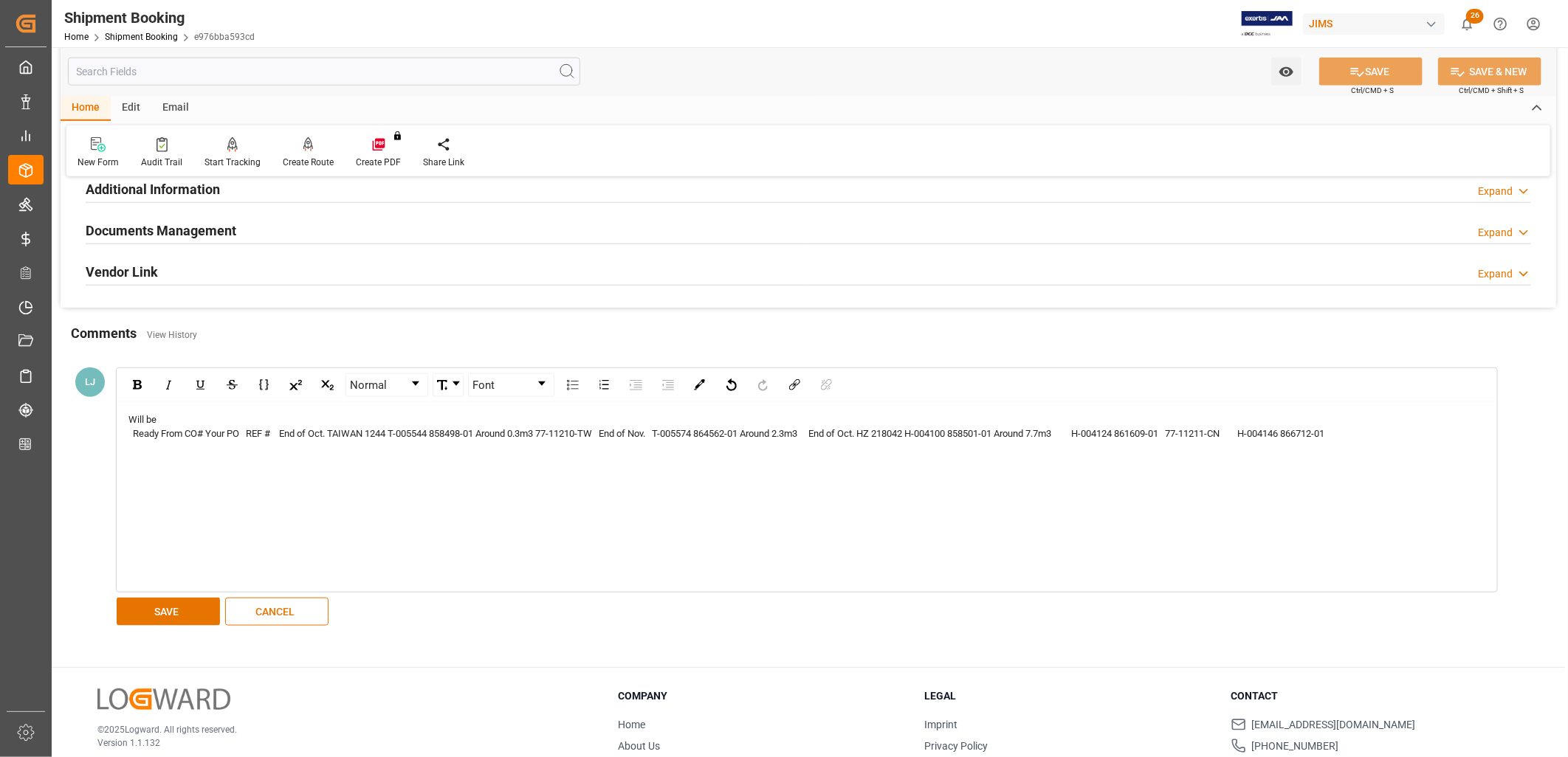
scroll to position [811, 0]
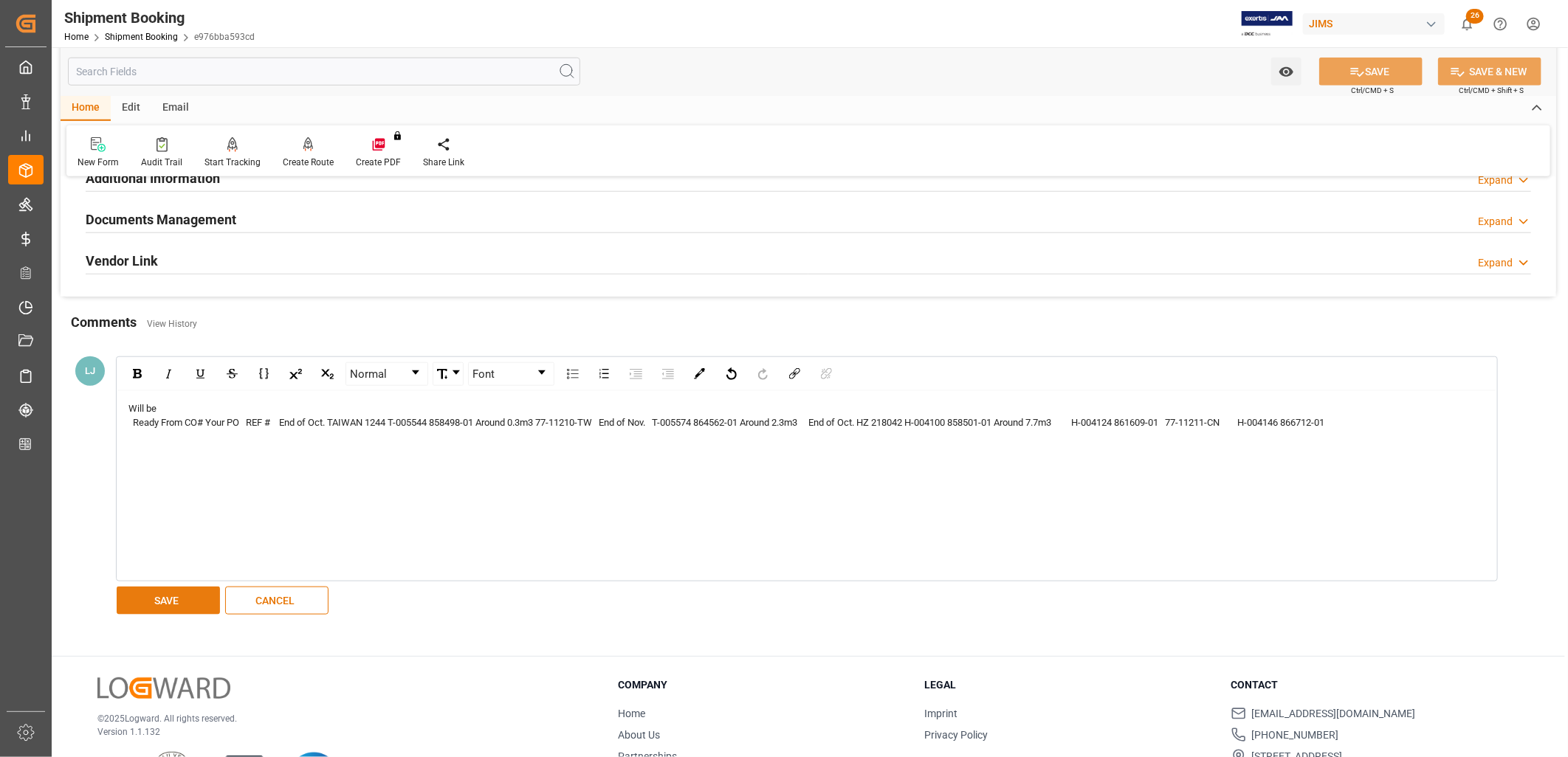
click at [170, 600] on button "SAVE" at bounding box center [168, 601] width 103 height 28
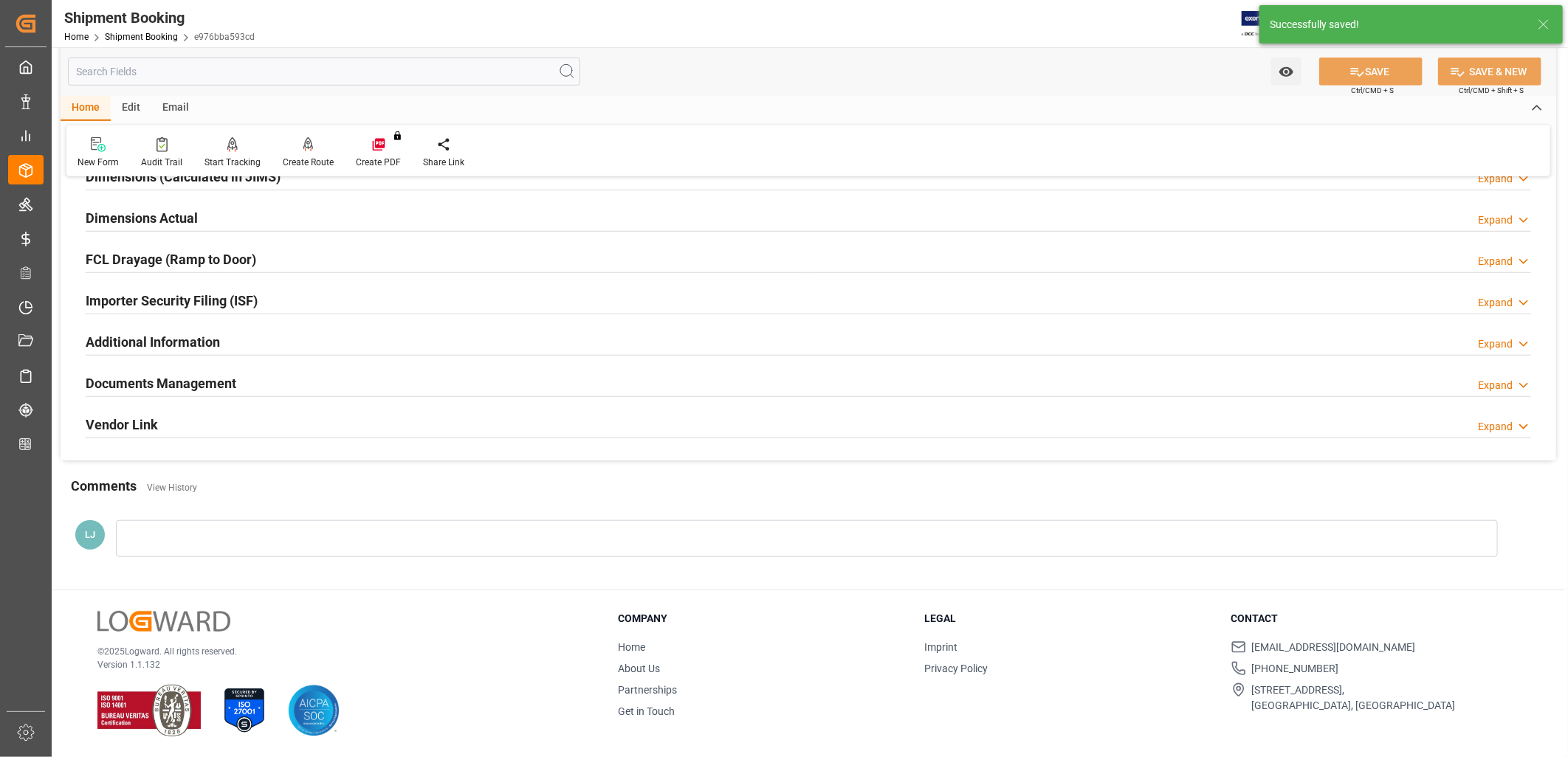
scroll to position [733, 0]
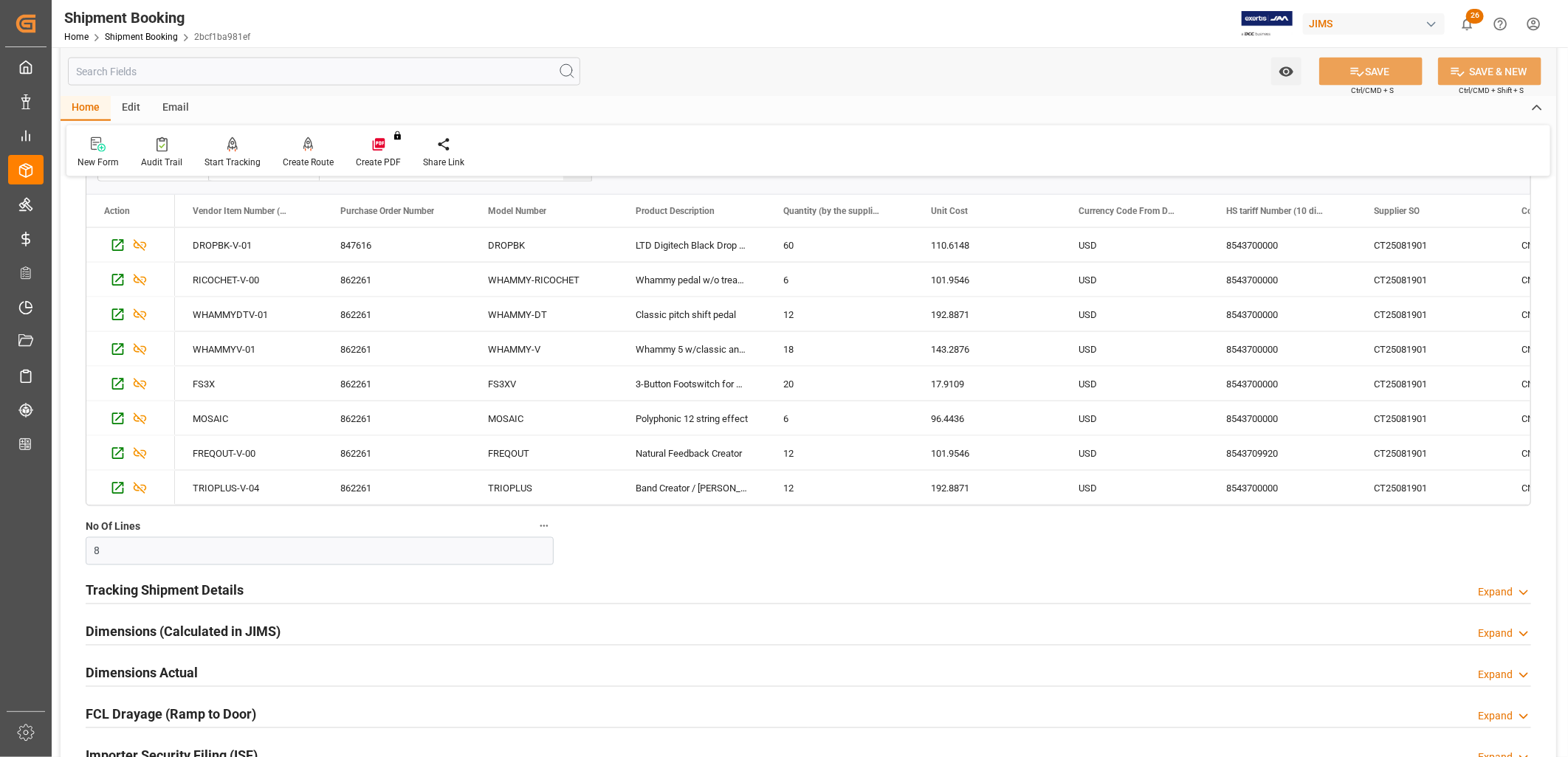
scroll to position [1394, 0]
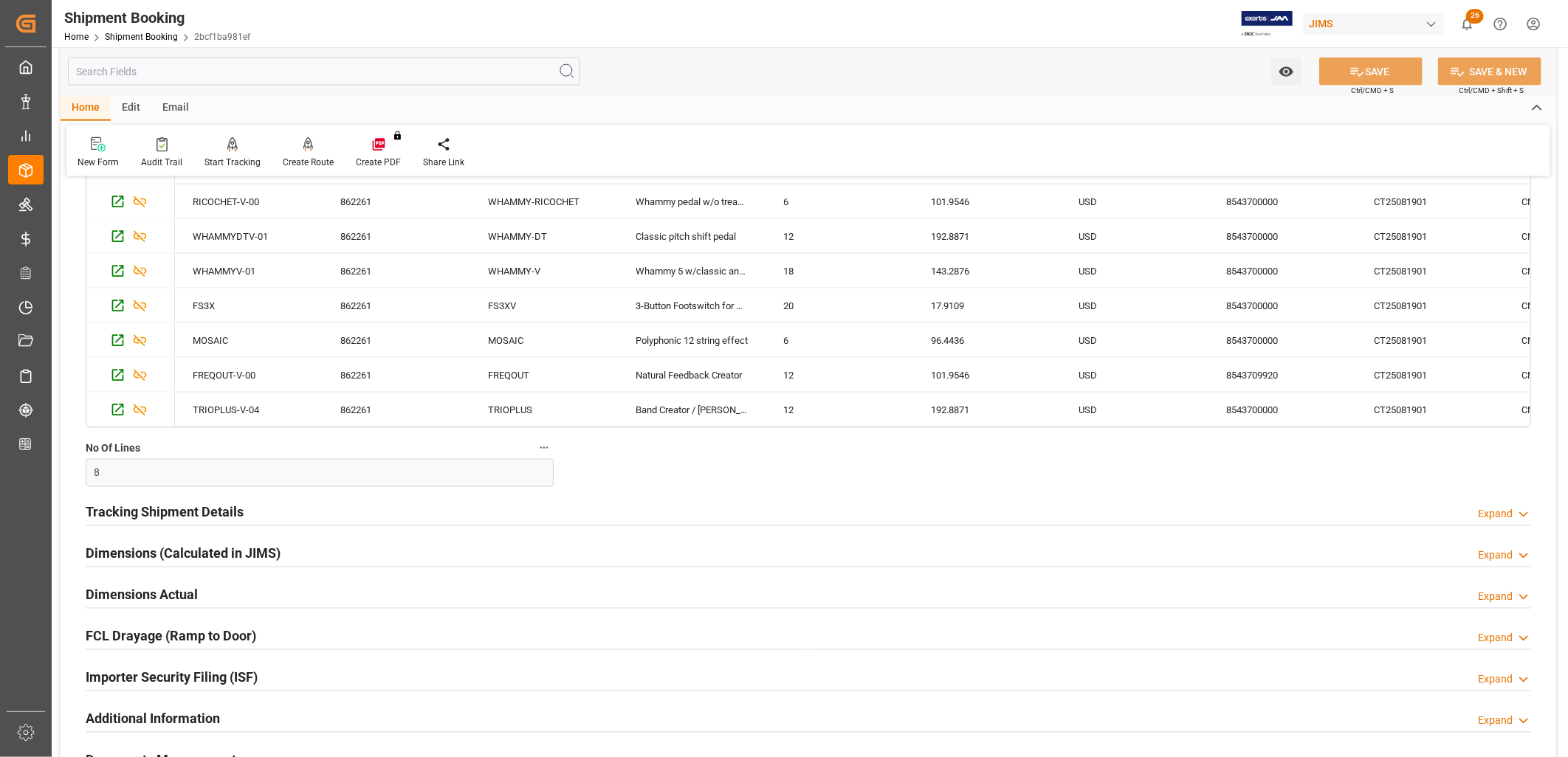
click at [160, 511] on h2 "Tracking Shipment Details" at bounding box center [165, 512] width 158 height 20
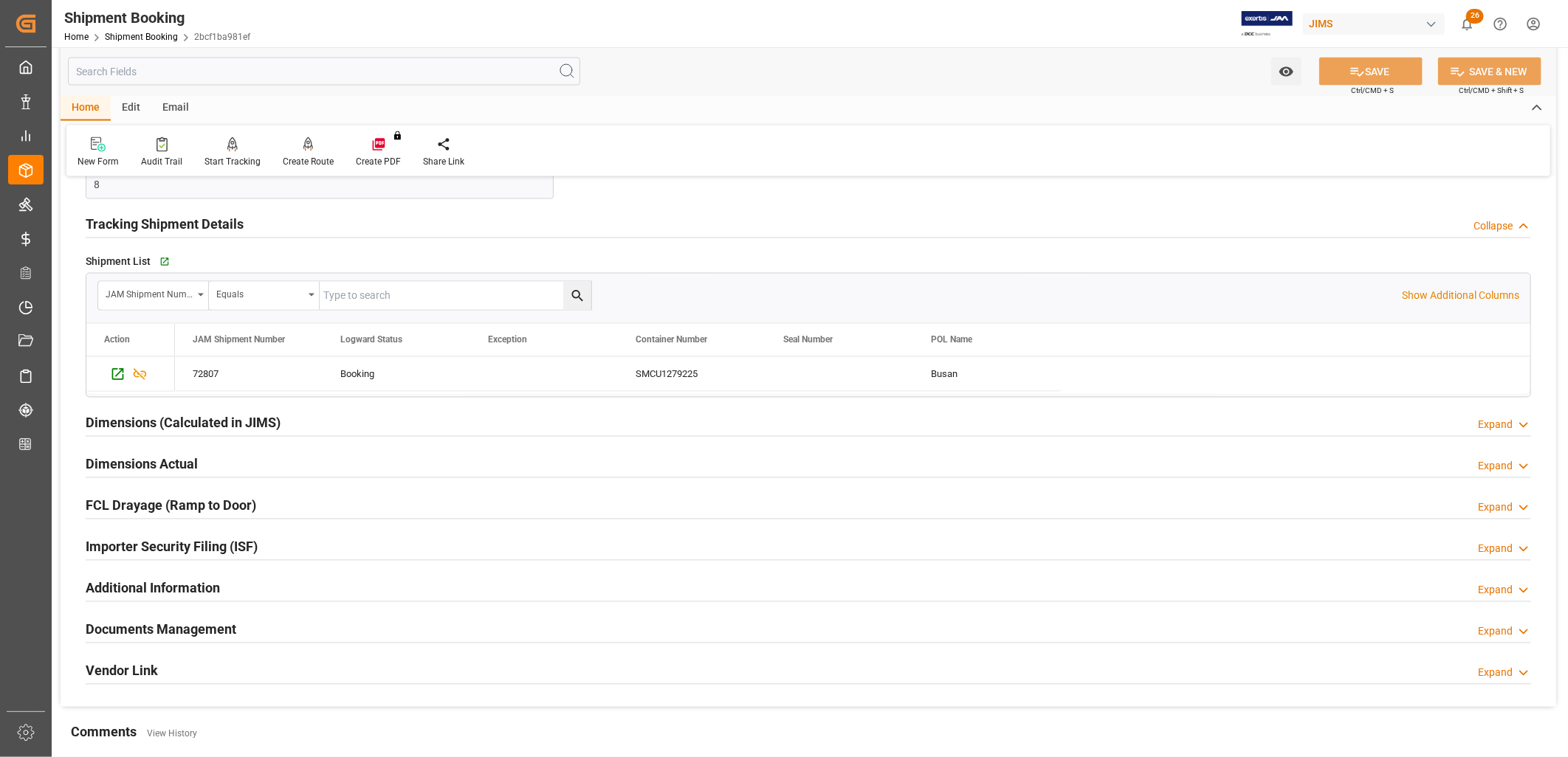
scroll to position [1722, 0]
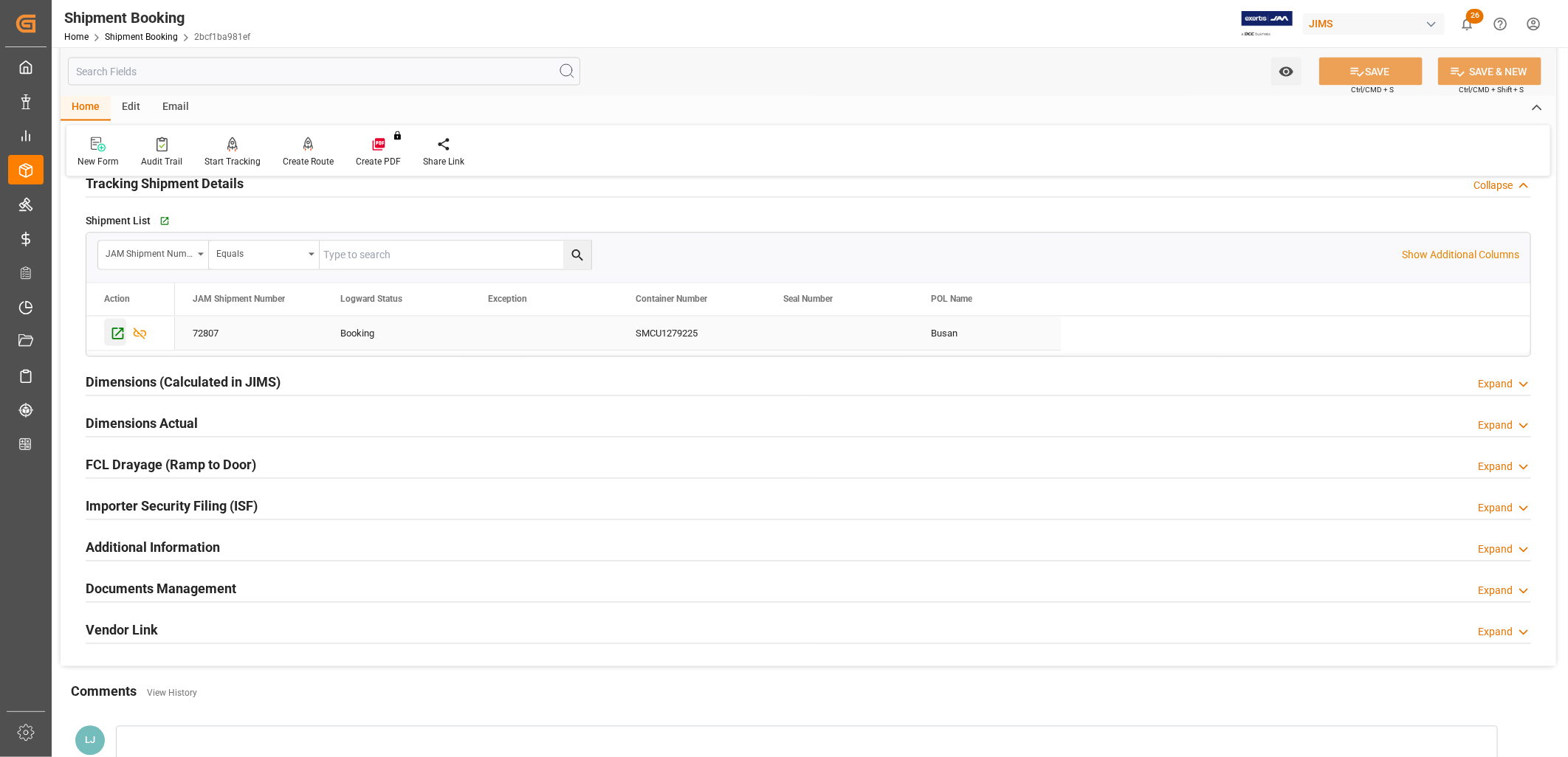
click at [116, 336] on icon "Press SPACE to select this row." at bounding box center [118, 334] width 16 height 16
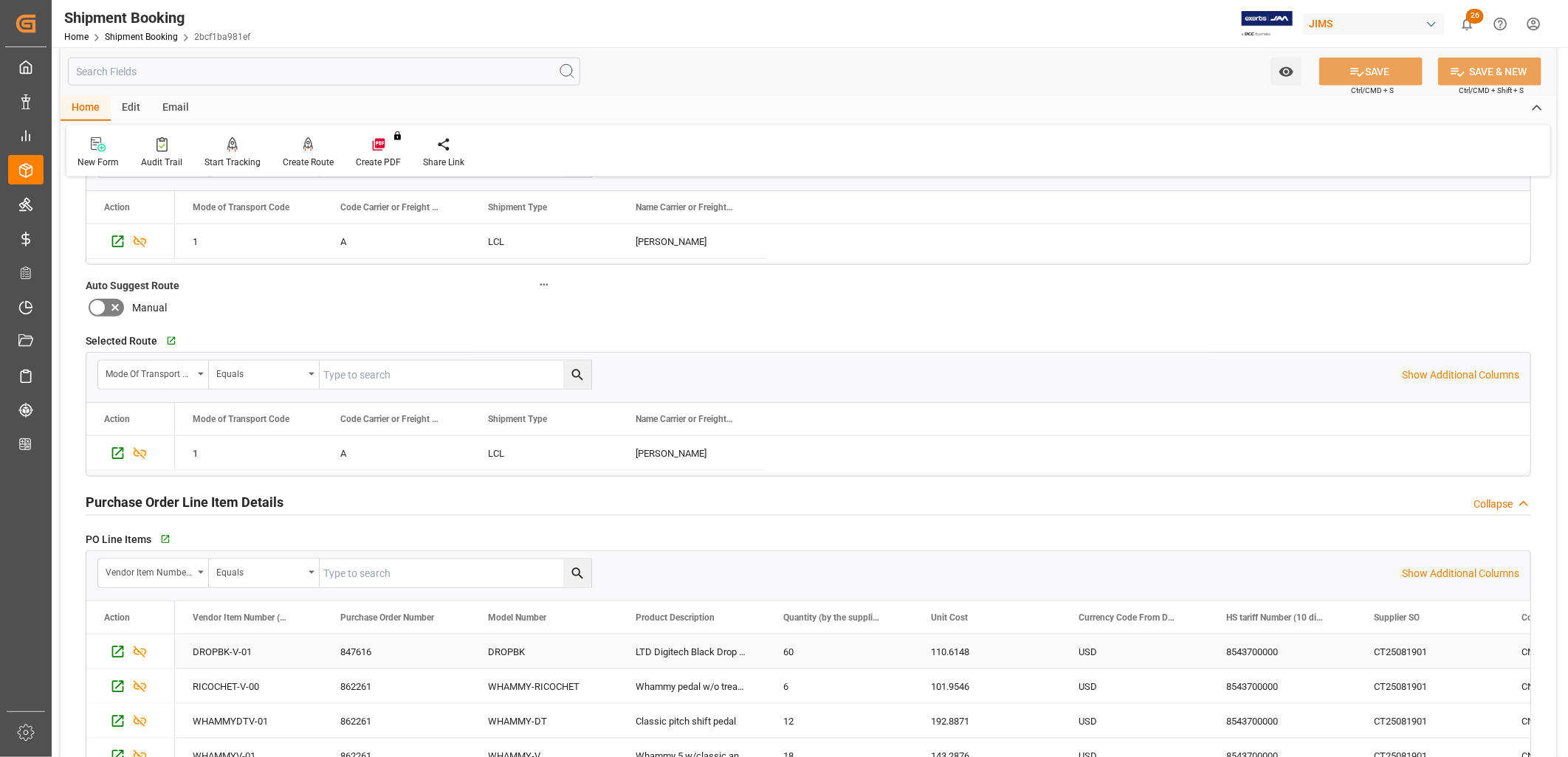
scroll to position [862, 0]
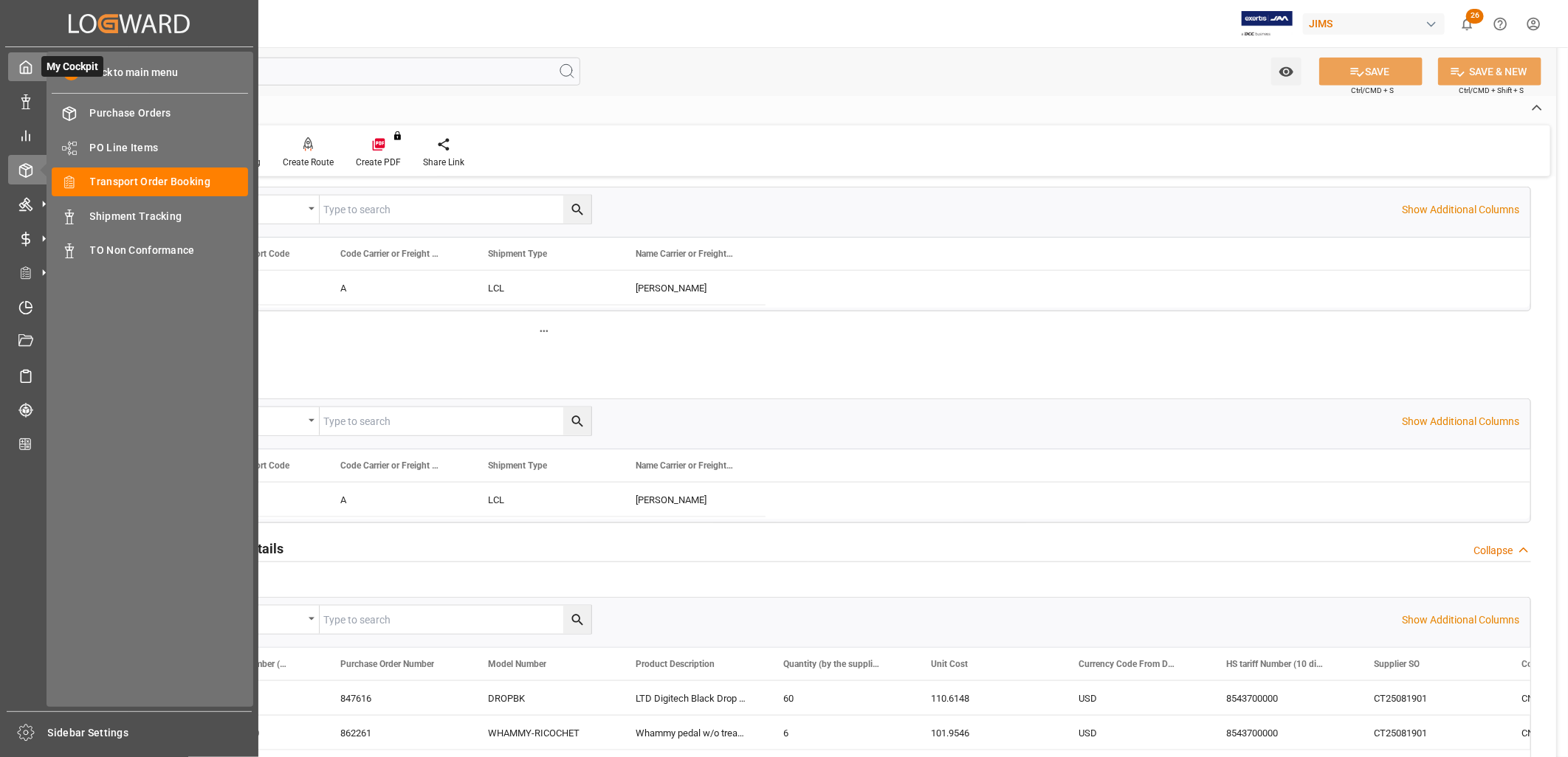
click at [28, 63] on icon at bounding box center [26, 68] width 11 height 13
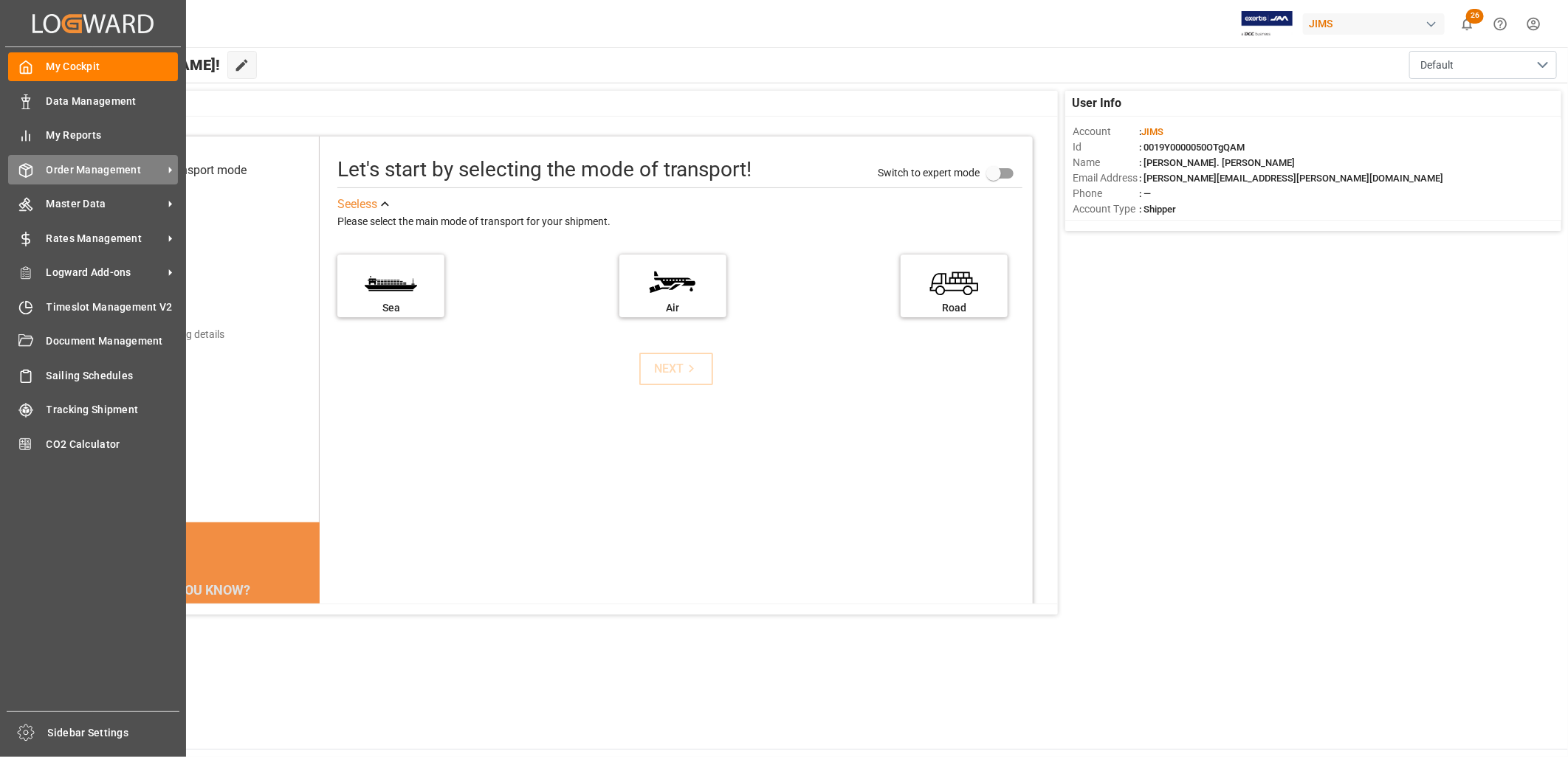
click at [89, 162] on span "Order Management" at bounding box center [105, 170] width 116 height 16
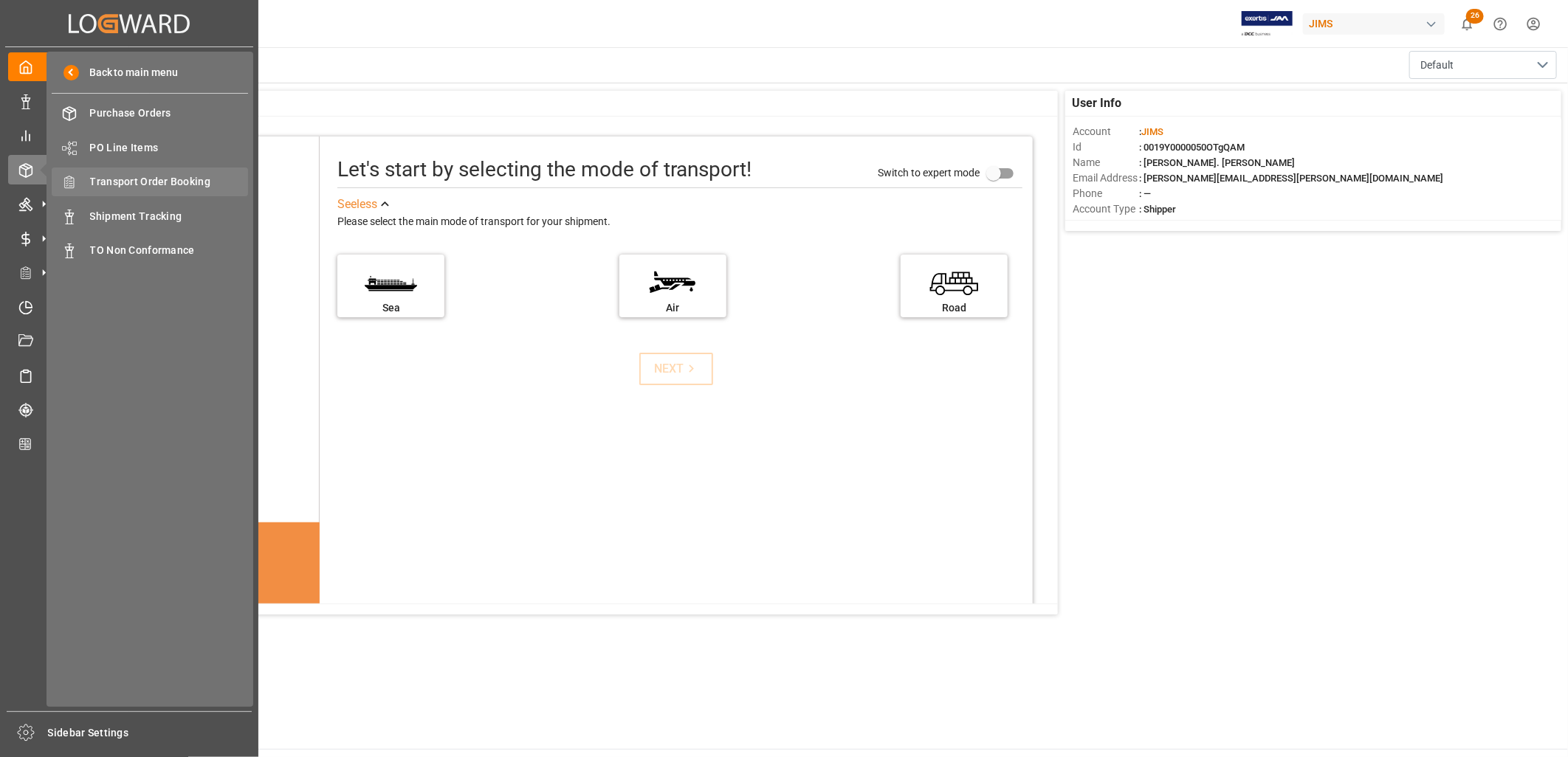
click at [161, 175] on span "Transport Order Booking" at bounding box center [169, 182] width 159 height 16
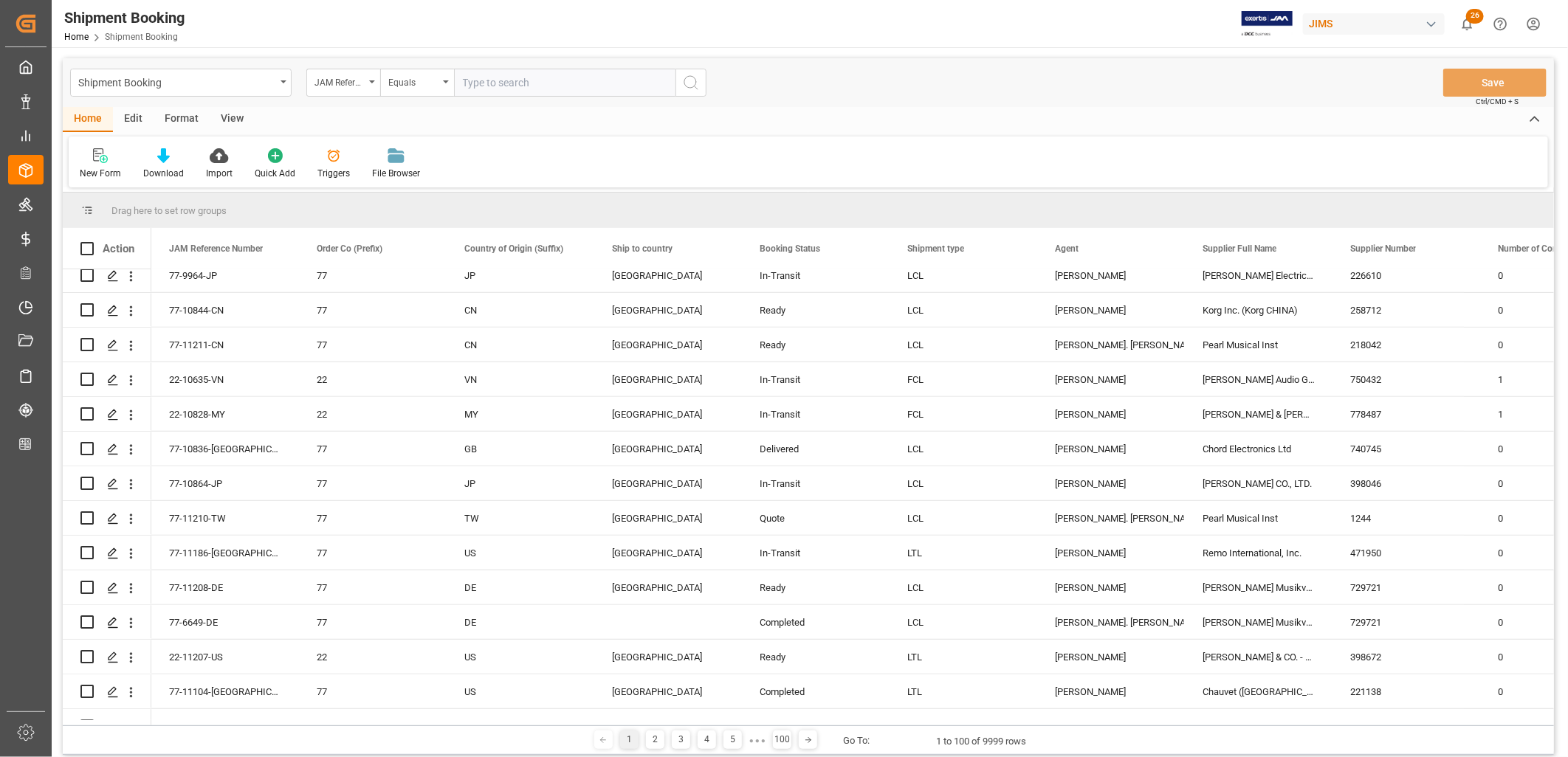
scroll to position [574, 0]
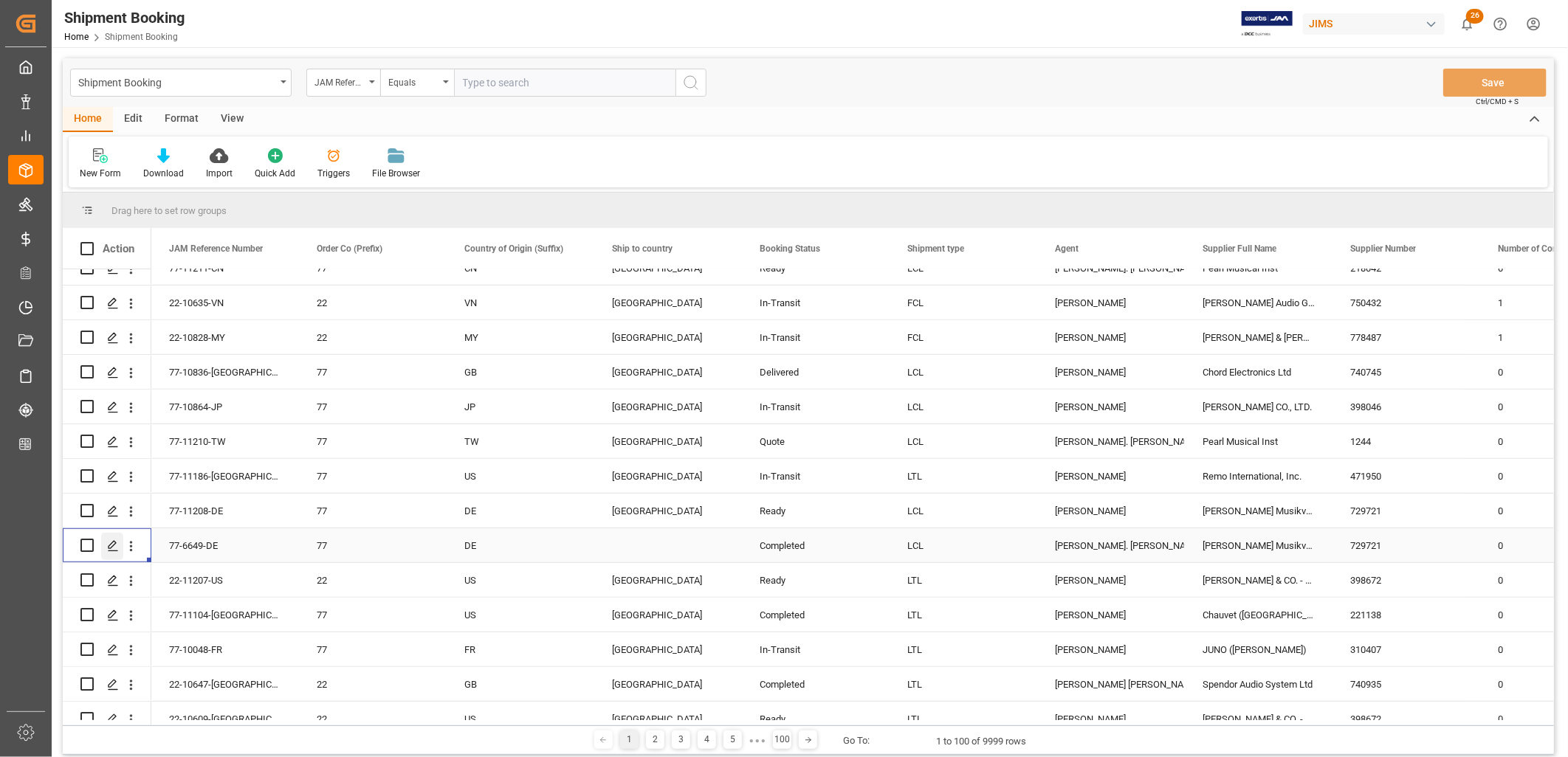
click at [108, 543] on icon "Press SPACE to select this row." at bounding box center [113, 546] width 12 height 12
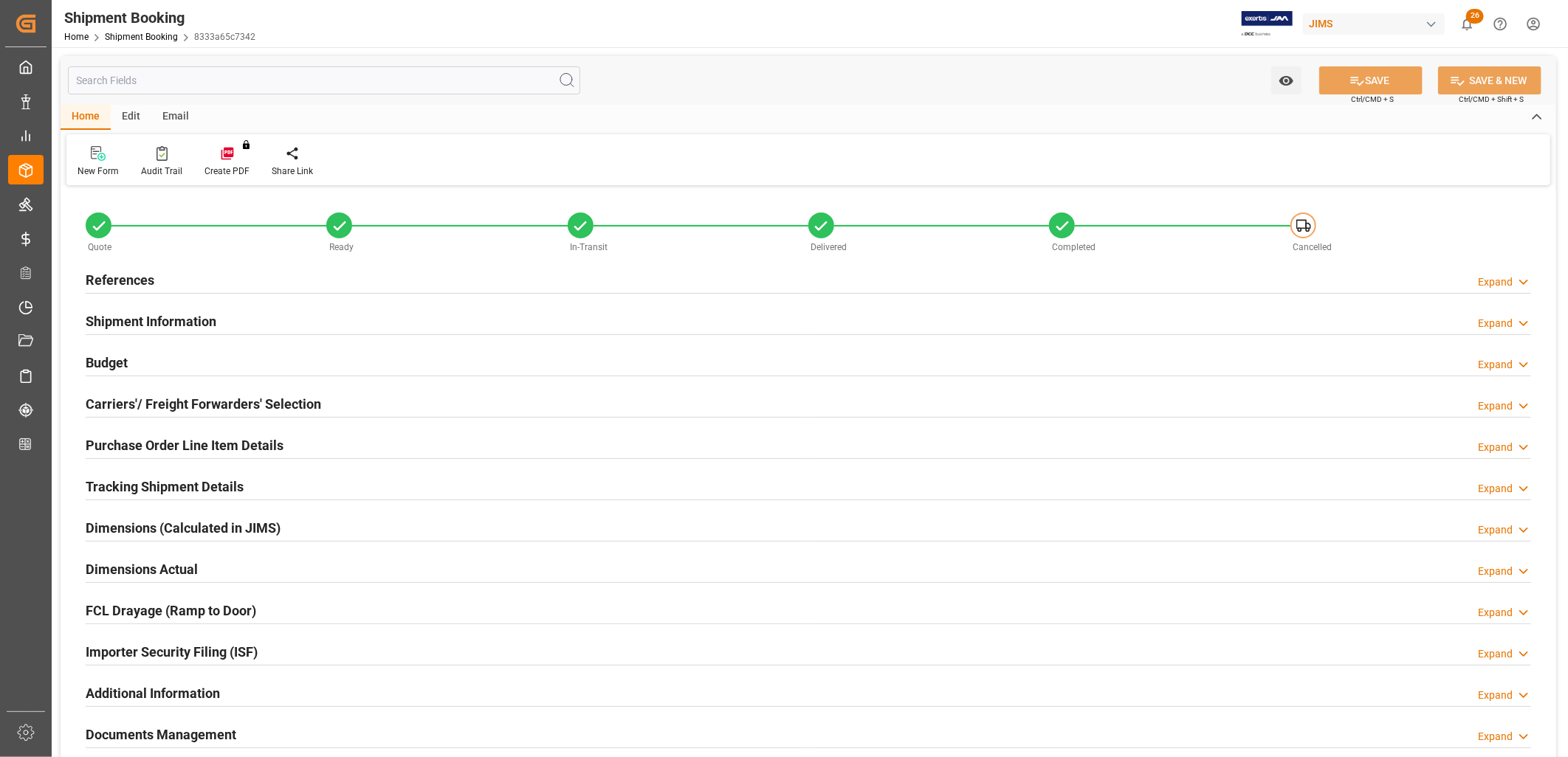
type input "0"
type input "12-12-2024 21:30"
type input "10-12-2024"
click at [152, 282] on h2 "References" at bounding box center [120, 279] width 68 height 20
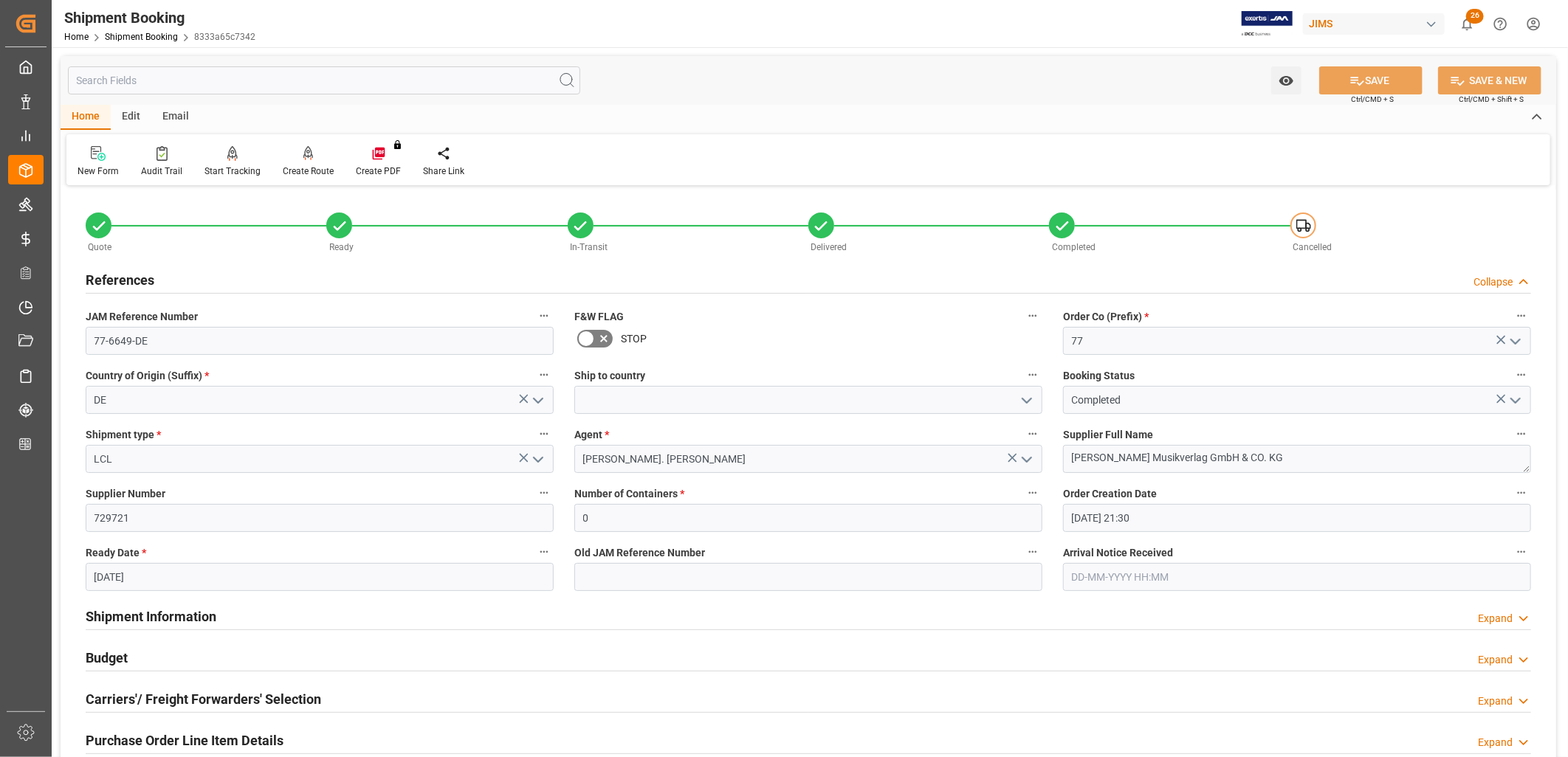
click at [1027, 402] on polyline "open menu" at bounding box center [1026, 401] width 9 height 5
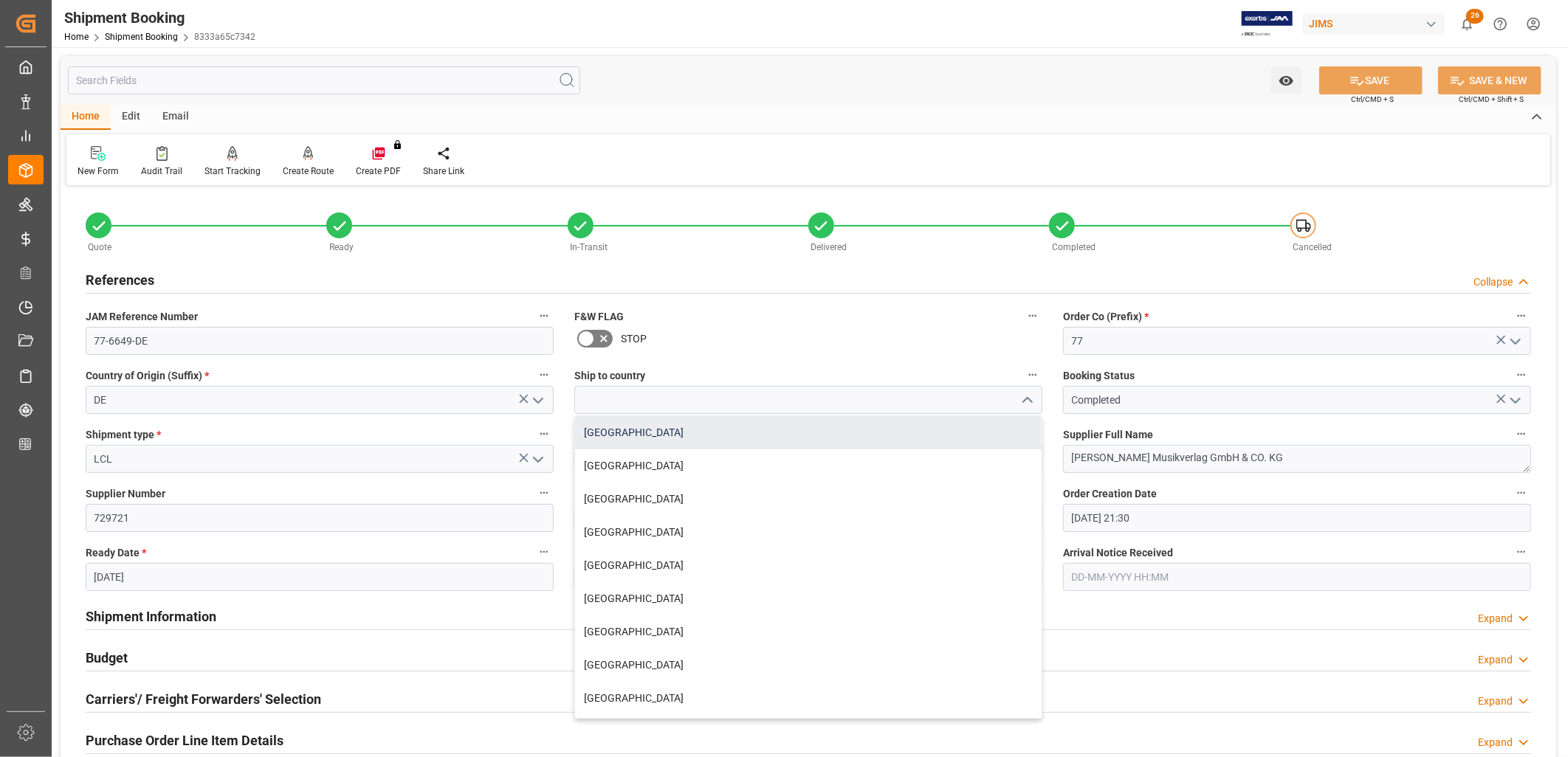
click at [631, 427] on div "[GEOGRAPHIC_DATA]" at bounding box center [808, 433] width 467 height 33
type input "[GEOGRAPHIC_DATA]"
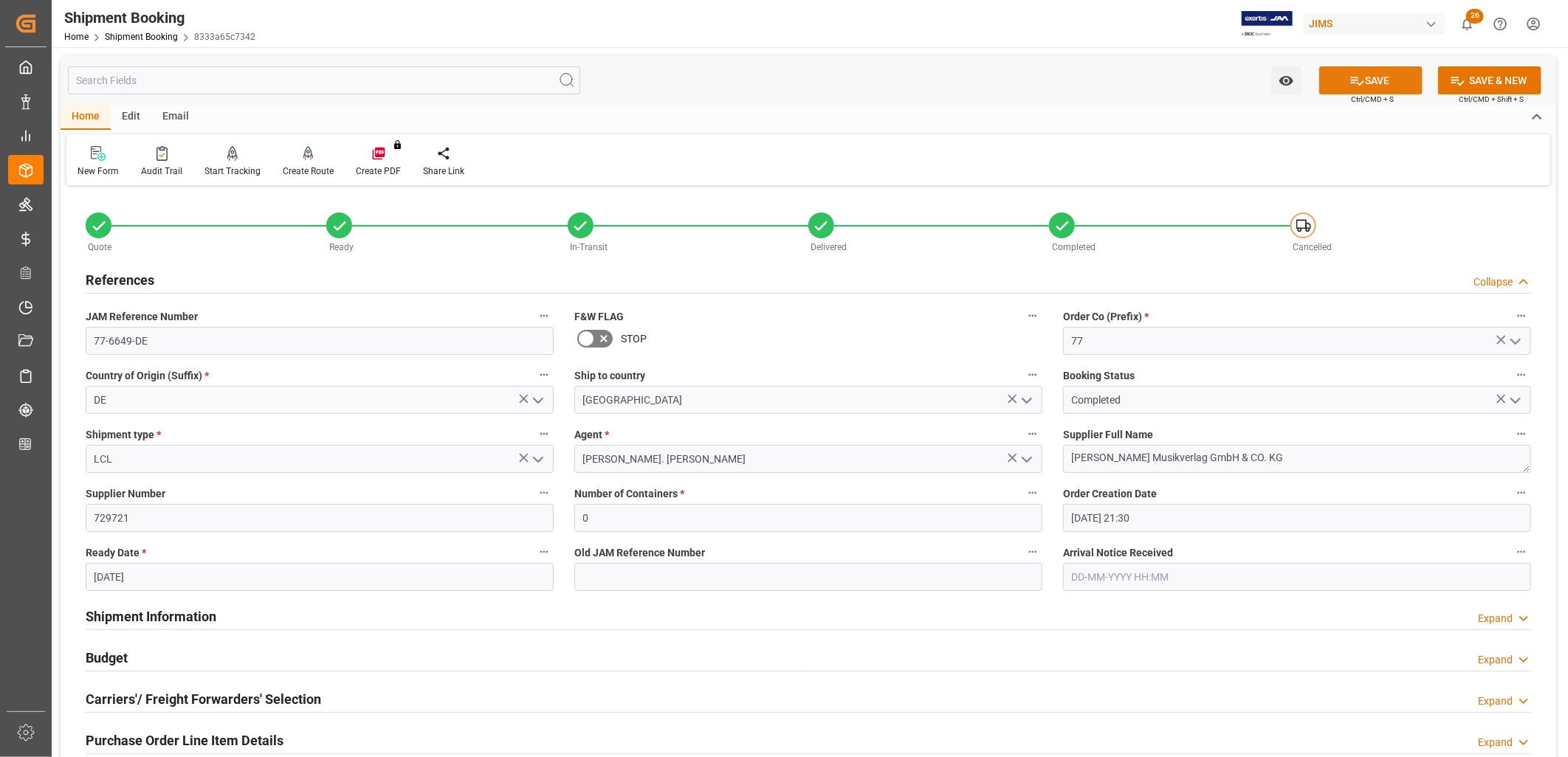
click at [1384, 76] on button "SAVE" at bounding box center [1370, 80] width 103 height 28
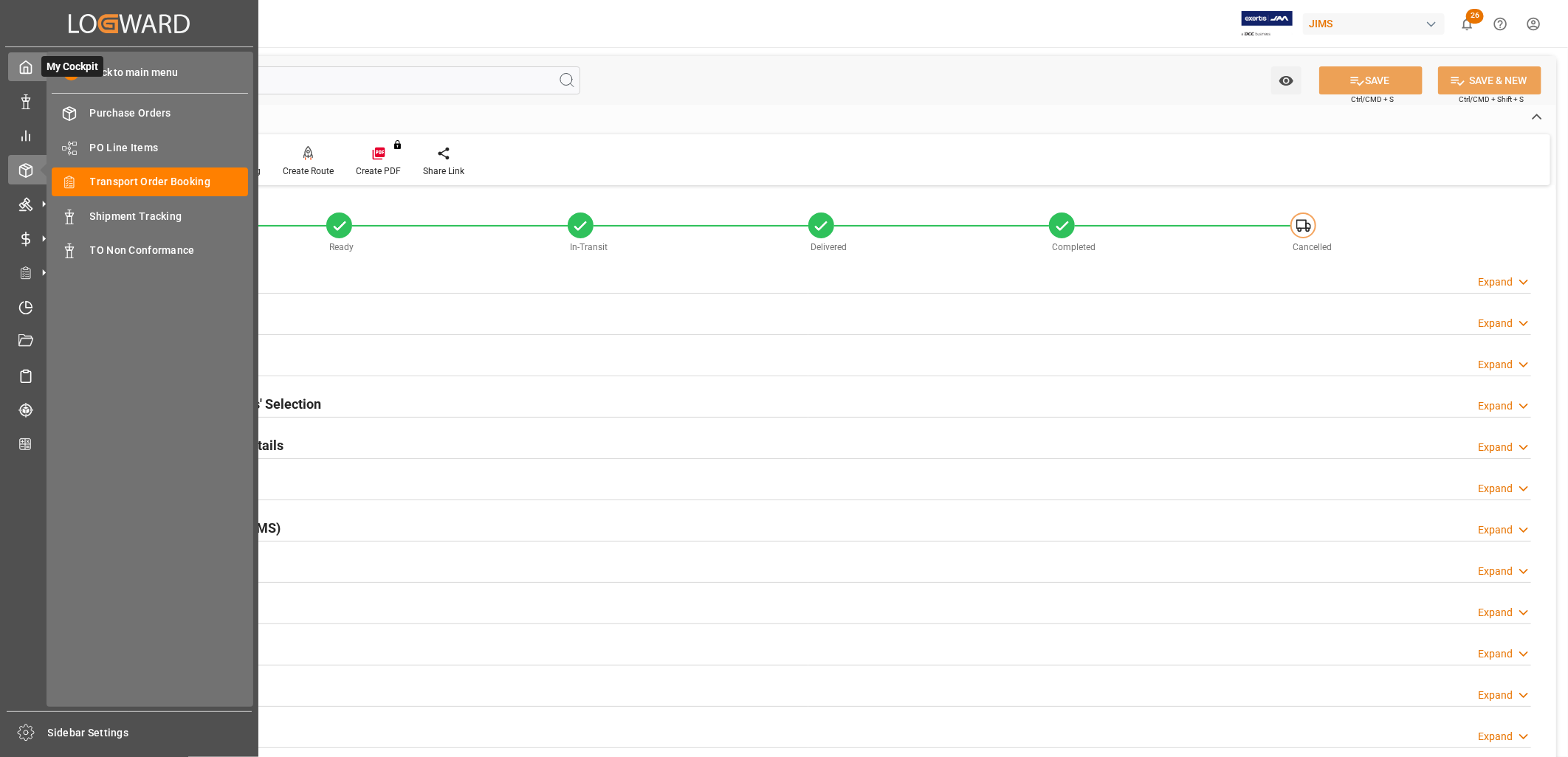
click at [27, 71] on polyline at bounding box center [26, 70] width 4 height 6
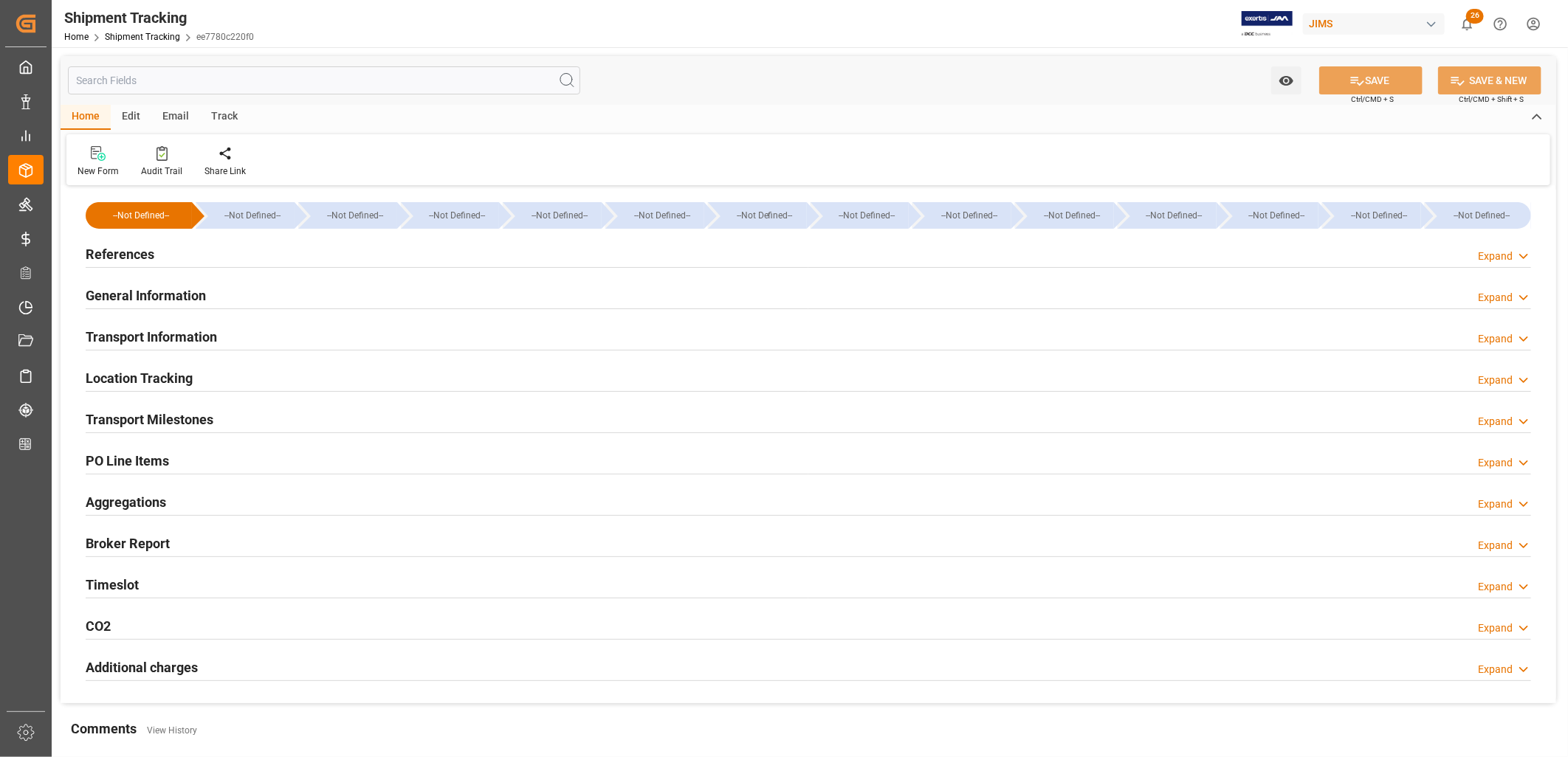
type input "[DATE] 00:00"
click at [183, 415] on h2 "Transport Milestones" at bounding box center [150, 419] width 128 height 20
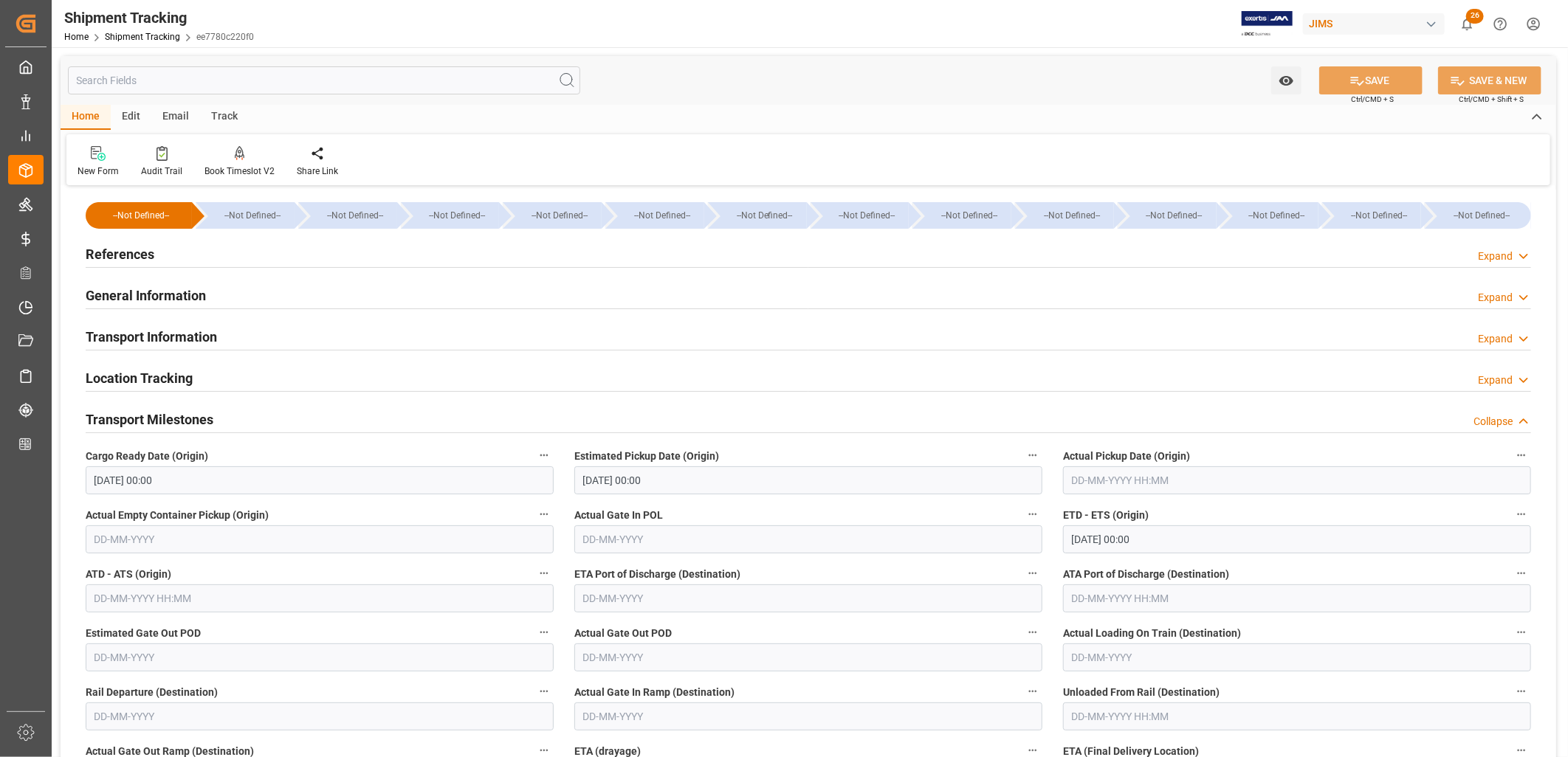
click at [128, 253] on h2 "References" at bounding box center [120, 253] width 68 height 20
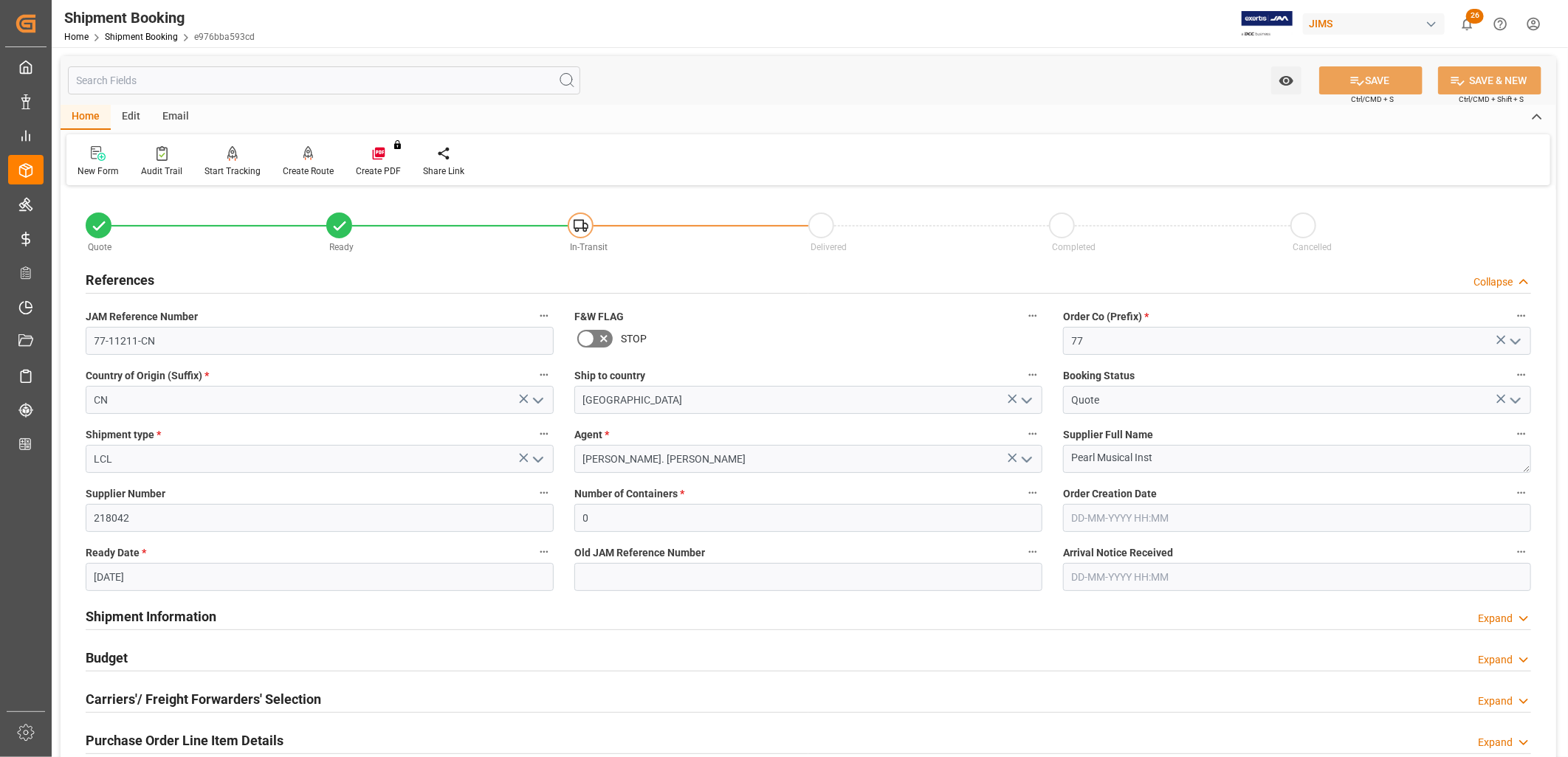
scroll to position [733, 0]
